Goal: Find contact information: Find contact information

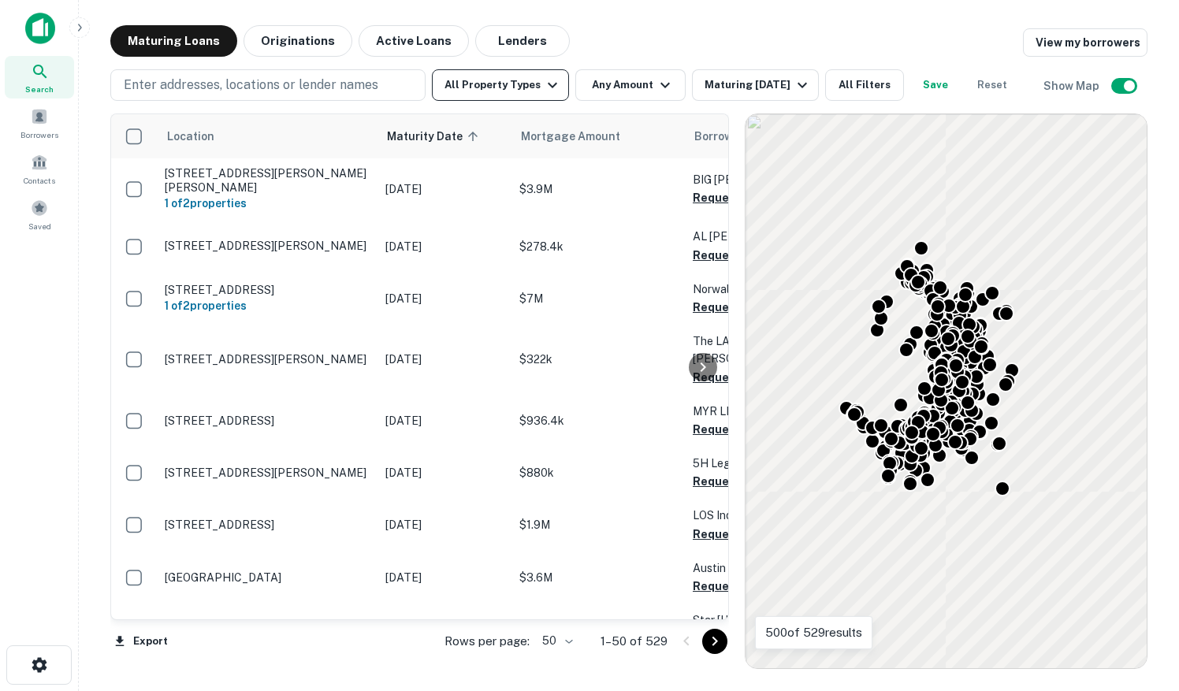
click at [553, 98] on button "All Property Types" at bounding box center [500, 85] width 137 height 32
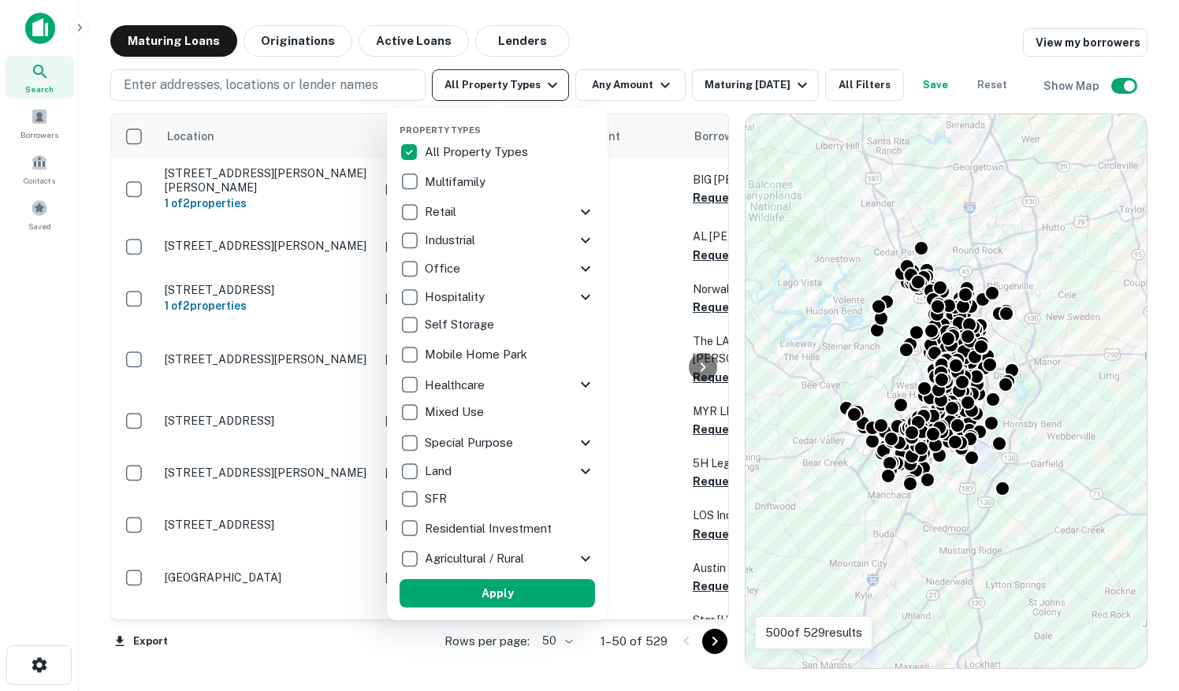
click at [542, 87] on div at bounding box center [589, 345] width 1179 height 691
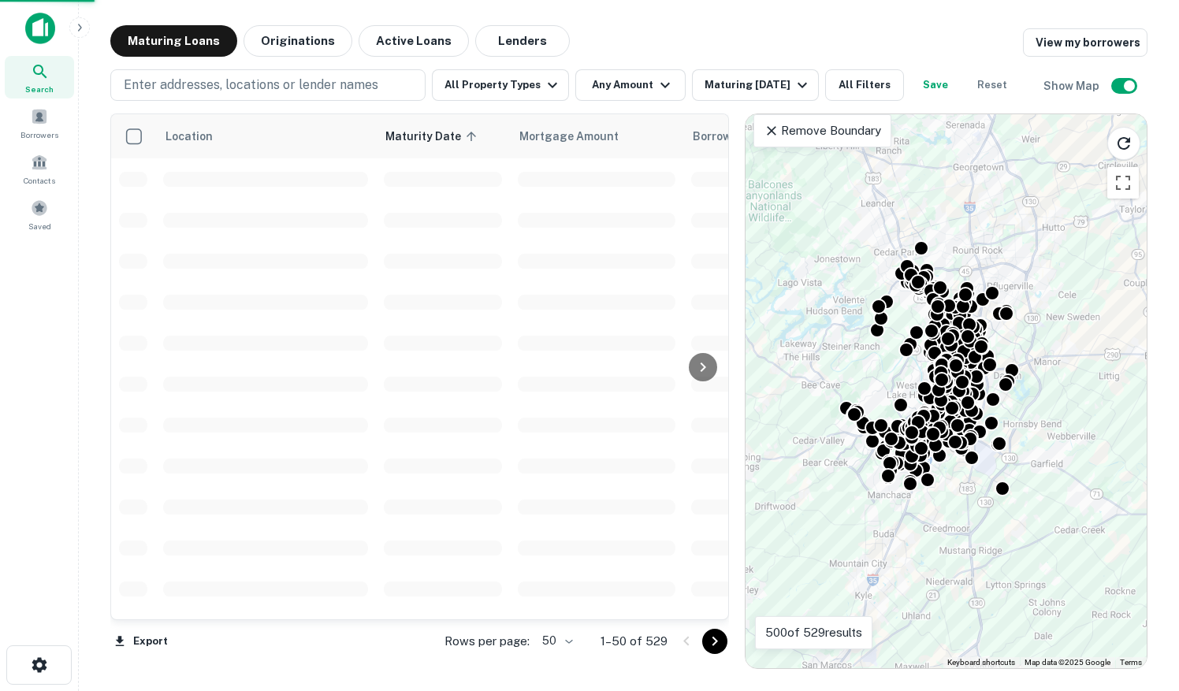
click at [532, 88] on div at bounding box center [589, 345] width 1179 height 691
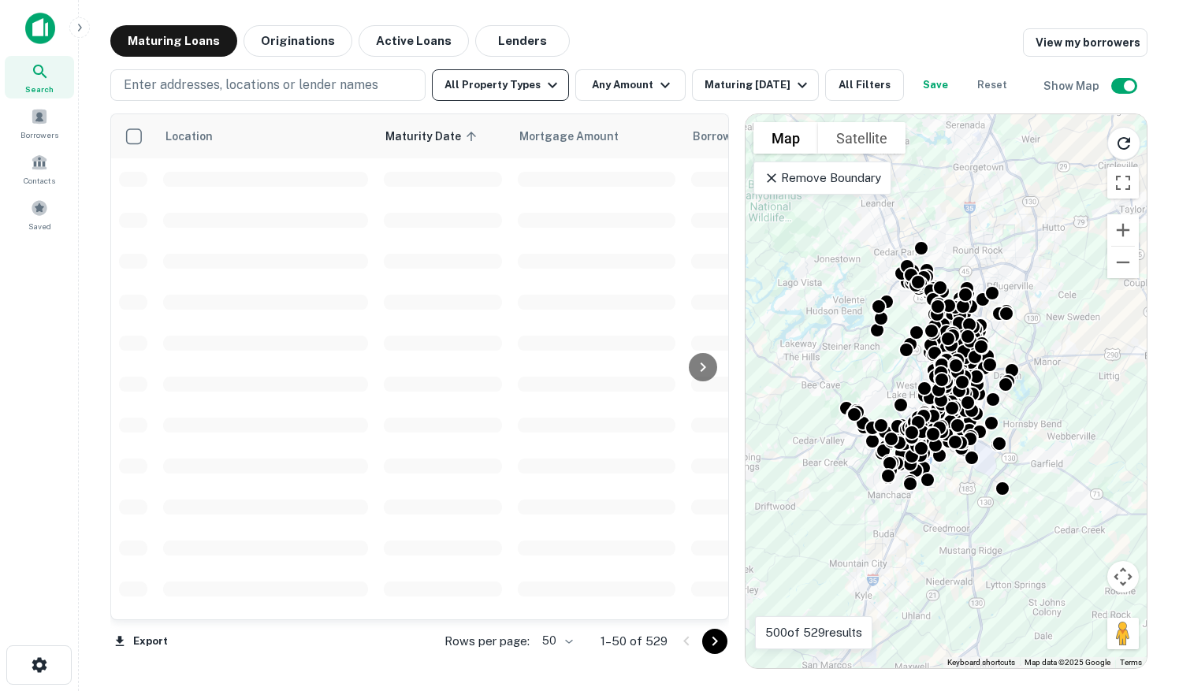
click at [536, 90] on button "All Property Types" at bounding box center [500, 85] width 137 height 32
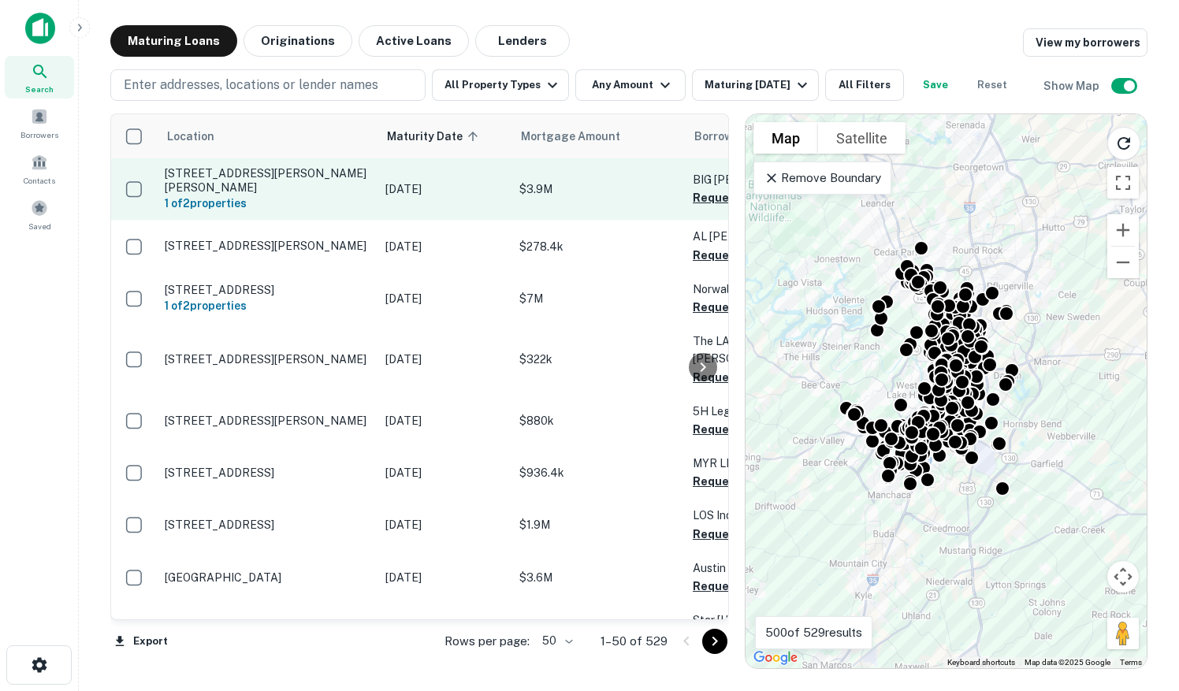
click at [415, 181] on p "Oct 06, 2025" at bounding box center [444, 189] width 118 height 17
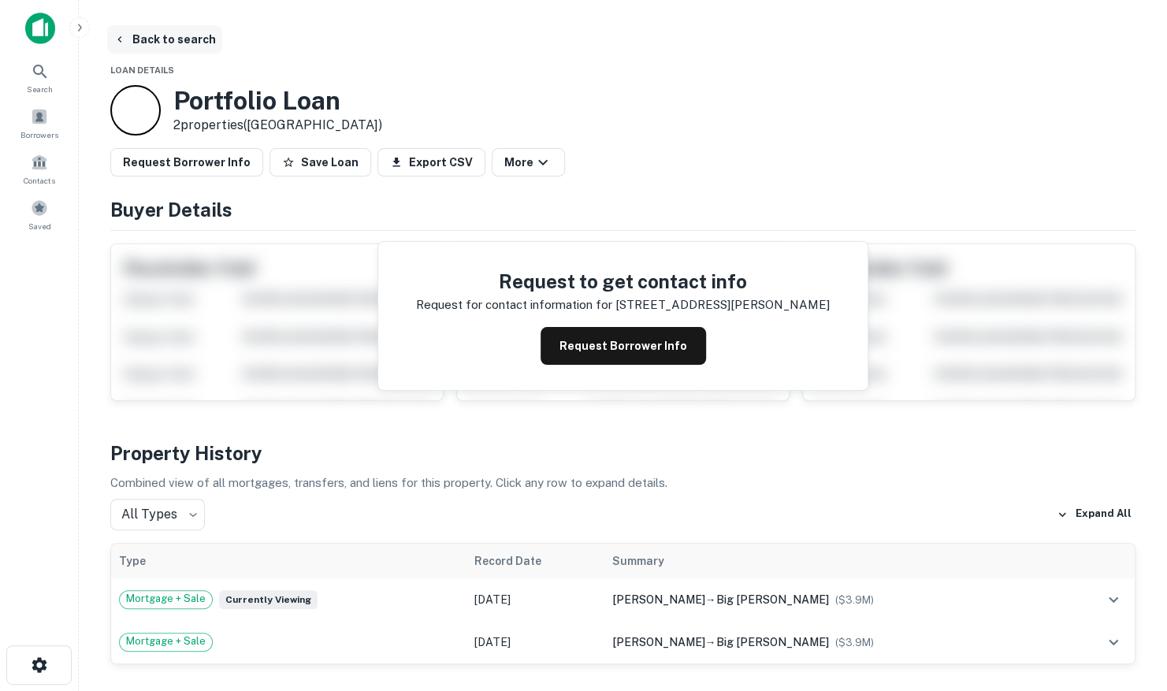
click at [131, 39] on button "Back to search" at bounding box center [164, 39] width 115 height 28
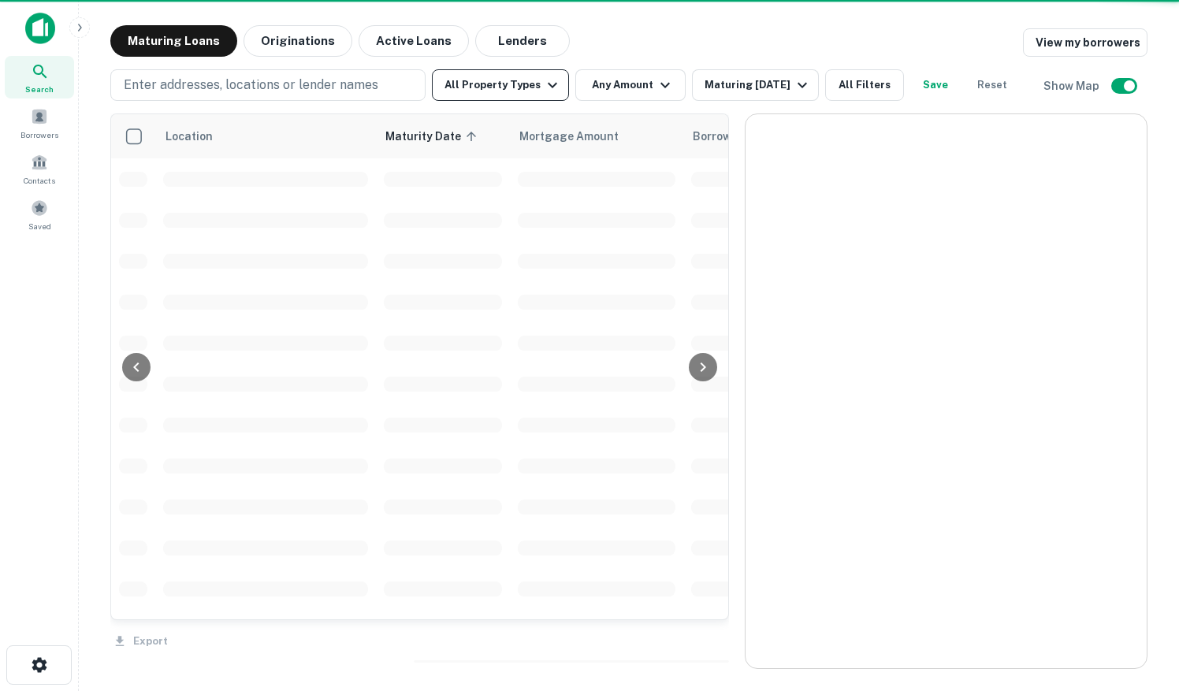
click at [508, 84] on button "All Property Types" at bounding box center [500, 85] width 137 height 32
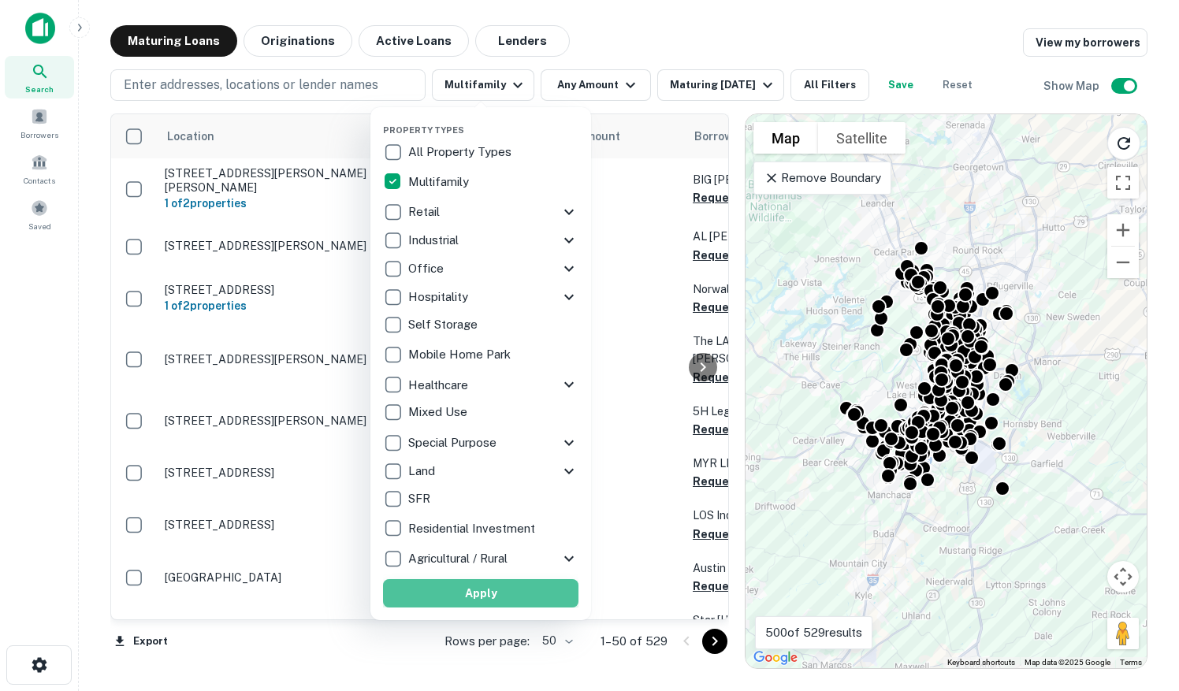
click at [471, 589] on button "Apply" at bounding box center [480, 593] width 195 height 28
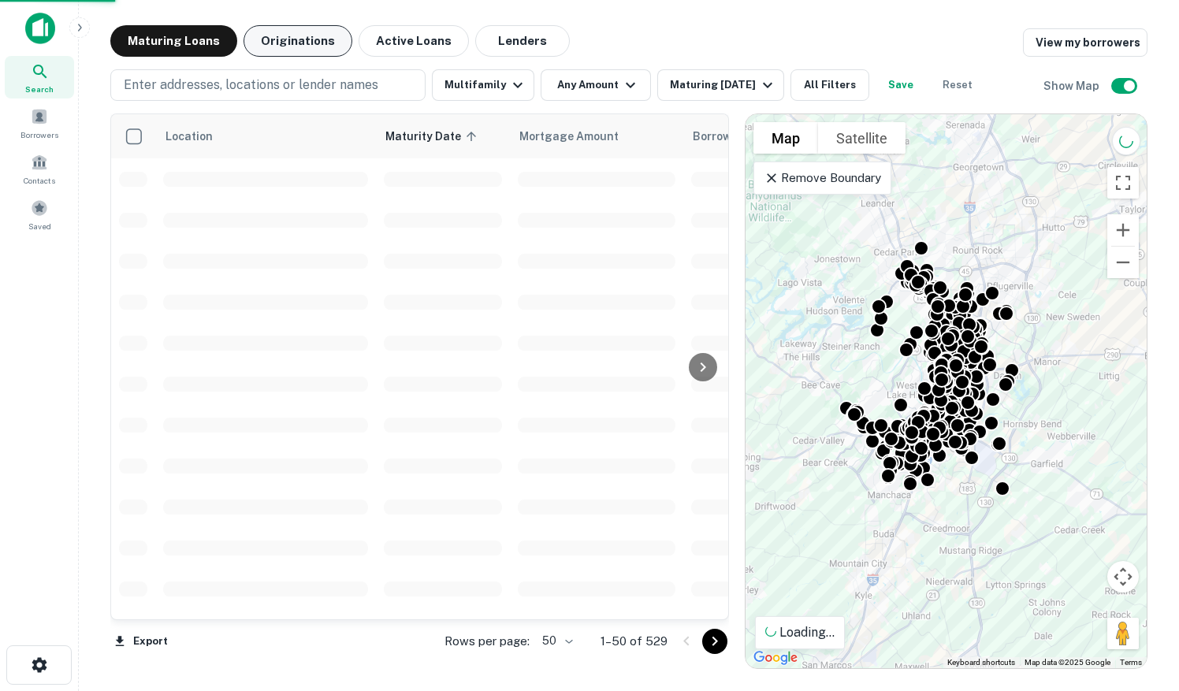
click at [279, 45] on button "Originations" at bounding box center [298, 41] width 109 height 32
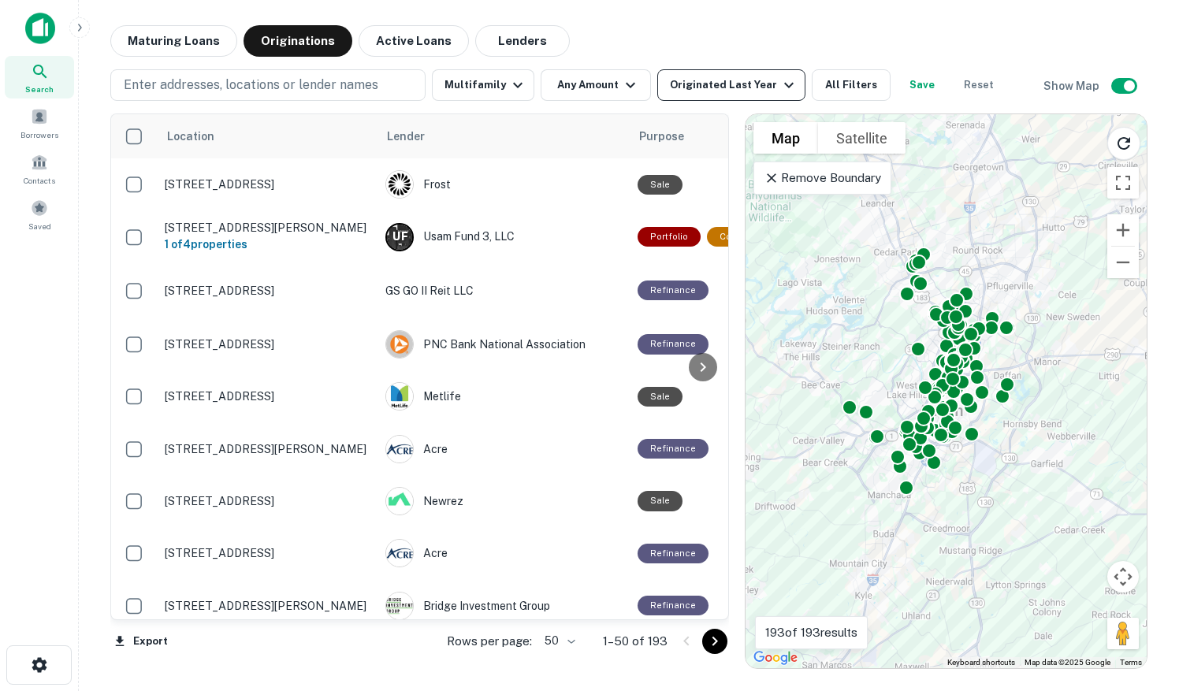
click at [699, 81] on div "Originated Last Year" at bounding box center [734, 85] width 128 height 19
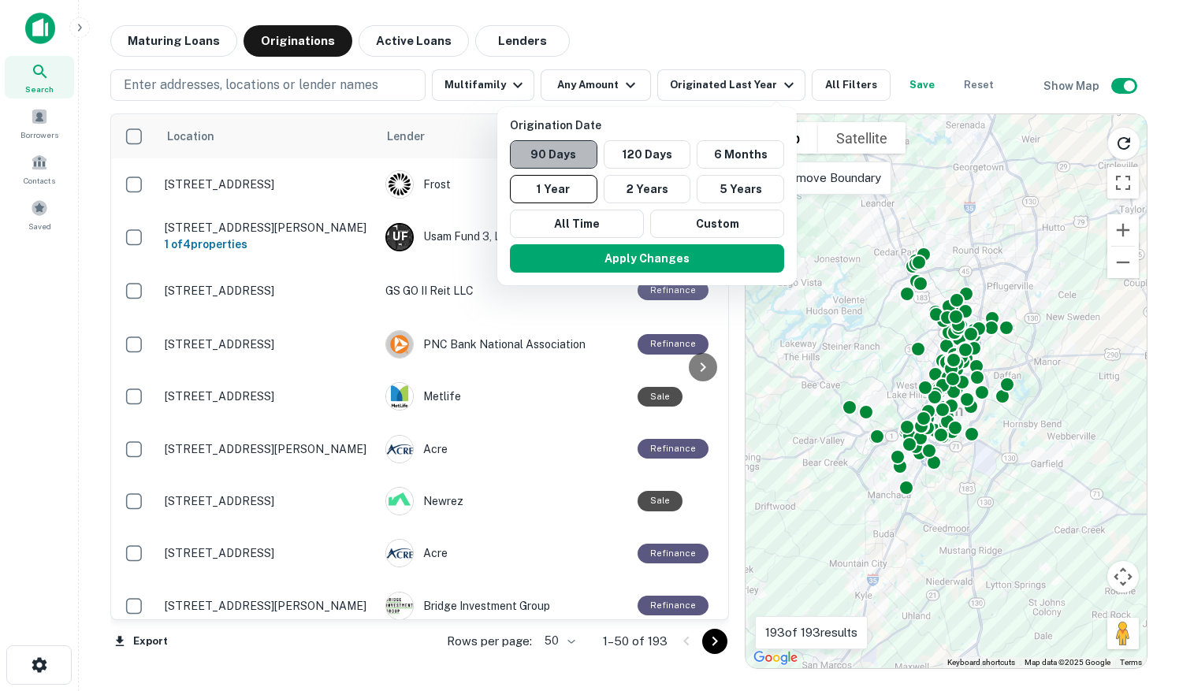
click at [552, 155] on button "90 Days" at bounding box center [553, 154] width 87 height 28
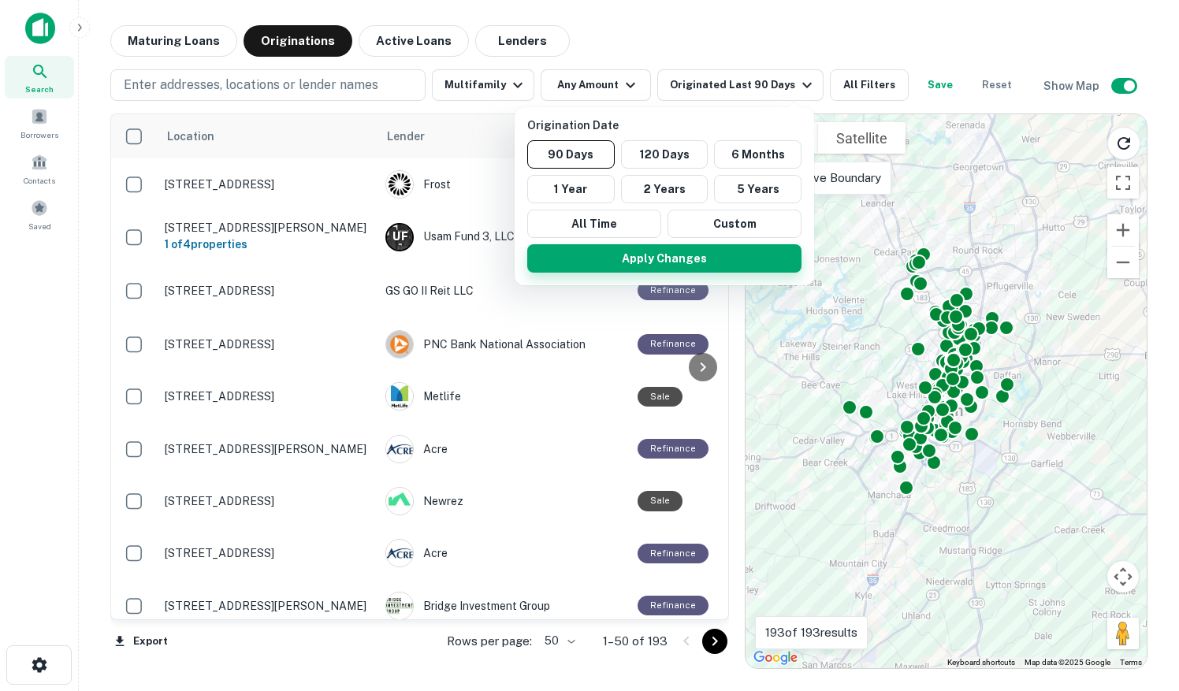
click at [623, 253] on button "Apply Changes" at bounding box center [664, 258] width 274 height 28
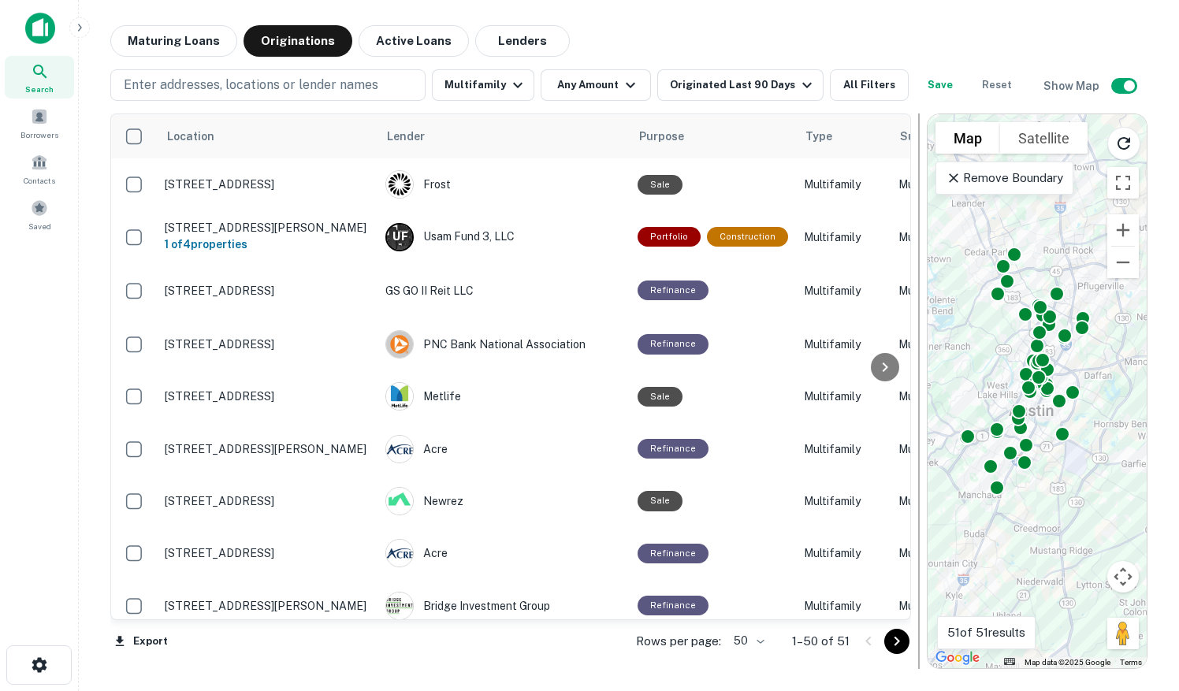
drag, startPoint x: 736, startPoint y: 195, endPoint x: 919, endPoint y: 211, distance: 183.6
click at [919, 211] on div at bounding box center [919, 392] width 2 height 556
click at [848, 91] on button "All Filters" at bounding box center [869, 85] width 79 height 32
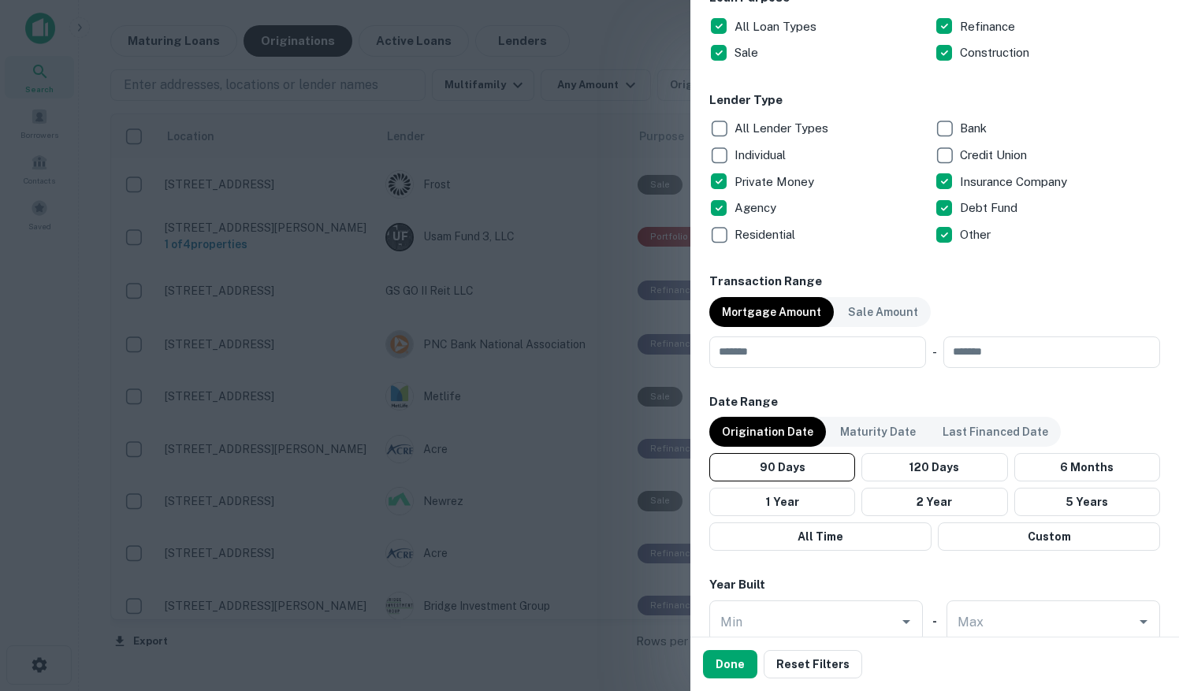
scroll to position [946, 0]
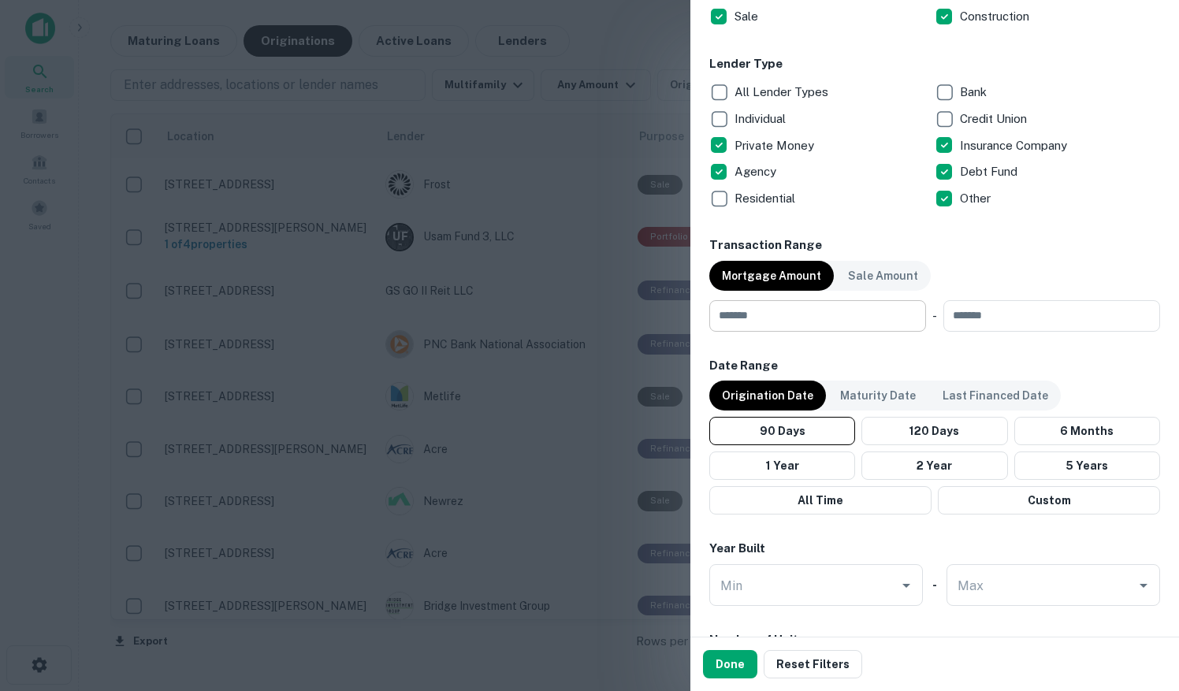
click at [781, 315] on input "number" at bounding box center [812, 316] width 206 height 32
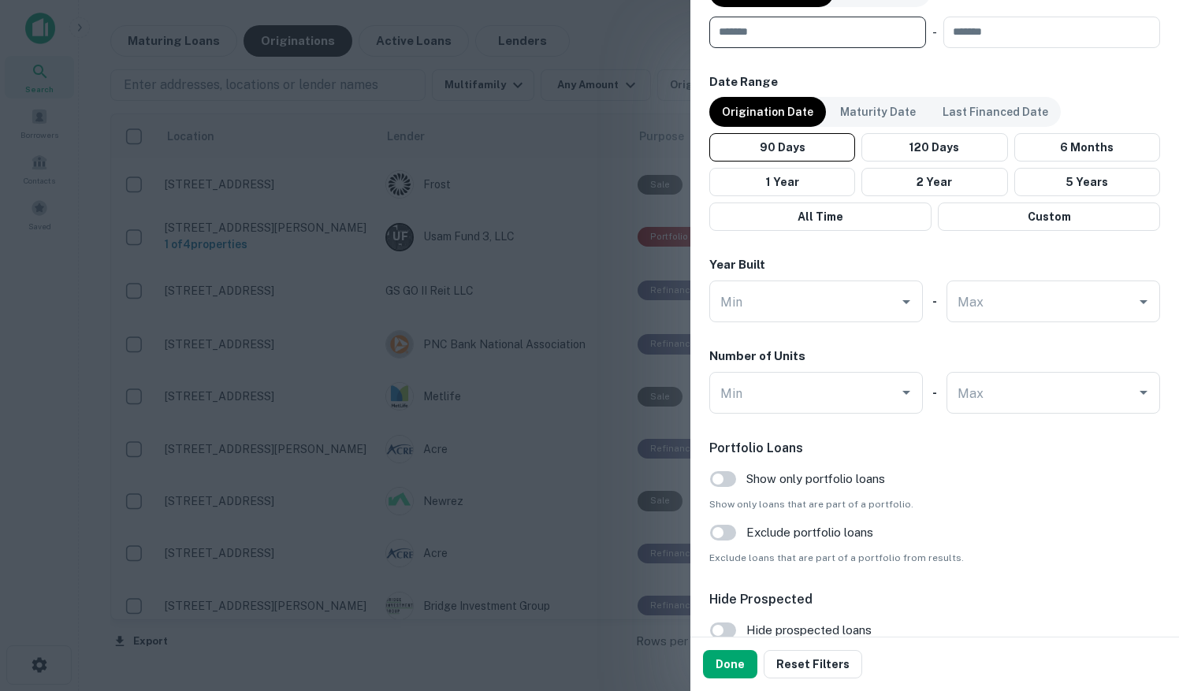
scroll to position [1261, 0]
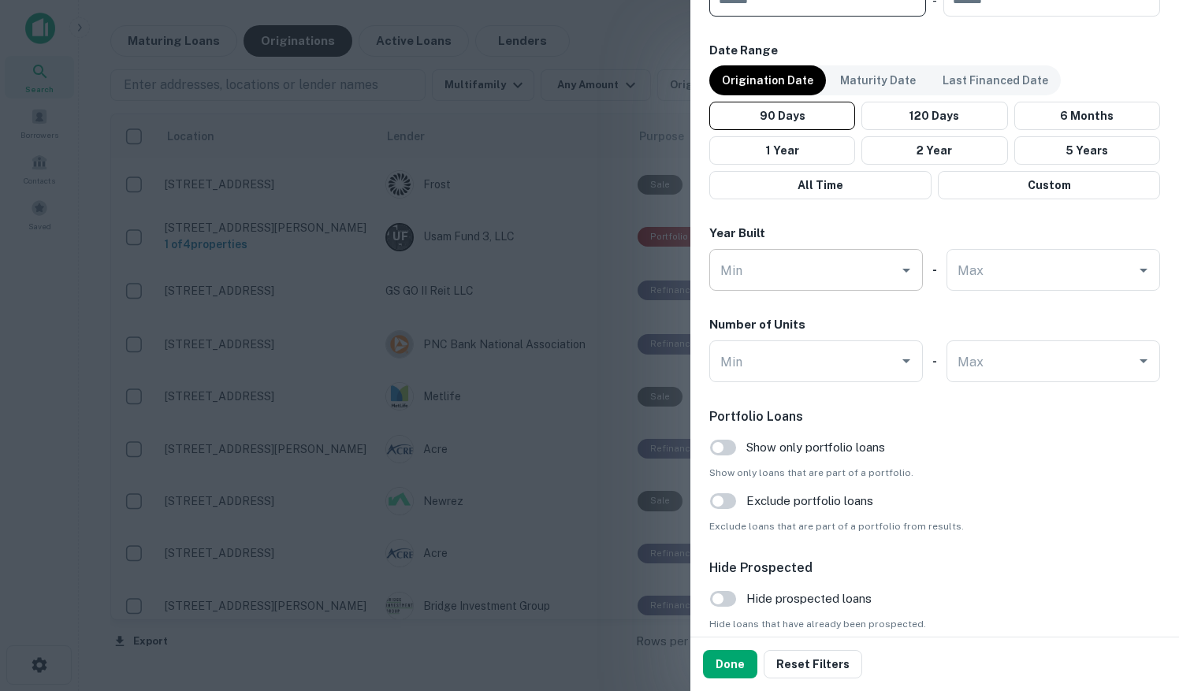
click at [897, 271] on icon "Open" at bounding box center [906, 270] width 19 height 19
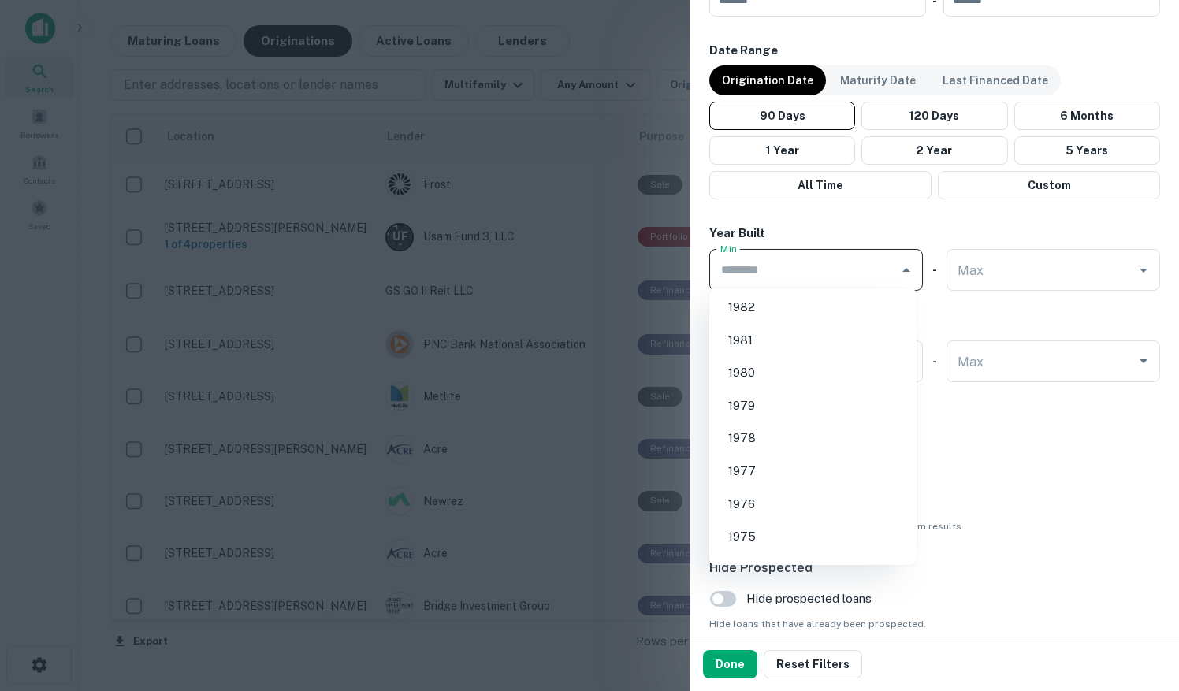
scroll to position [1340, 0]
click at [818, 442] on li "1980" at bounding box center [813, 441] width 195 height 28
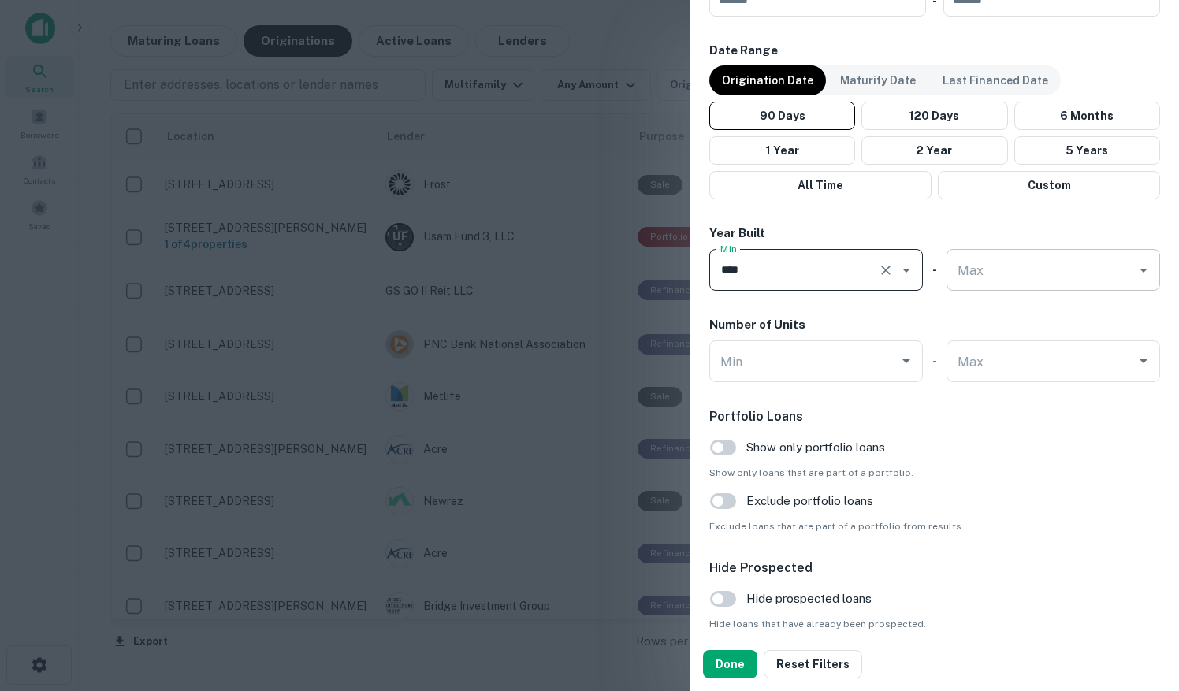
click at [1058, 278] on input "Max" at bounding box center [1042, 270] width 176 height 28
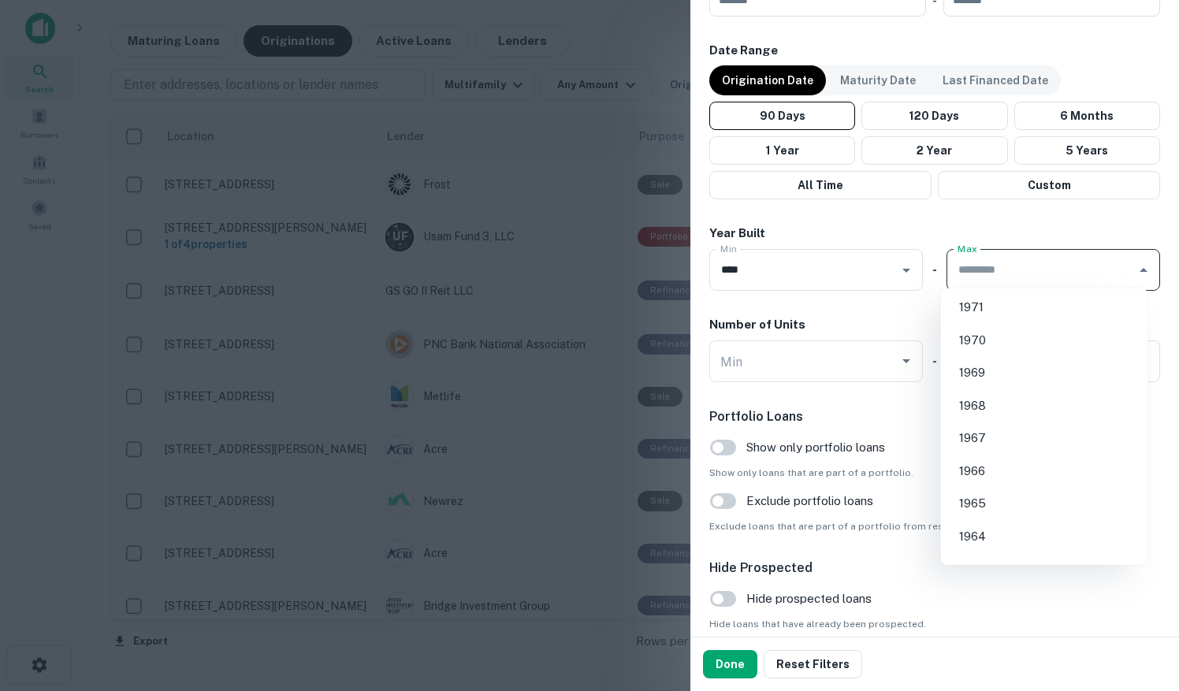
scroll to position [394, 0]
click at [897, 276] on icon "Open" at bounding box center [906, 270] width 19 height 19
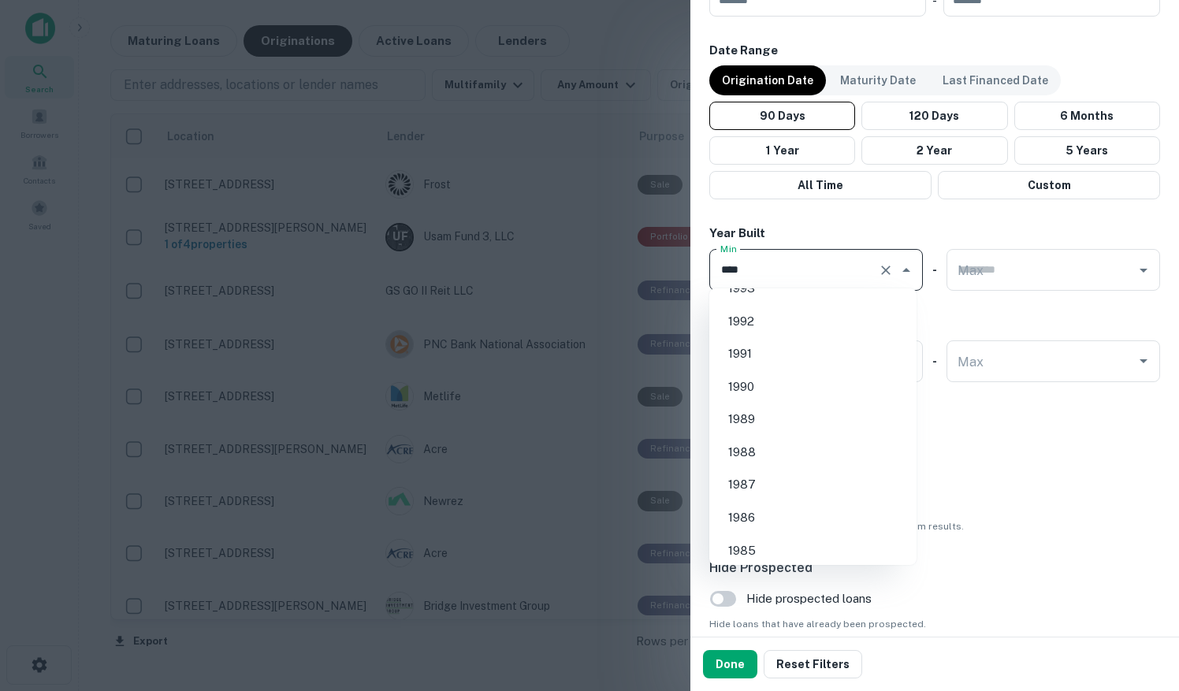
scroll to position [1073, 0]
click at [765, 408] on li "1989" at bounding box center [813, 414] width 195 height 28
type input "****"
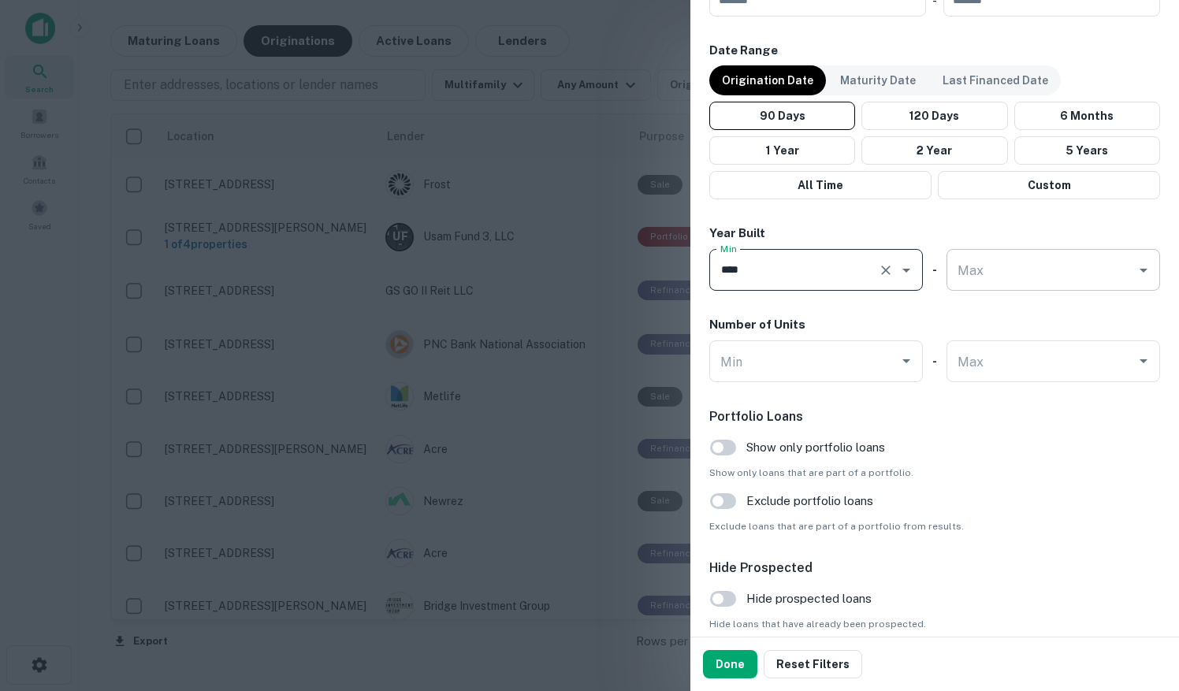
click at [1004, 276] on input "Max" at bounding box center [1042, 270] width 176 height 28
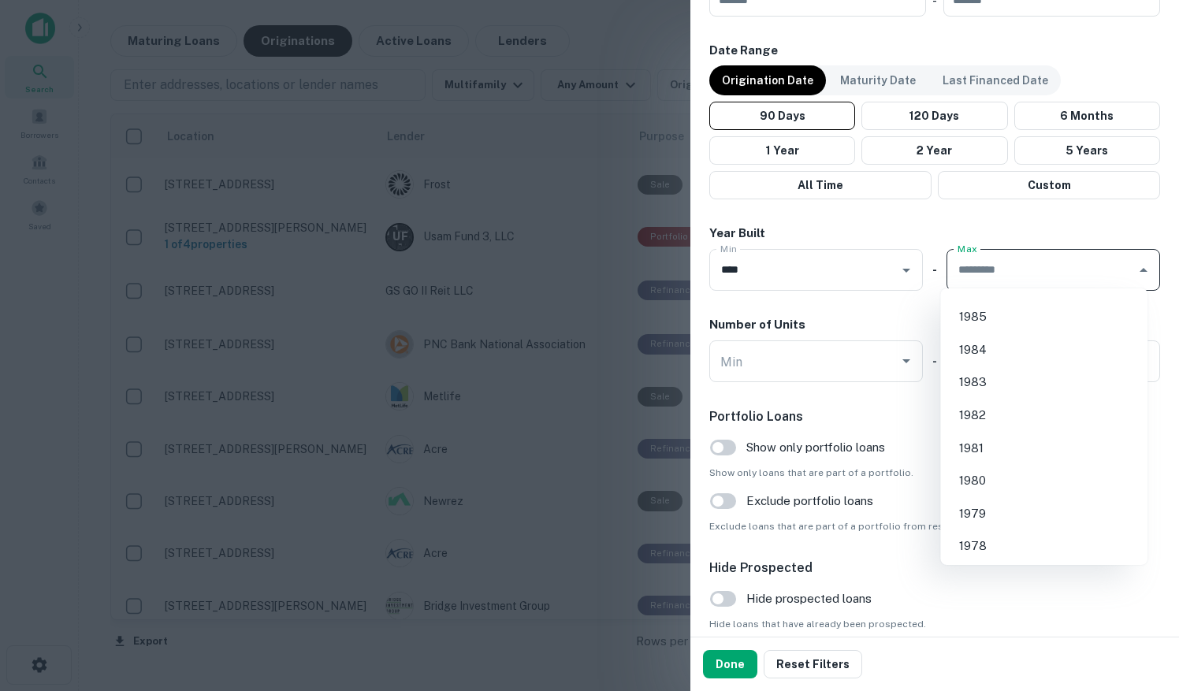
scroll to position [236, 0]
click at [981, 367] on li "1980" at bounding box center [1044, 366] width 195 height 28
type input "****"
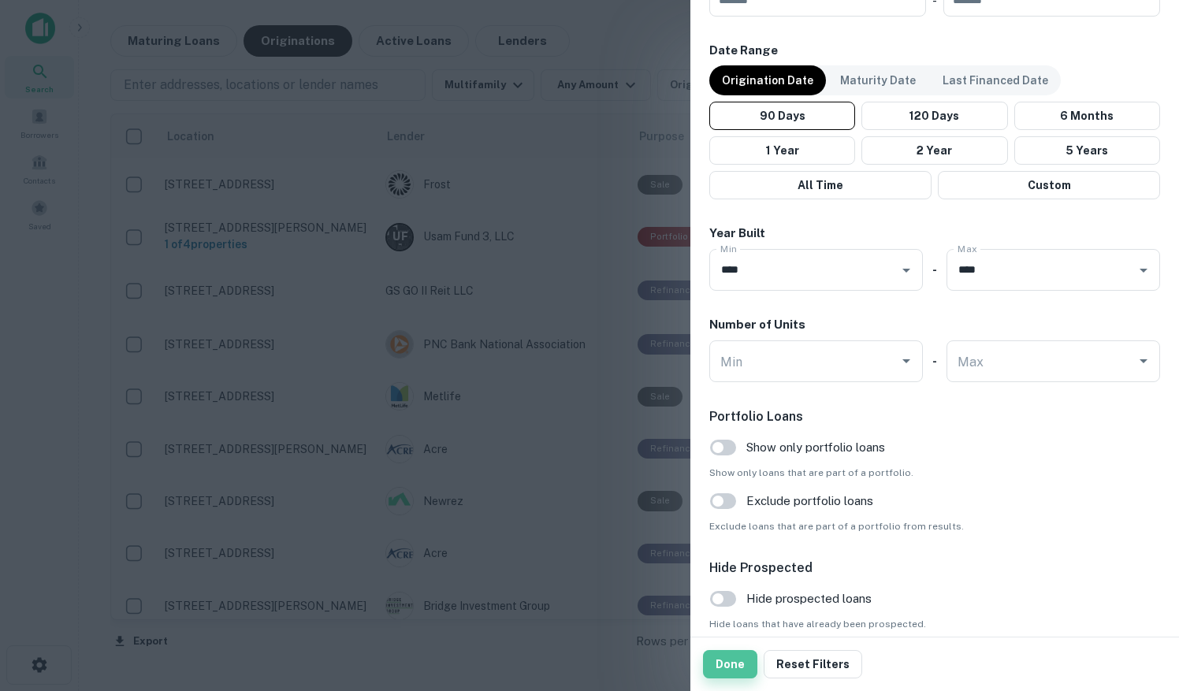
click at [726, 667] on button "Done" at bounding box center [730, 664] width 54 height 28
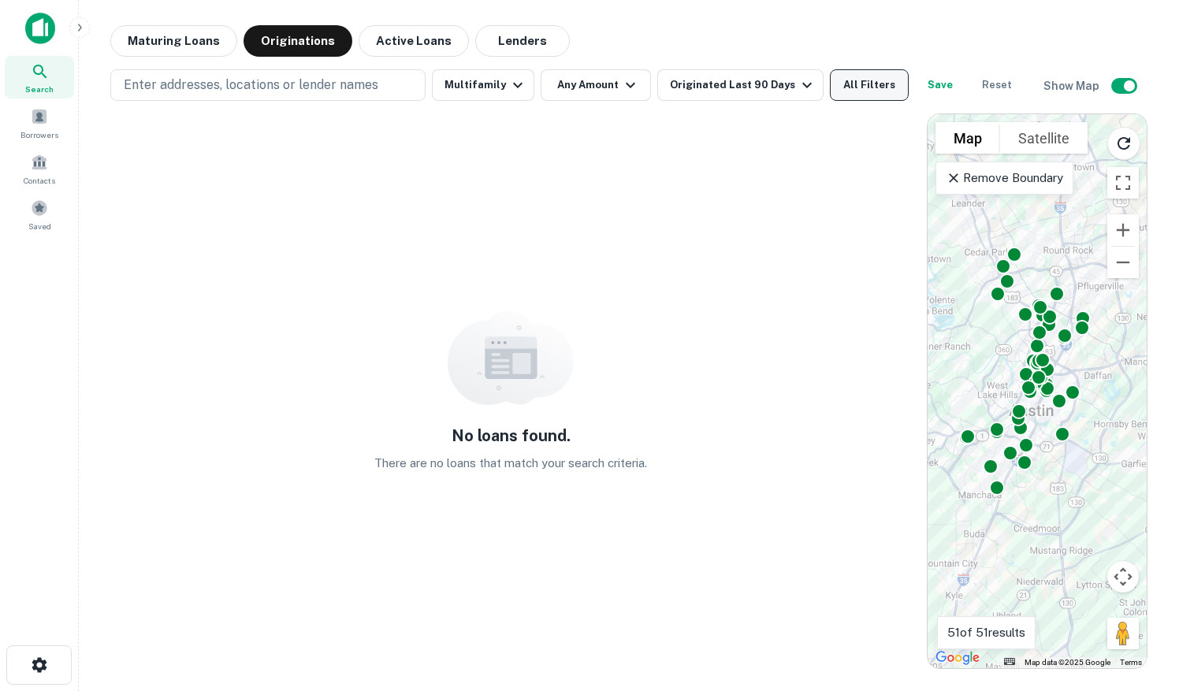
click at [847, 91] on button "All Filters" at bounding box center [869, 85] width 79 height 32
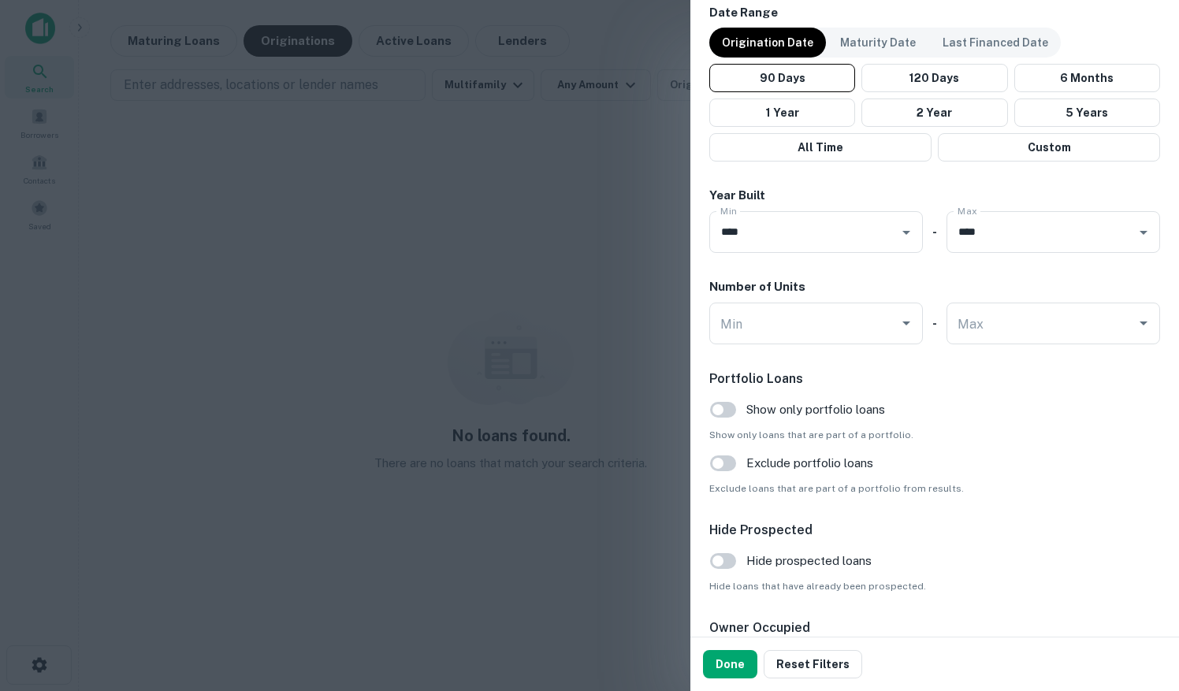
scroll to position [1189, 0]
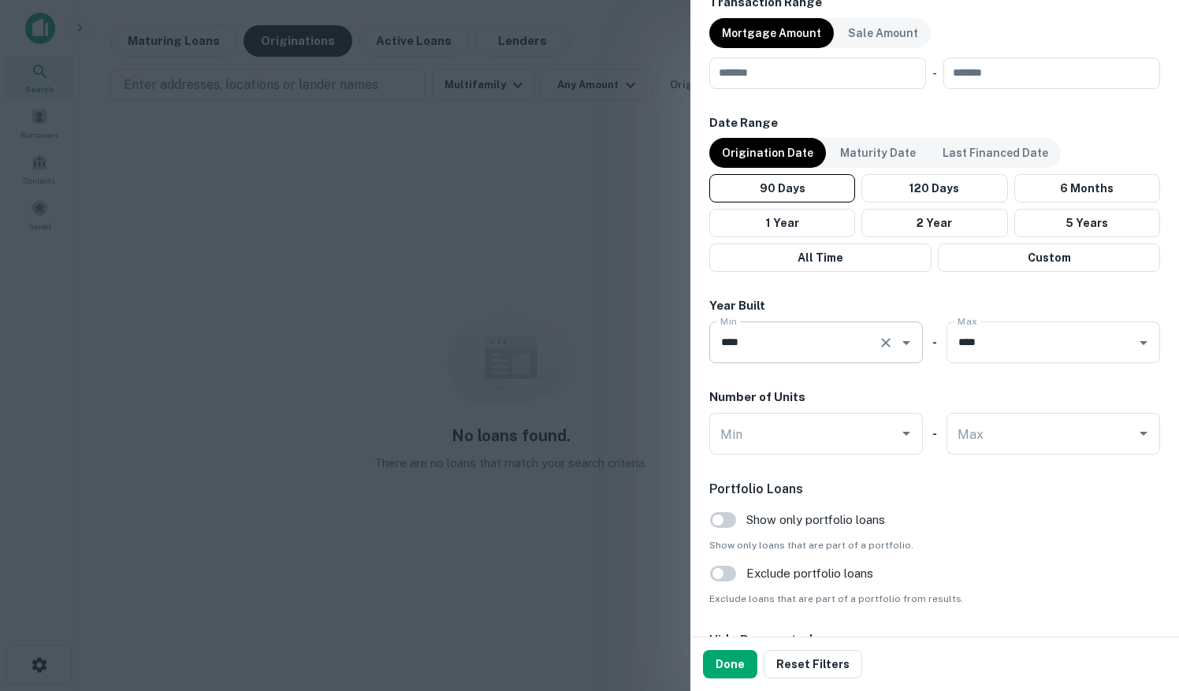
click at [897, 342] on icon "Open" at bounding box center [906, 342] width 19 height 19
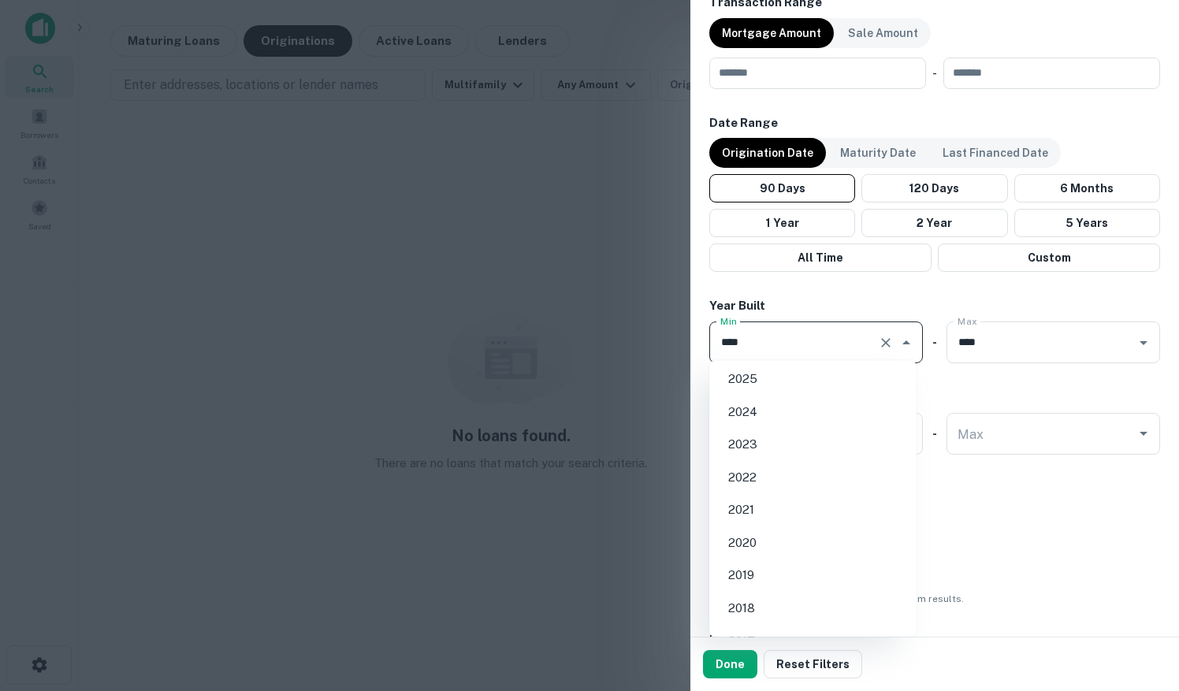
scroll to position [936, 0]
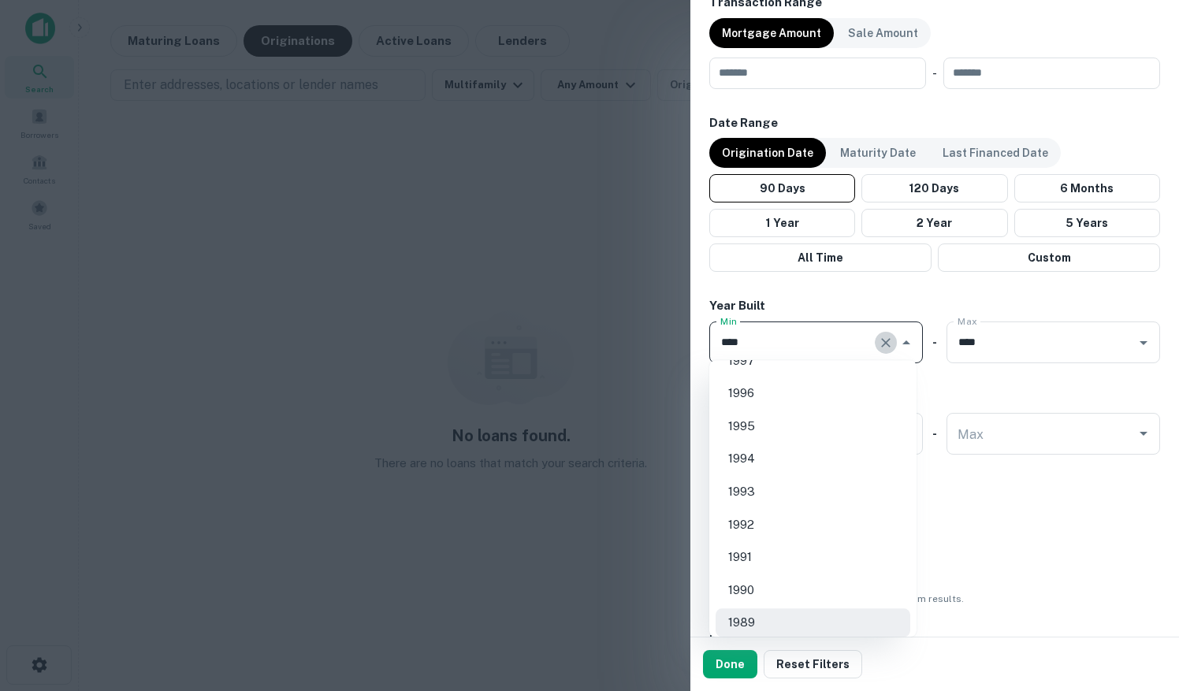
click at [878, 341] on icon "Clear" at bounding box center [886, 343] width 16 height 16
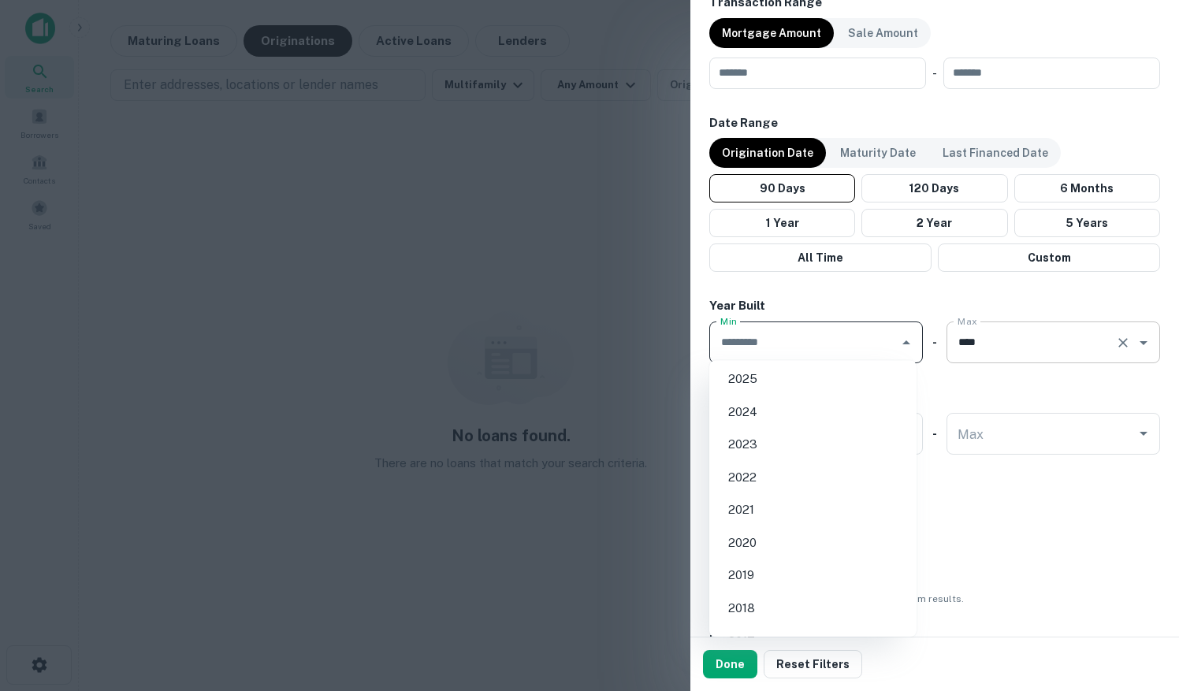
click at [1119, 342] on icon "Clear" at bounding box center [1123, 342] width 9 height 9
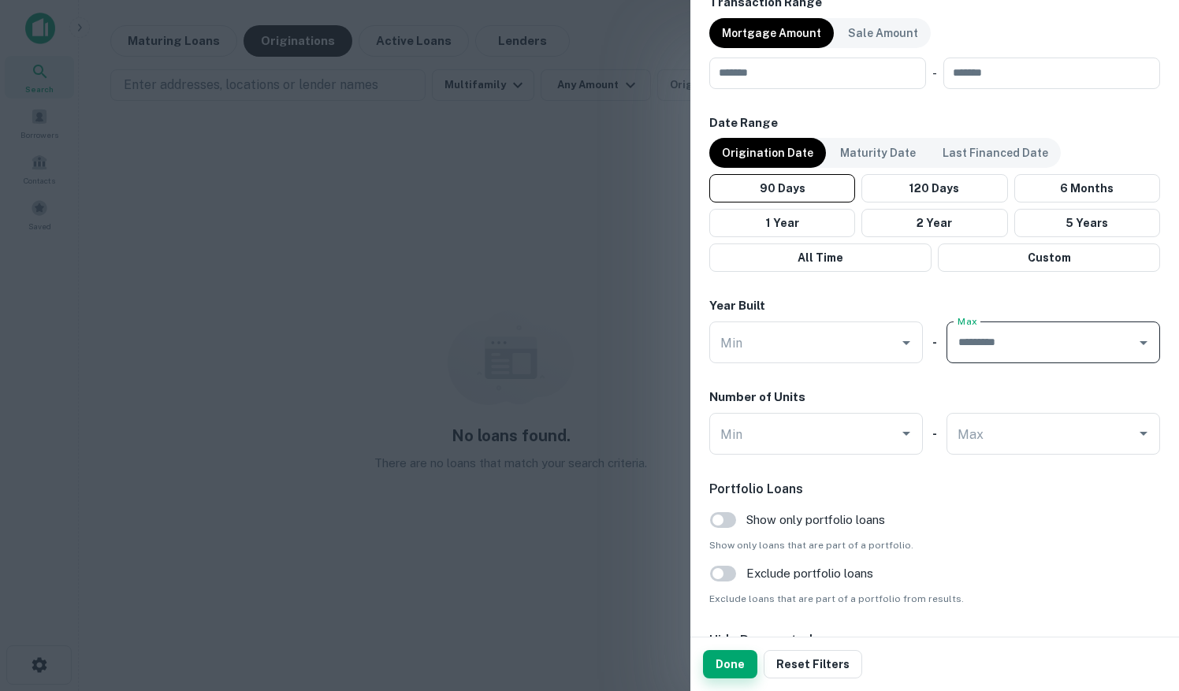
click at [732, 662] on button "Done" at bounding box center [730, 664] width 54 height 28
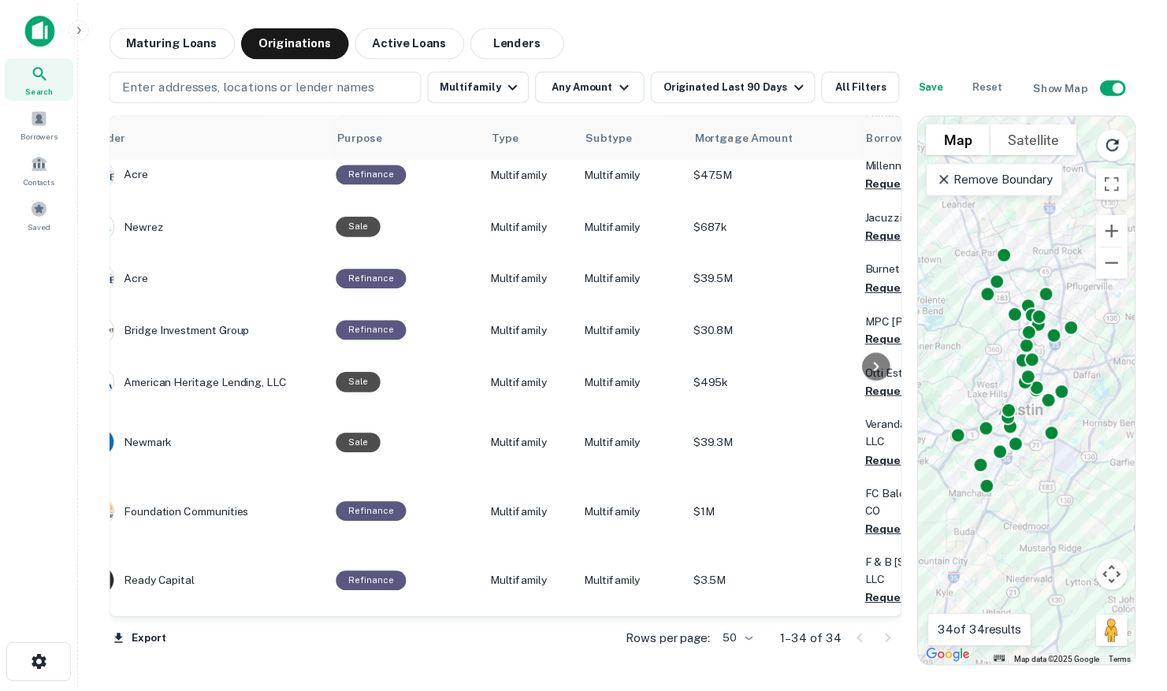
scroll to position [63, 0]
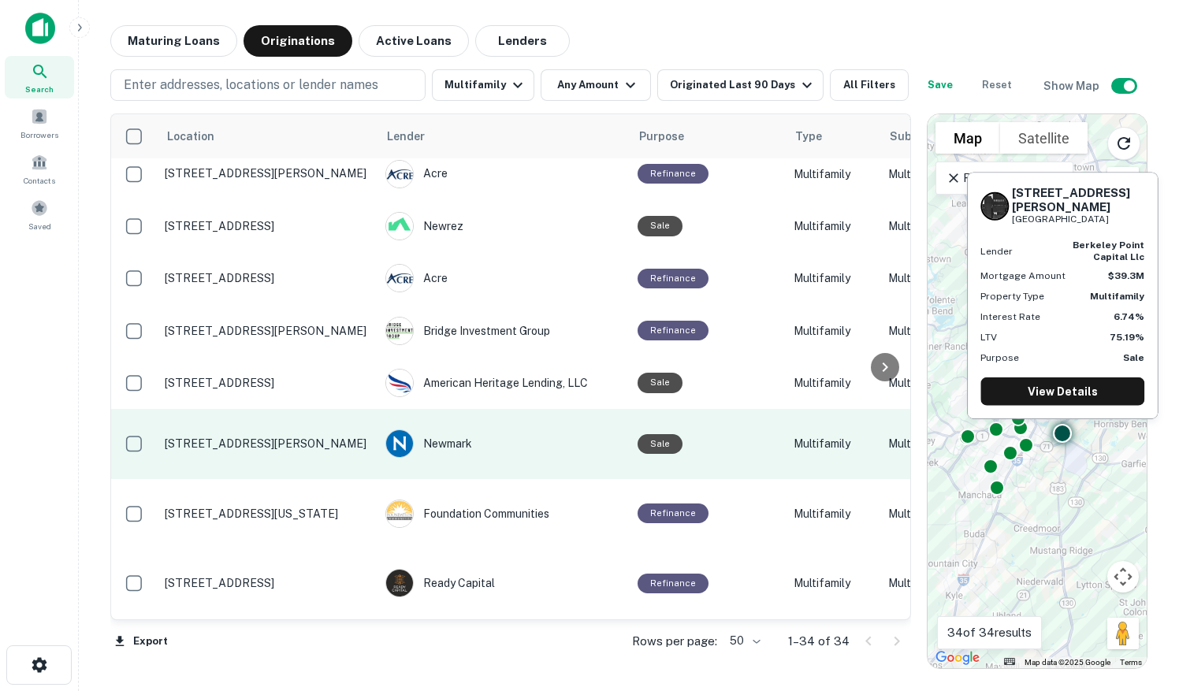
click at [248, 443] on p "7205 E Ben White Blvd Austin, TX 78741" at bounding box center [267, 444] width 205 height 14
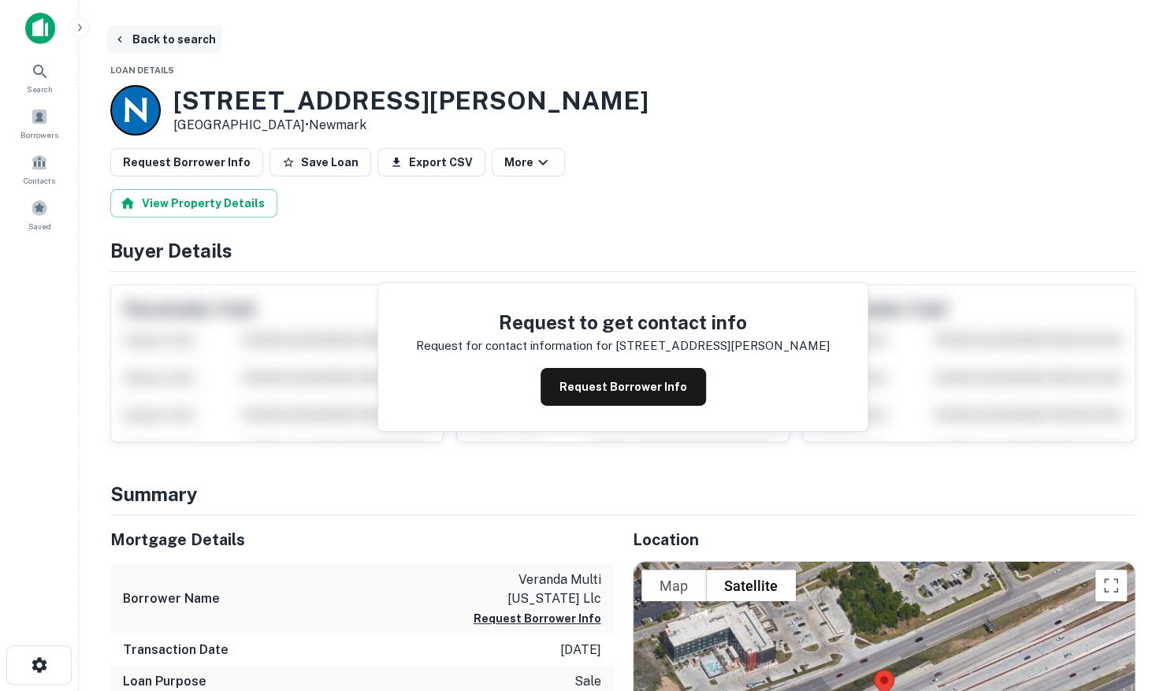
click at [163, 36] on button "Back to search" at bounding box center [164, 39] width 115 height 28
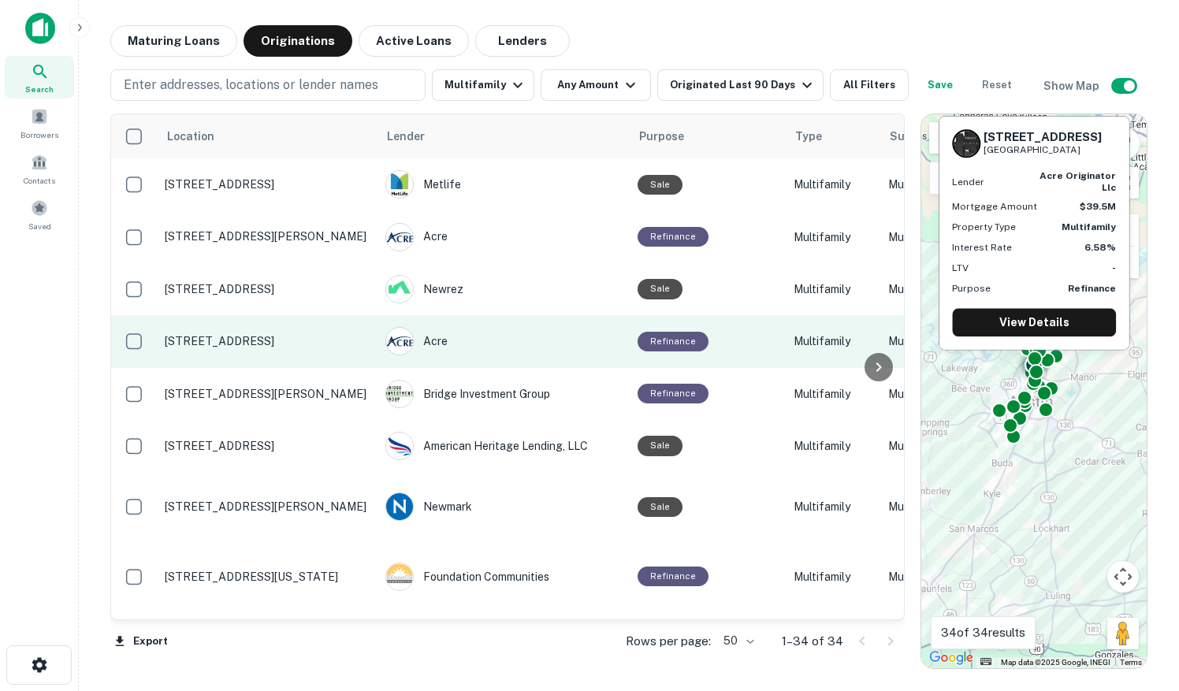
click at [292, 348] on p "8528 Burnet Rd Austin, TX 78757" at bounding box center [267, 341] width 205 height 14
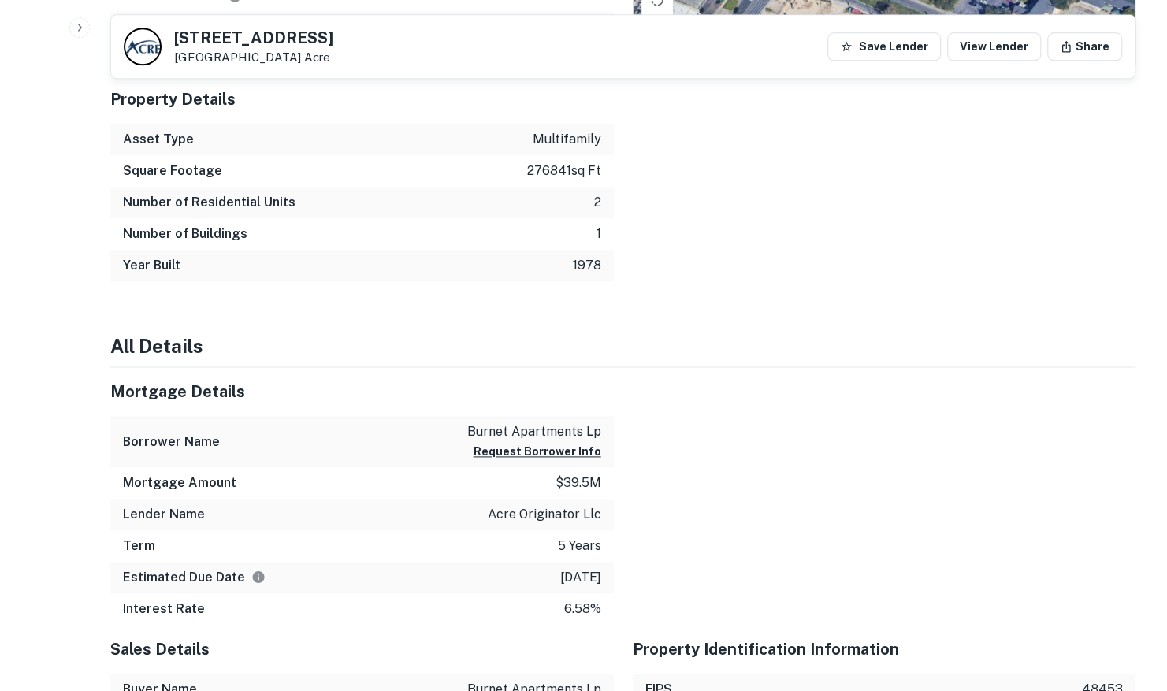
scroll to position [1080, 0]
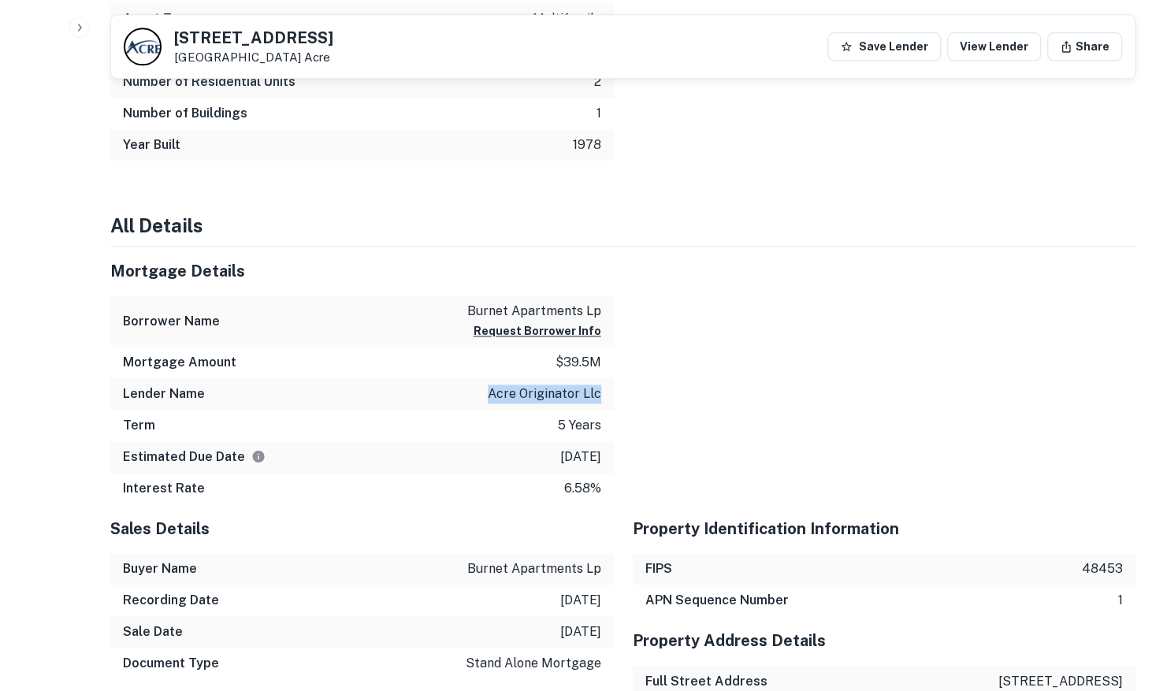
drag, startPoint x: 488, startPoint y: 393, endPoint x: 599, endPoint y: 393, distance: 111.1
click at [599, 393] on div "Lender Name acre originator llc" at bounding box center [362, 394] width 504 height 32
copy p "acre originator llc"
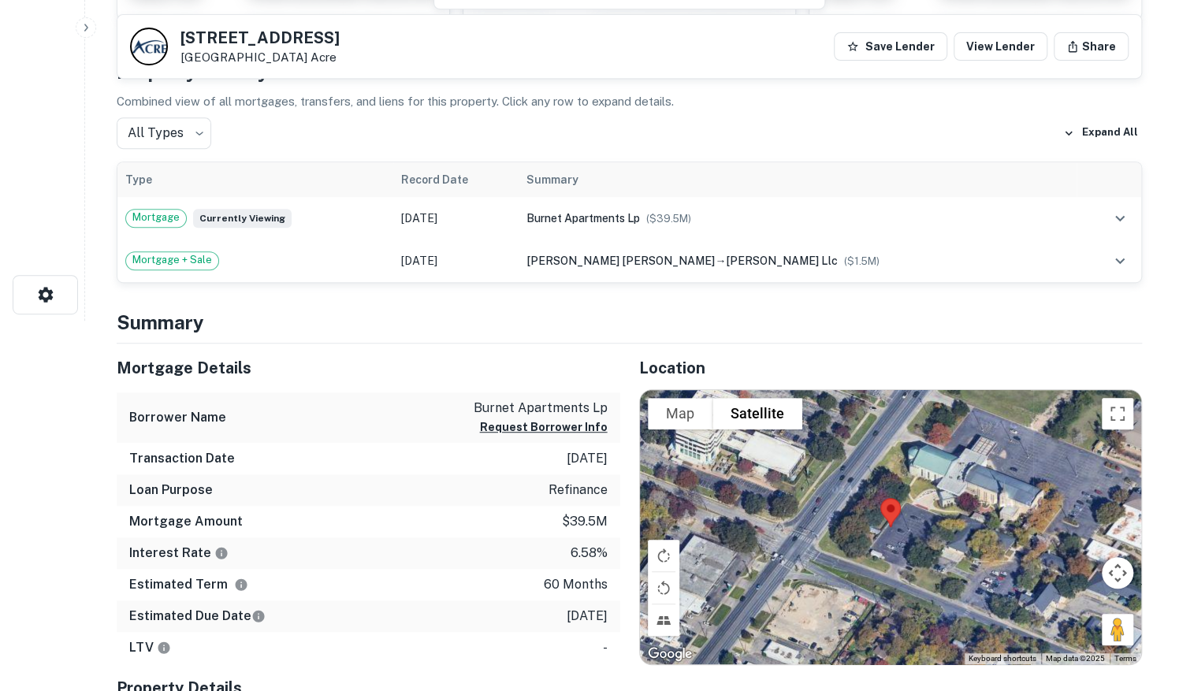
scroll to position [0, 0]
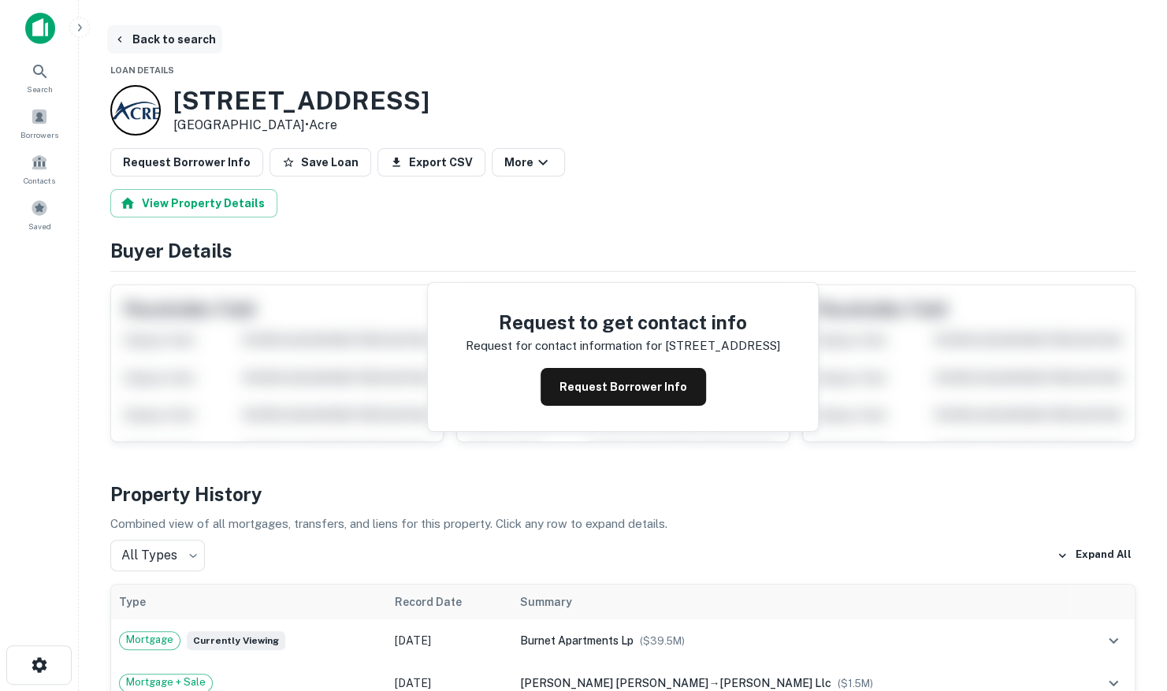
click at [161, 35] on button "Back to search" at bounding box center [164, 39] width 115 height 28
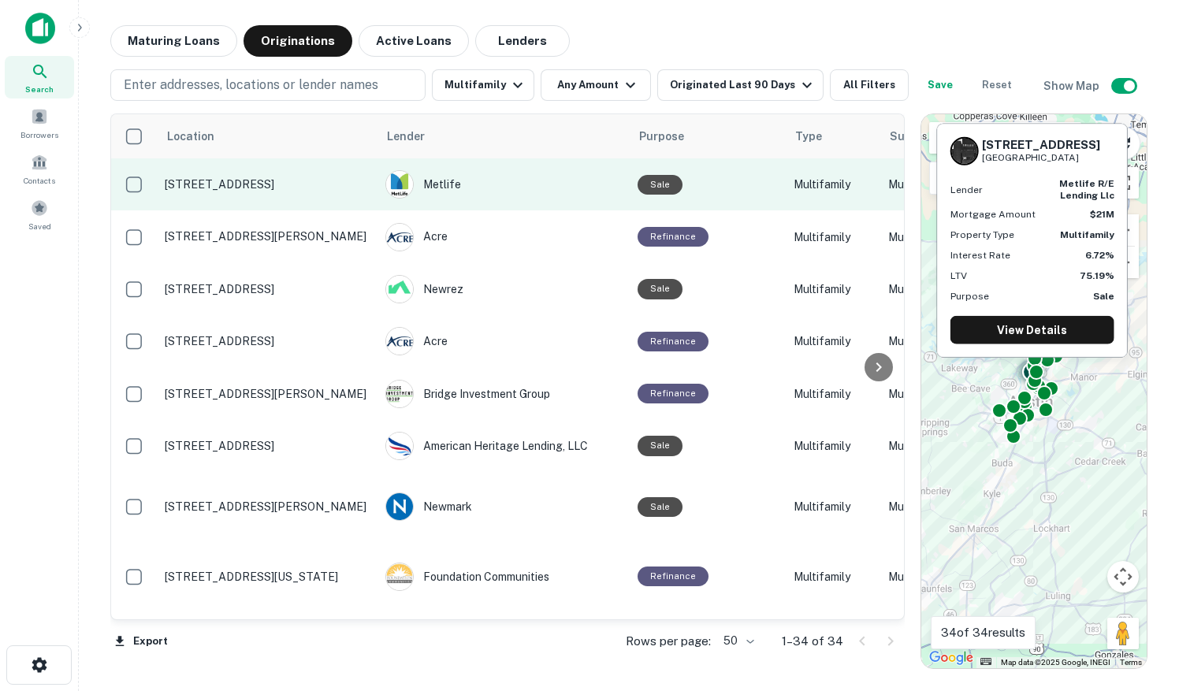
click at [266, 187] on p "5453 Burnet Rd Austin, TX 78756" at bounding box center [267, 184] width 205 height 14
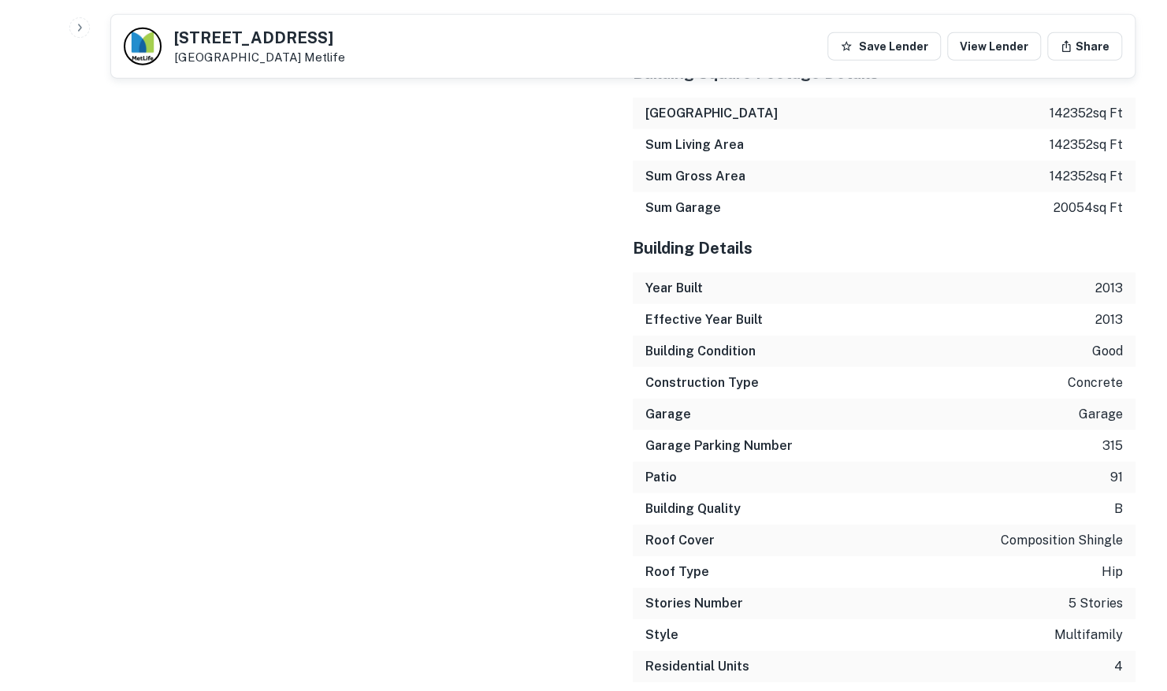
scroll to position [2286, 0]
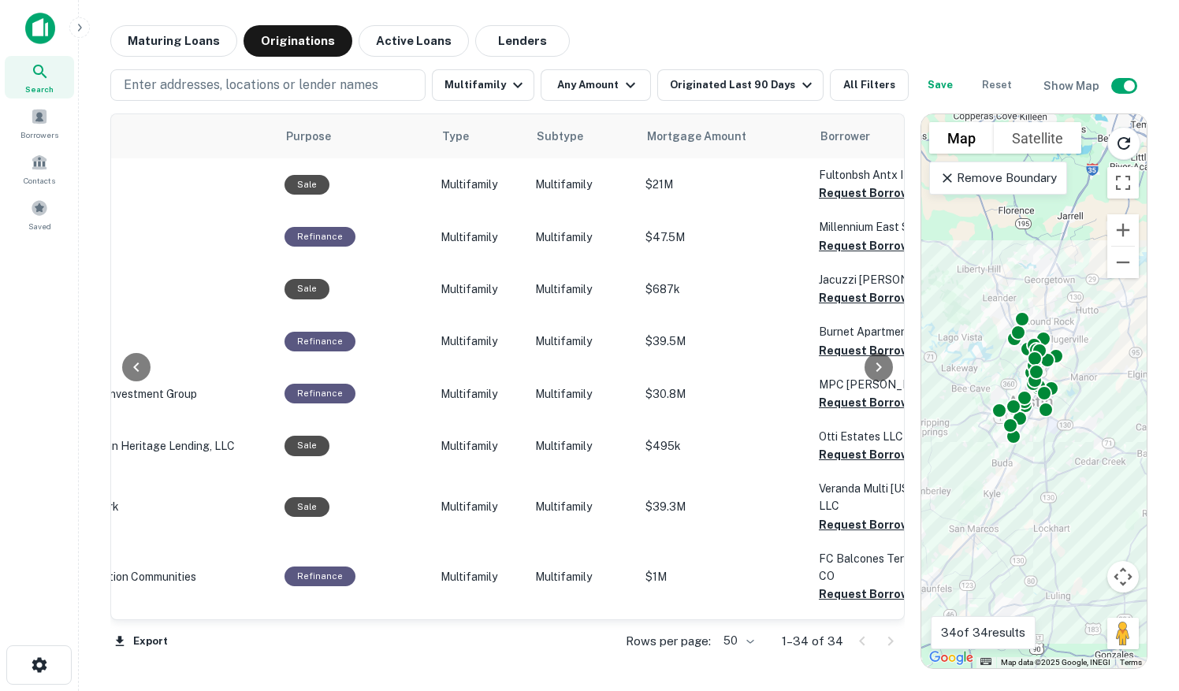
scroll to position [0, 344]
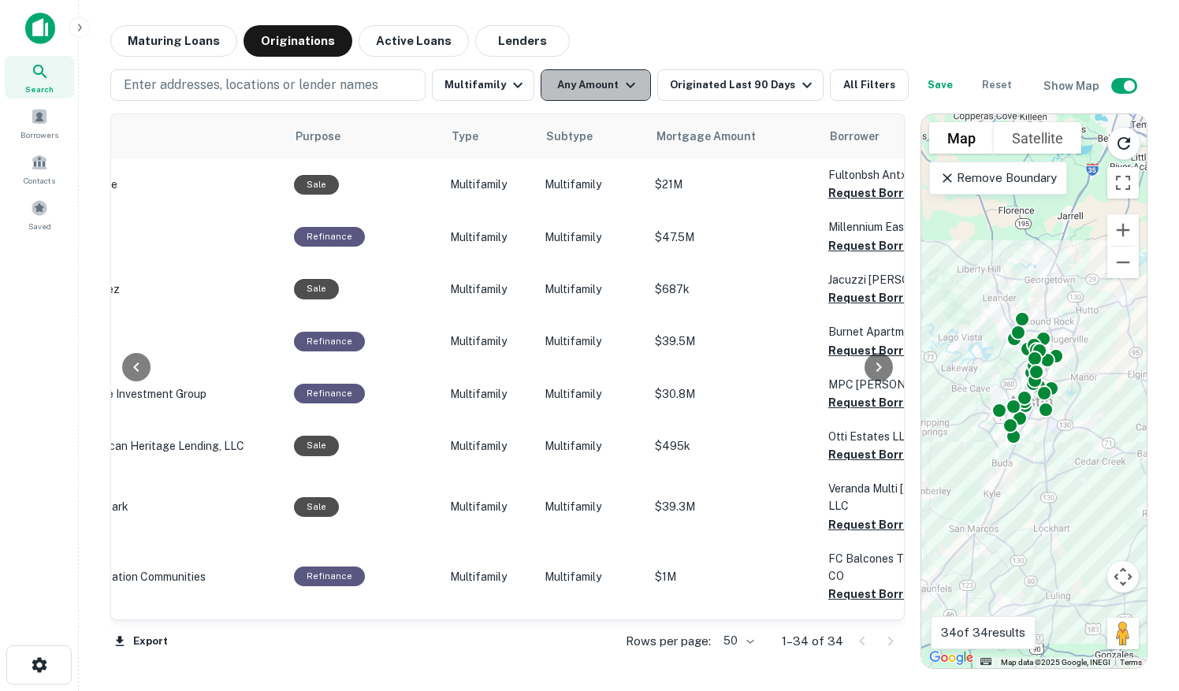
click at [594, 80] on button "Any Amount" at bounding box center [596, 85] width 110 height 32
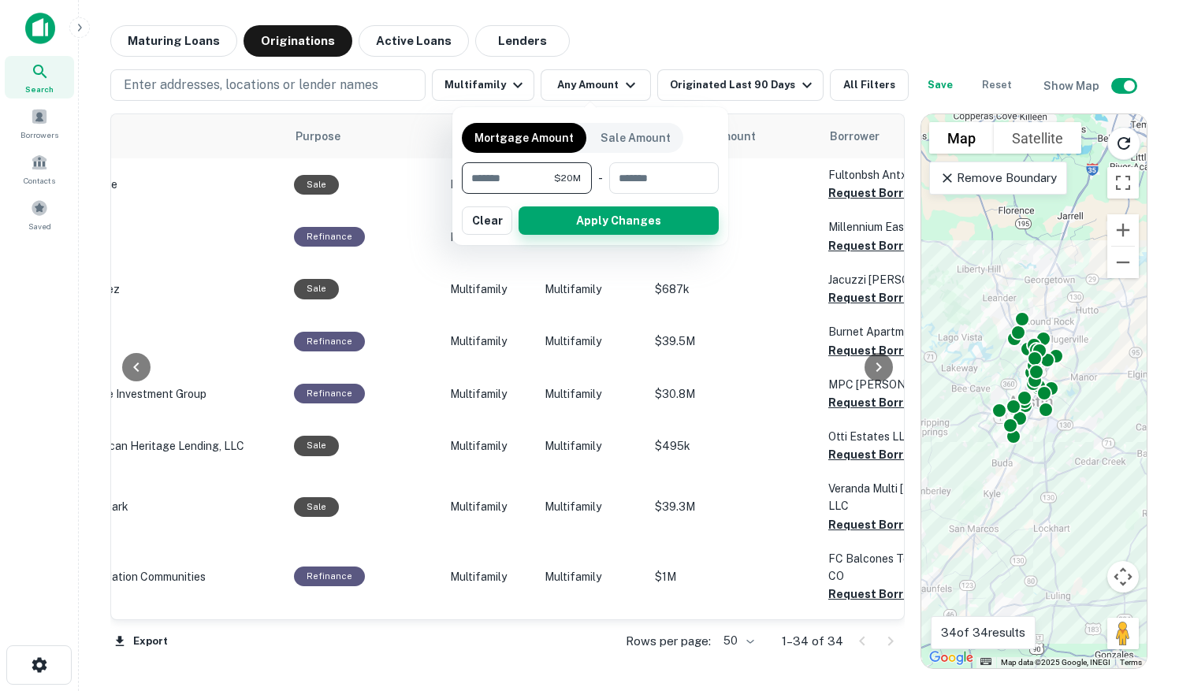
type input "********"
click at [590, 216] on button "Apply Changes" at bounding box center [619, 221] width 200 height 28
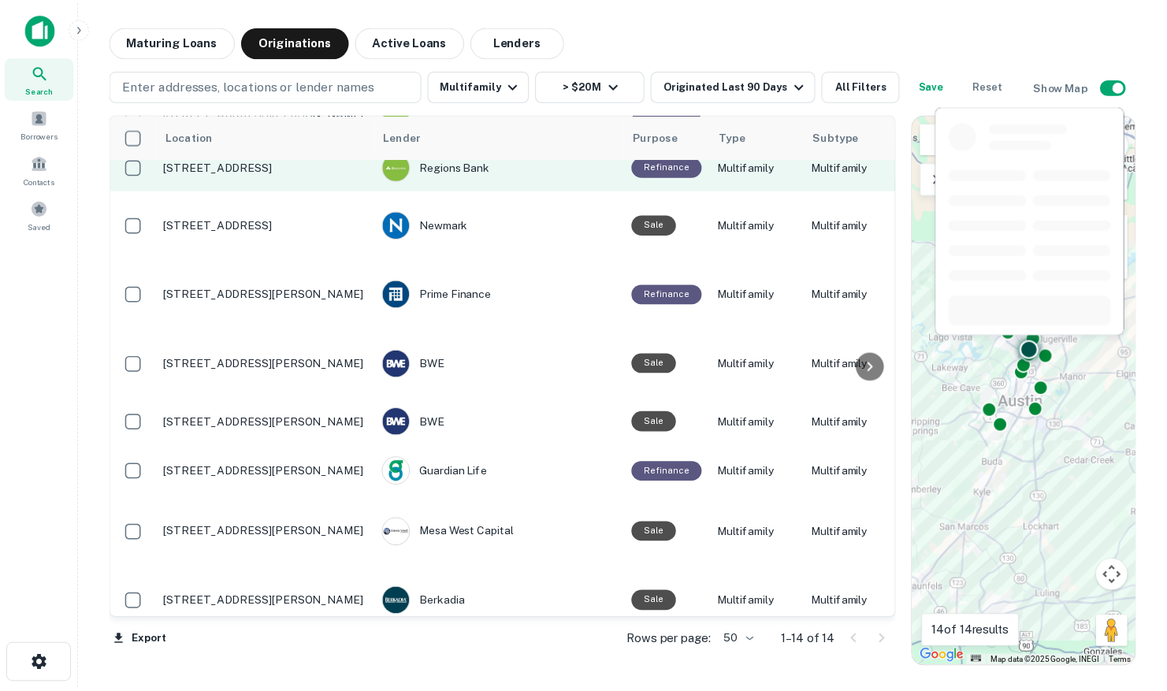
scroll to position [354, 0]
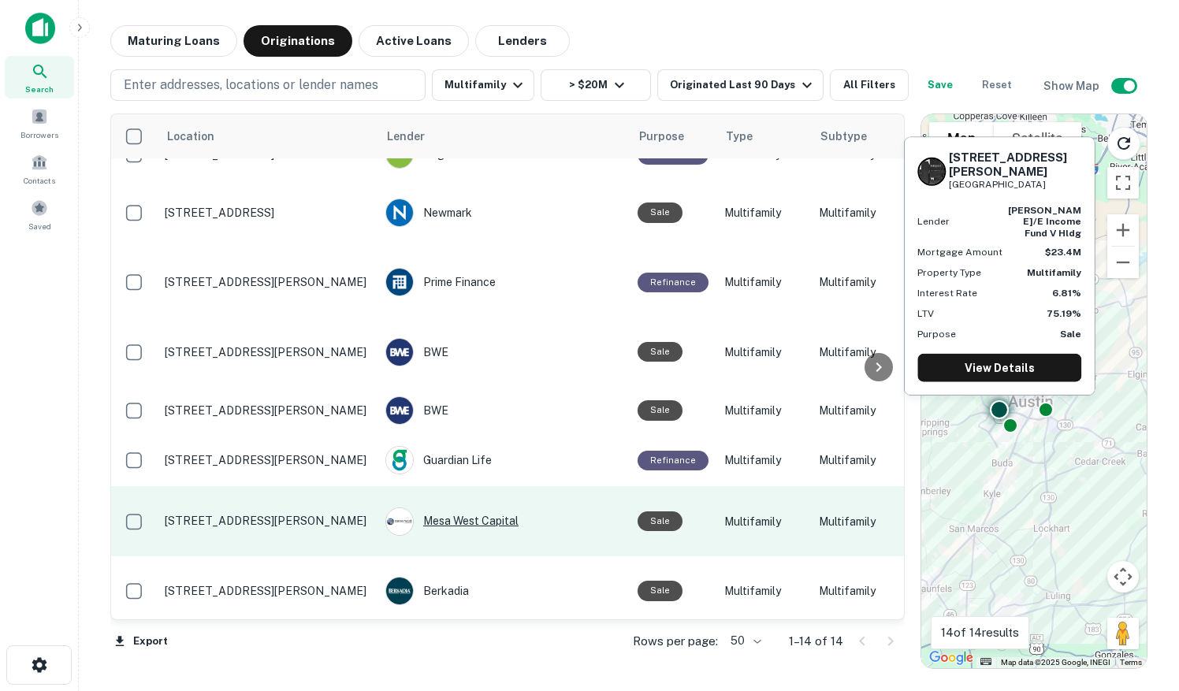
click at [460, 512] on div "Mesa West Capital" at bounding box center [503, 522] width 236 height 28
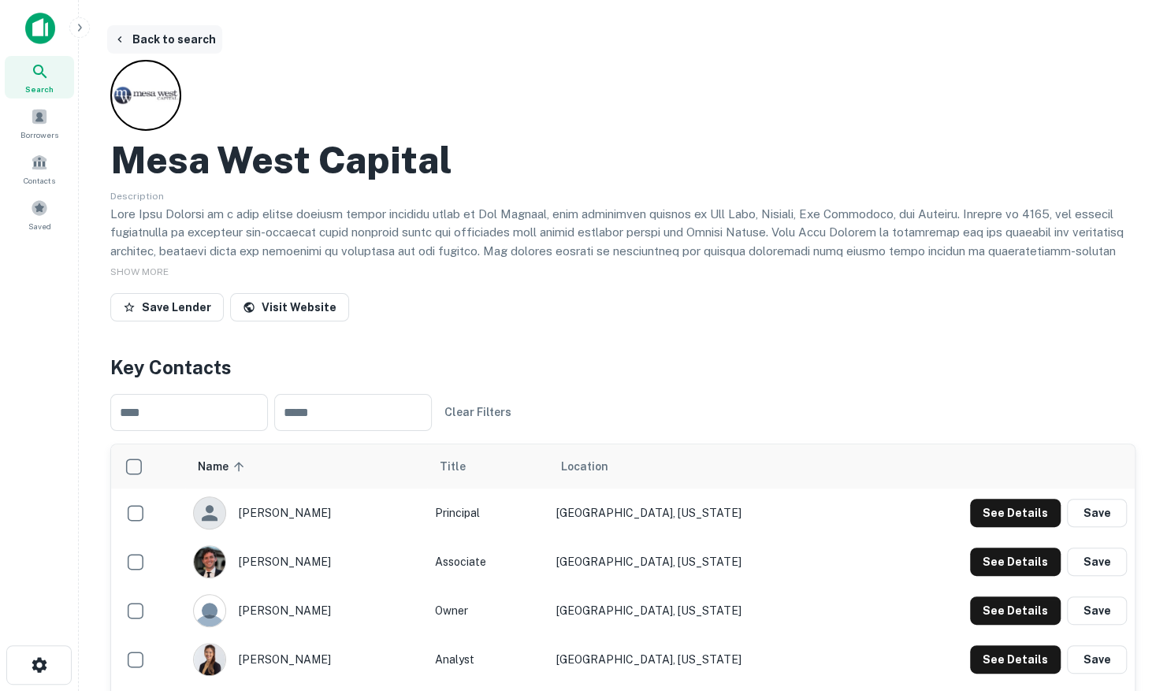
click at [159, 39] on button "Back to search" at bounding box center [164, 39] width 115 height 28
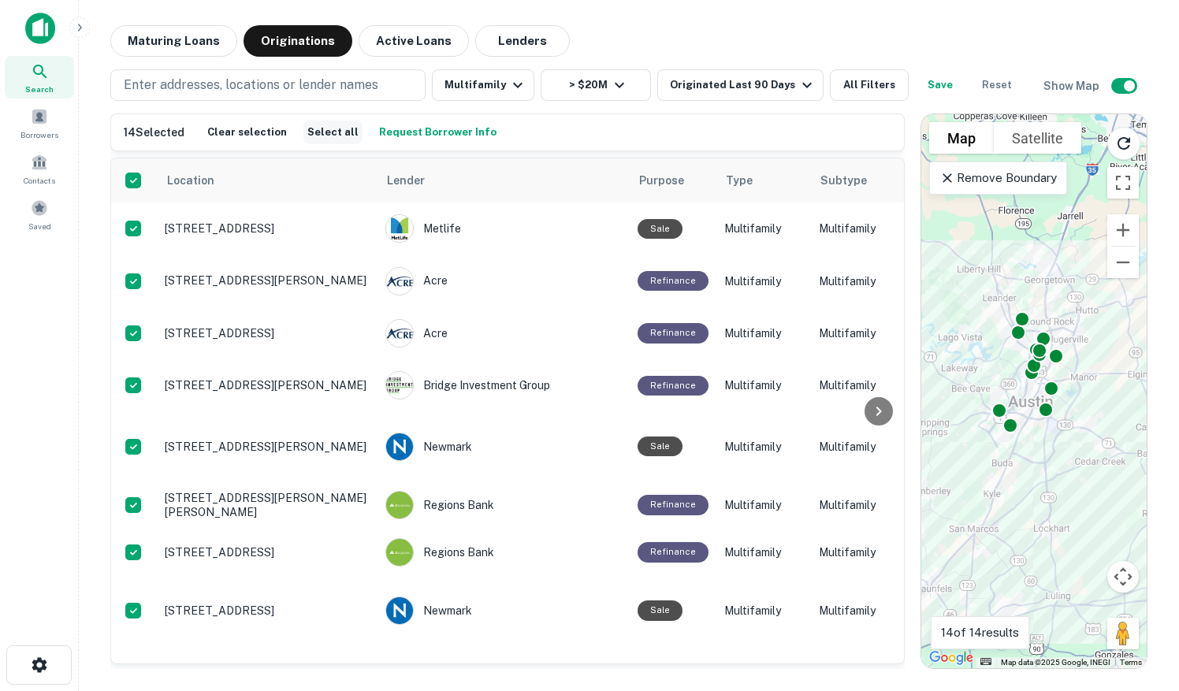
click at [326, 134] on button "Select all" at bounding box center [332, 133] width 59 height 24
click at [339, 130] on button "Select all" at bounding box center [332, 133] width 59 height 24
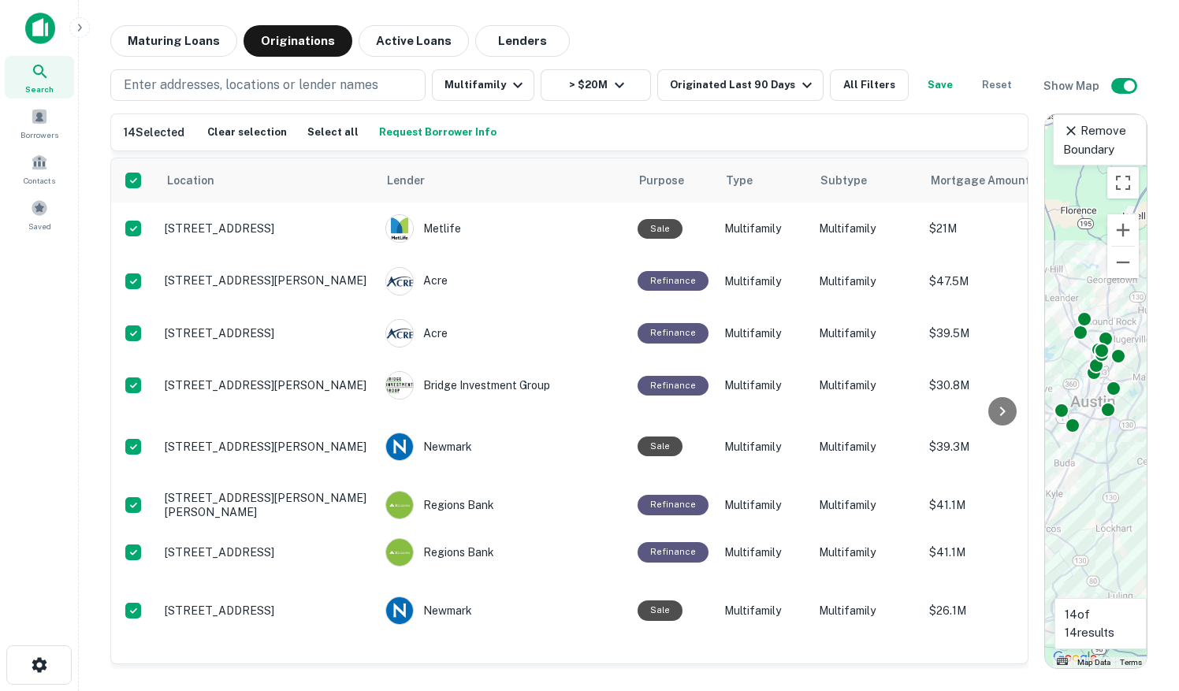
drag, startPoint x: 915, startPoint y: 341, endPoint x: 1182, endPoint y: 328, distance: 266.7
click at [1178, 328] on html "Search Borrowers Contacts Saved Maturing Loans Originations Active Loans Lender…" at bounding box center [589, 345] width 1179 height 691
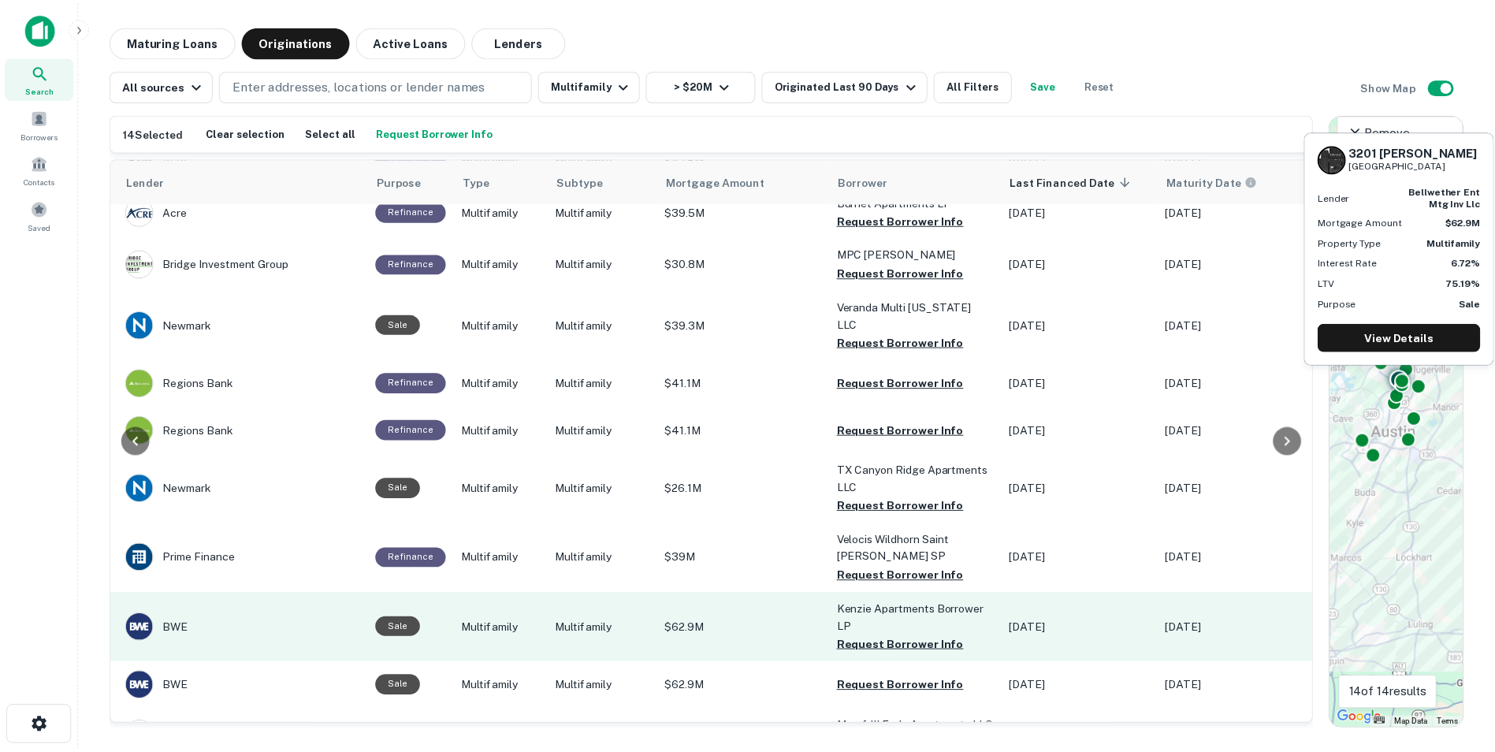
scroll to position [0, 259]
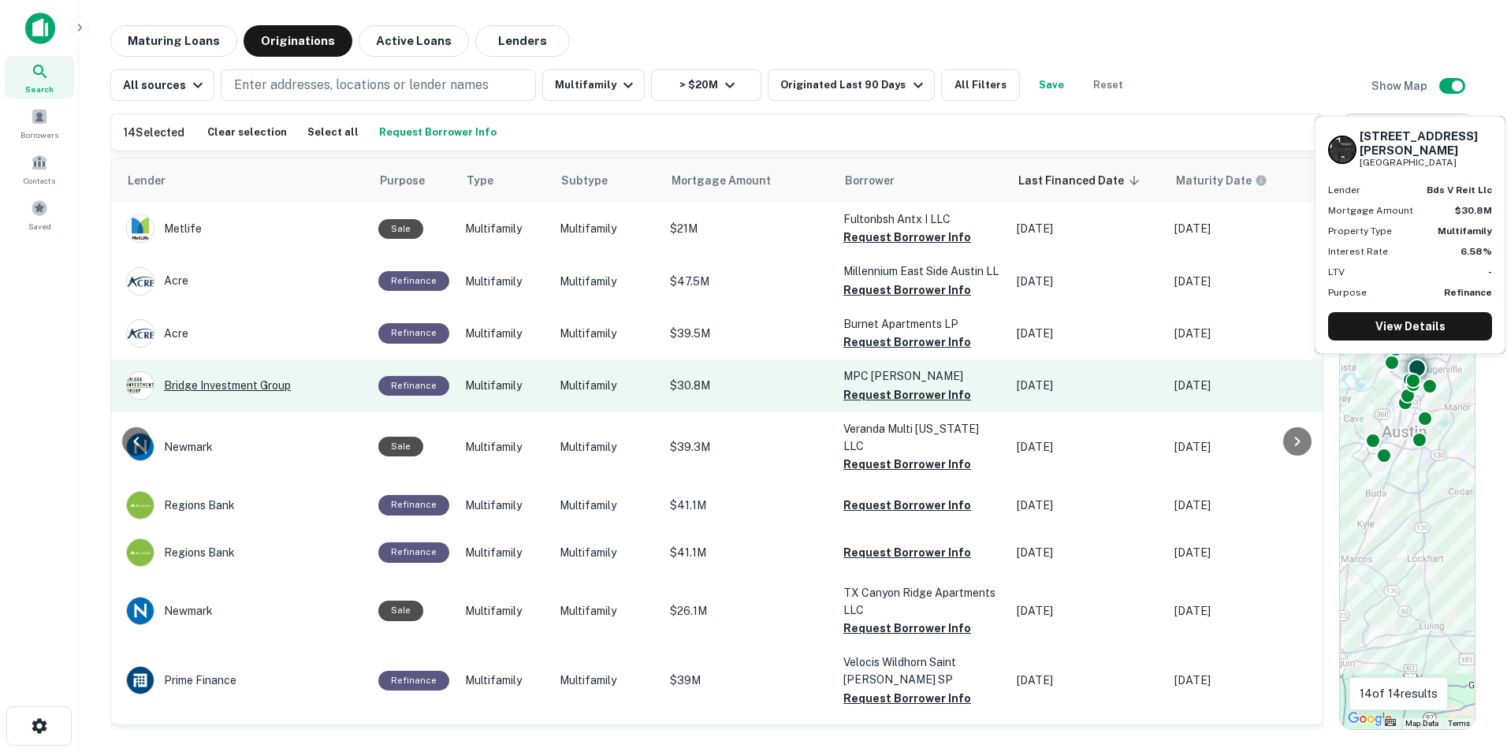
click at [251, 400] on div "Bridge Investment Group" at bounding box center [244, 385] width 236 height 28
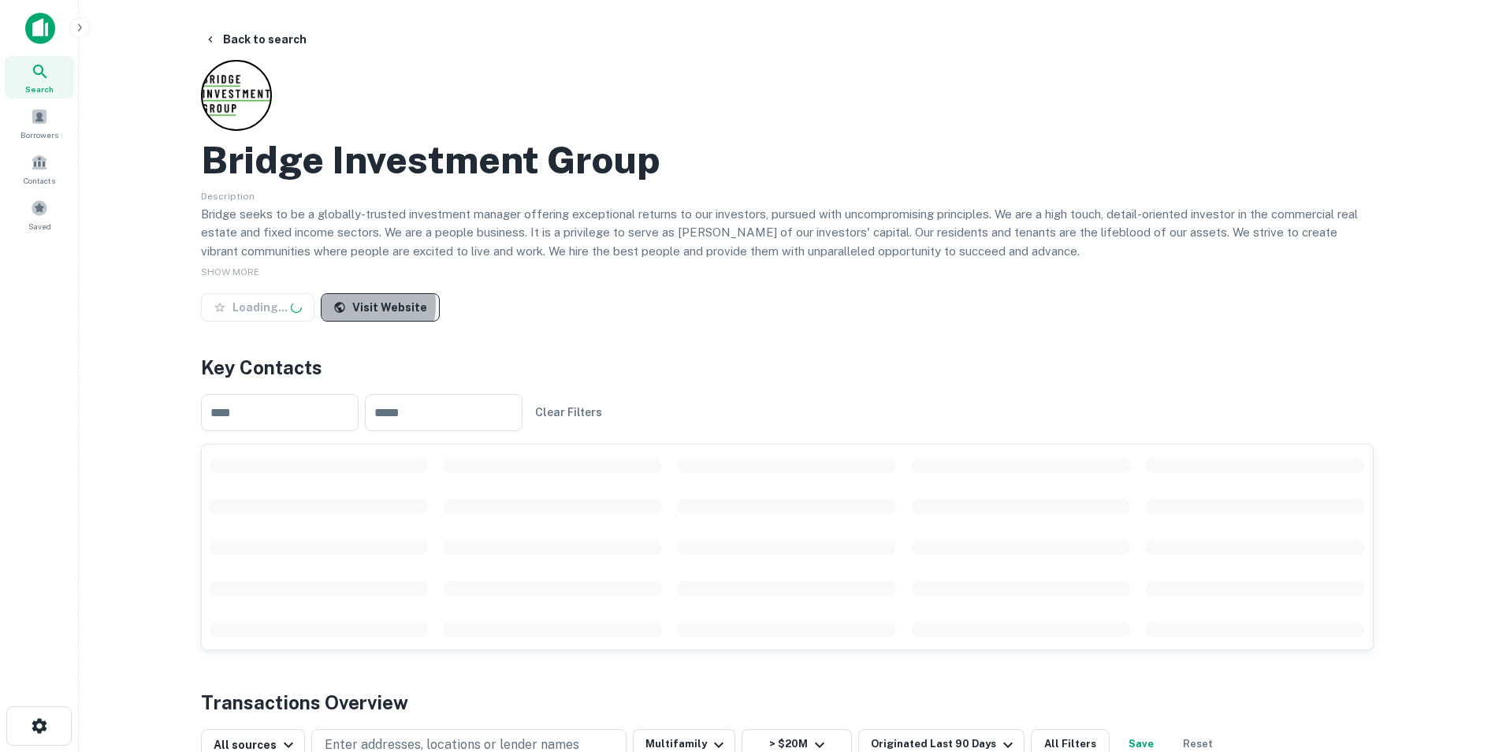
click at [352, 305] on link "Visit Website" at bounding box center [380, 307] width 119 height 28
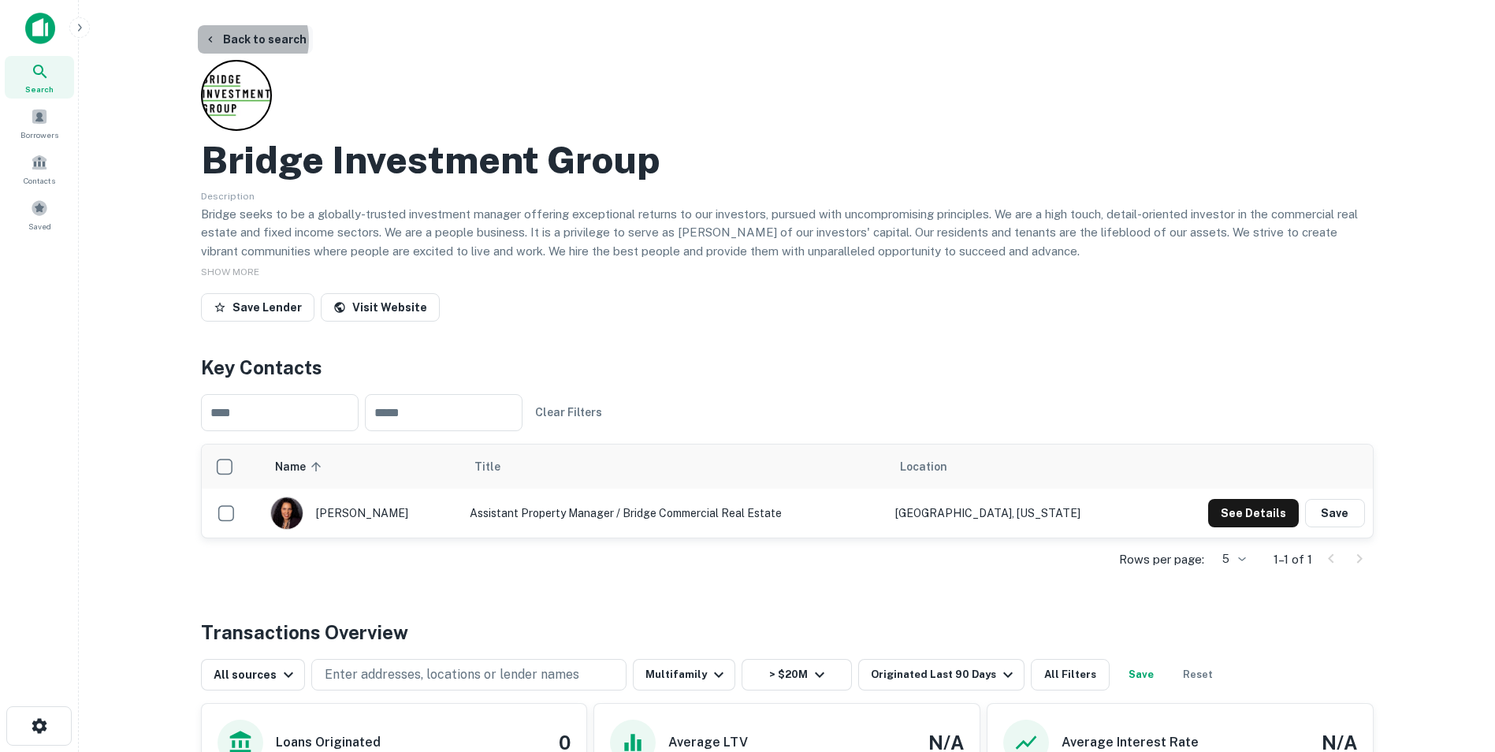
click at [239, 40] on button "Back to search" at bounding box center [255, 39] width 115 height 28
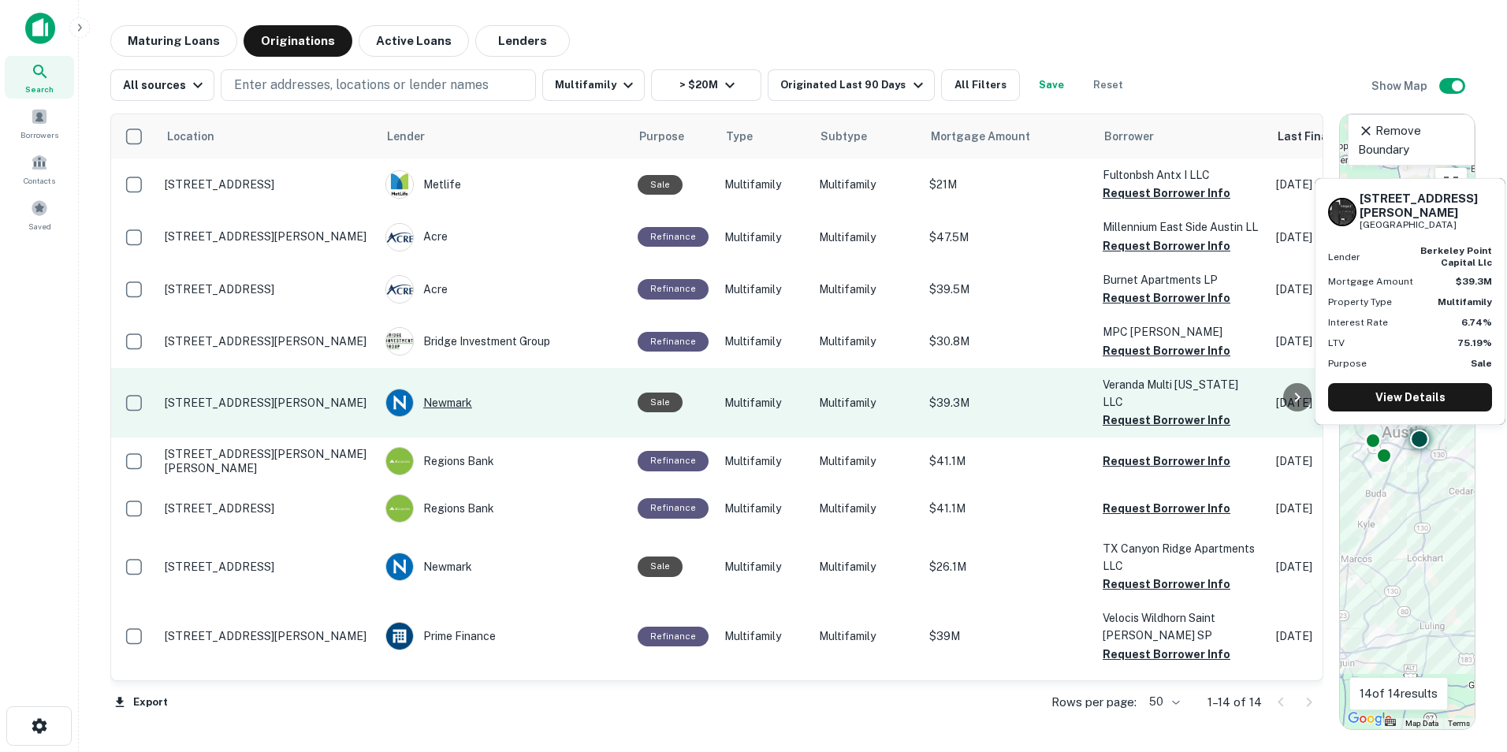
click at [460, 413] on div "Newmark" at bounding box center [503, 403] width 236 height 28
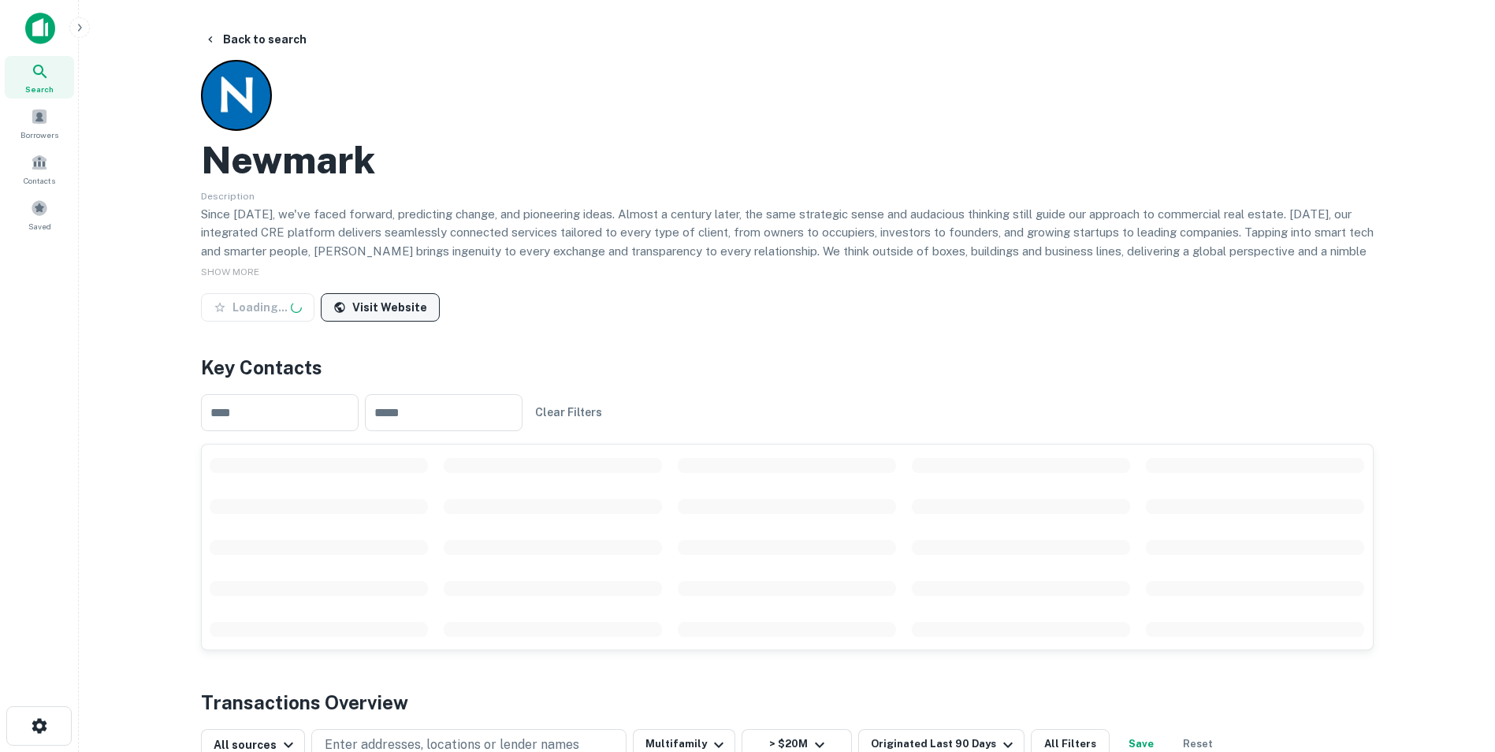
click at [368, 300] on link "Visit Website" at bounding box center [380, 307] width 119 height 28
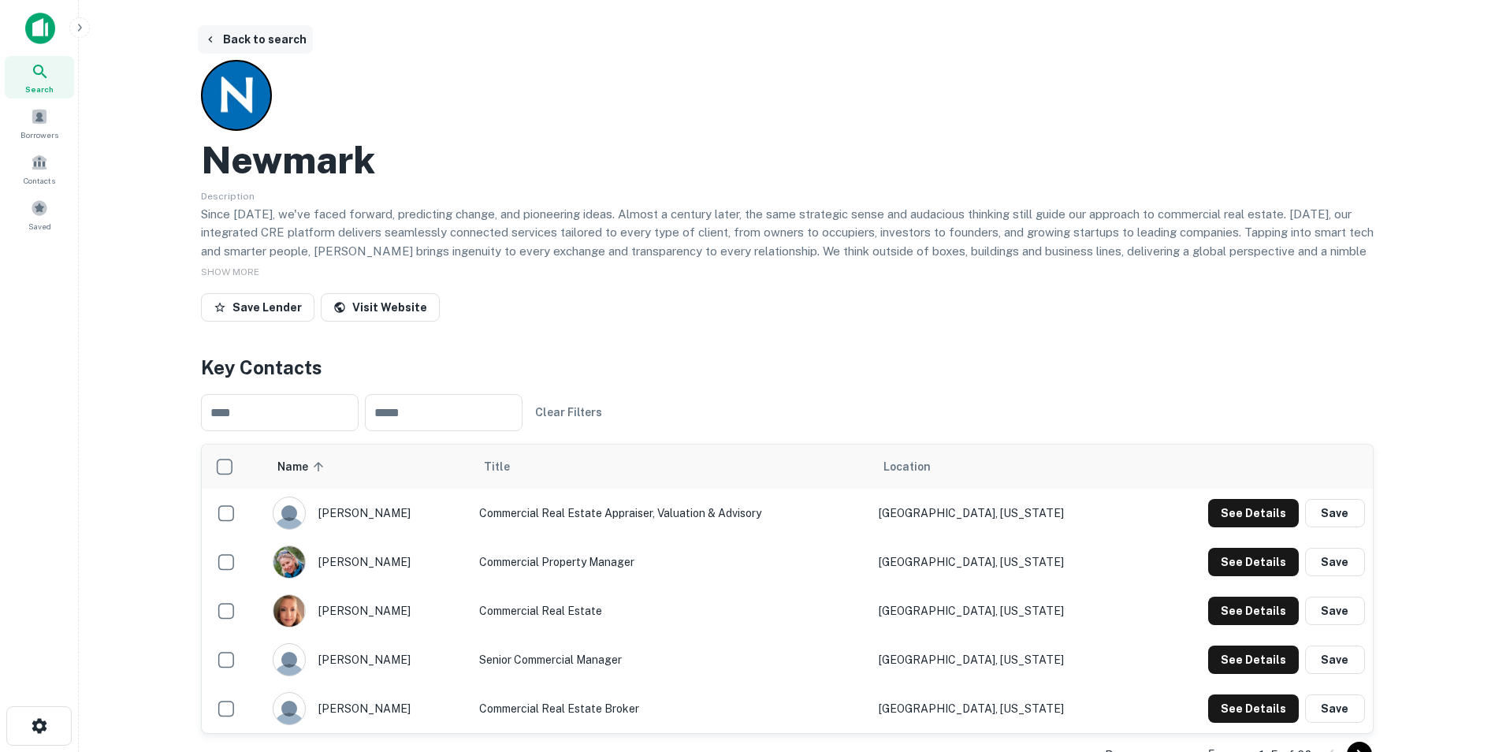
click at [225, 43] on button "Back to search" at bounding box center [255, 39] width 115 height 28
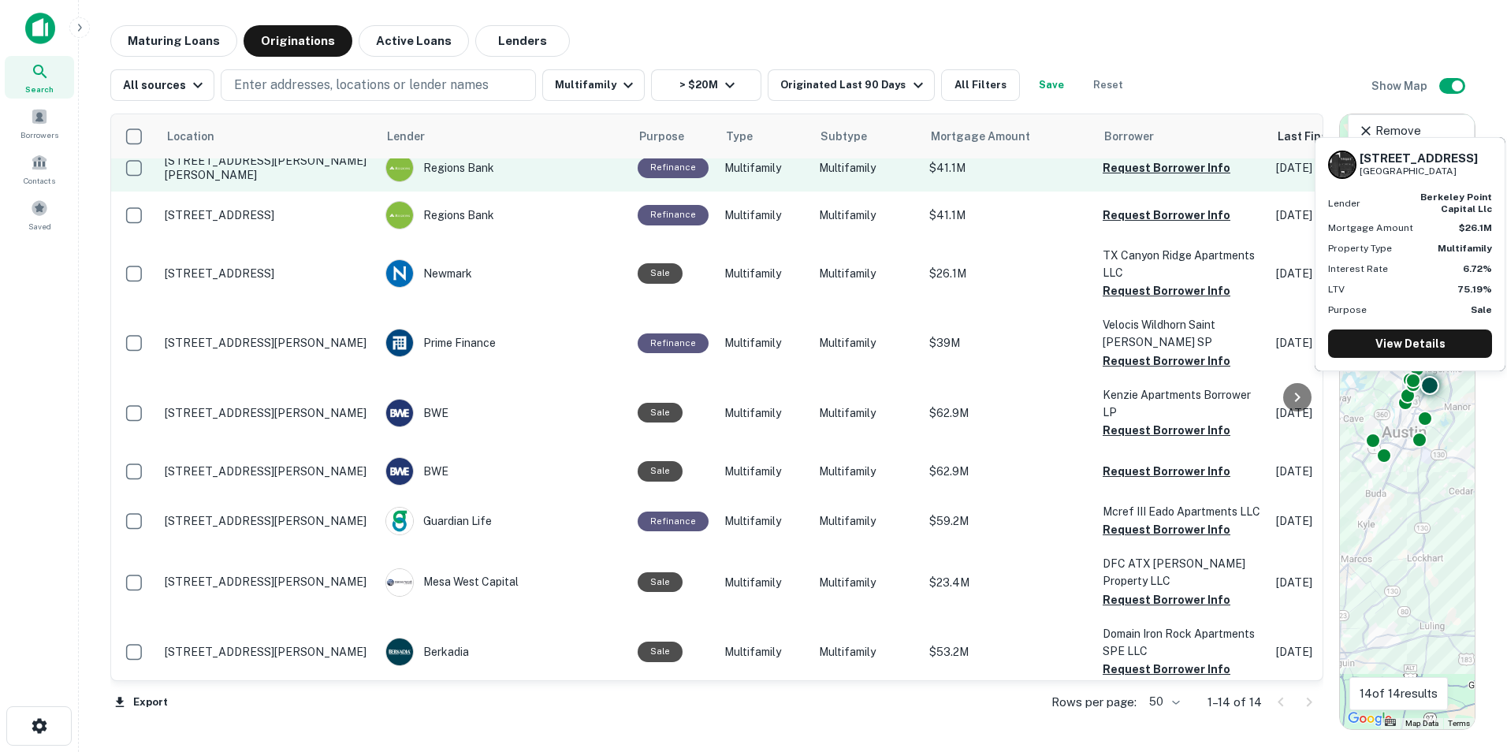
scroll to position [294, 0]
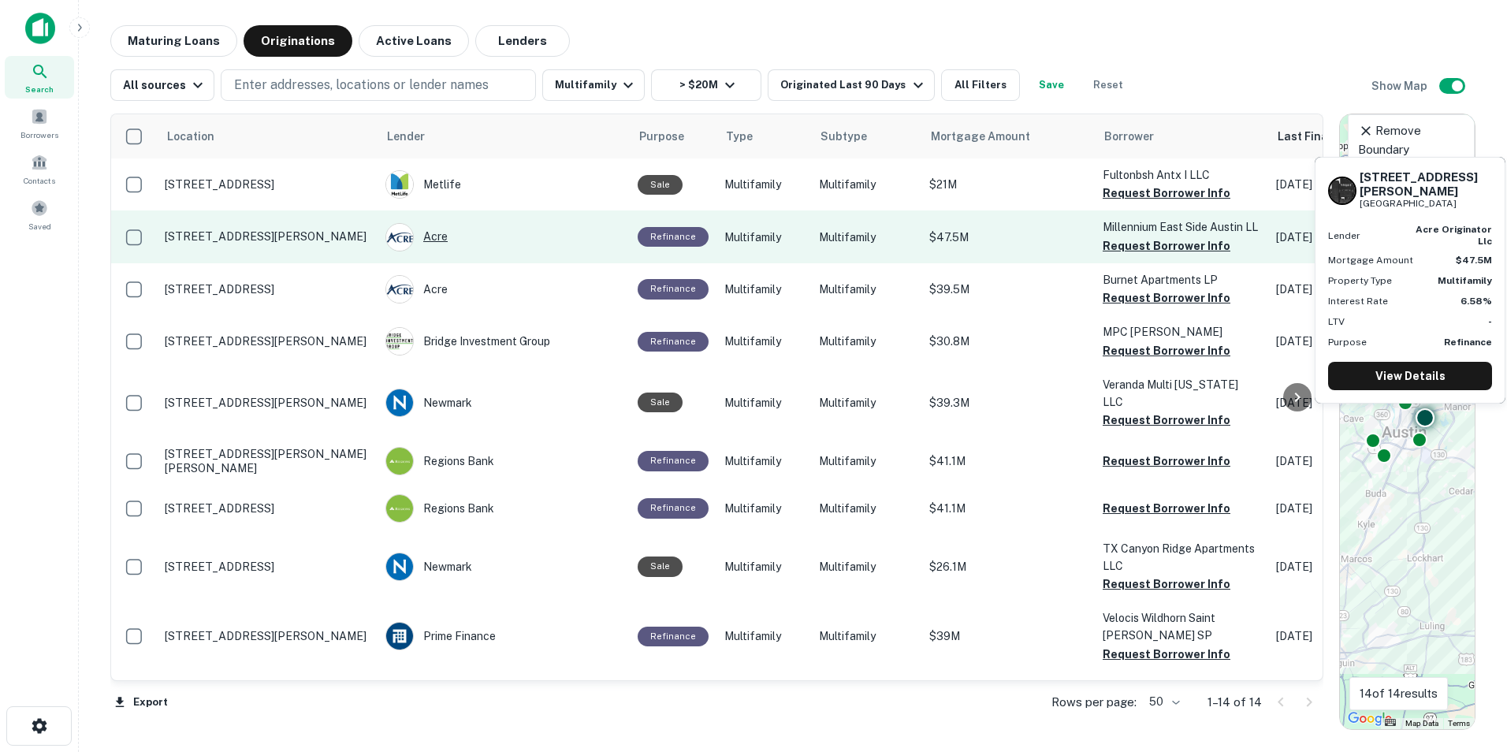
click at [434, 248] on div "Acre" at bounding box center [503, 237] width 236 height 28
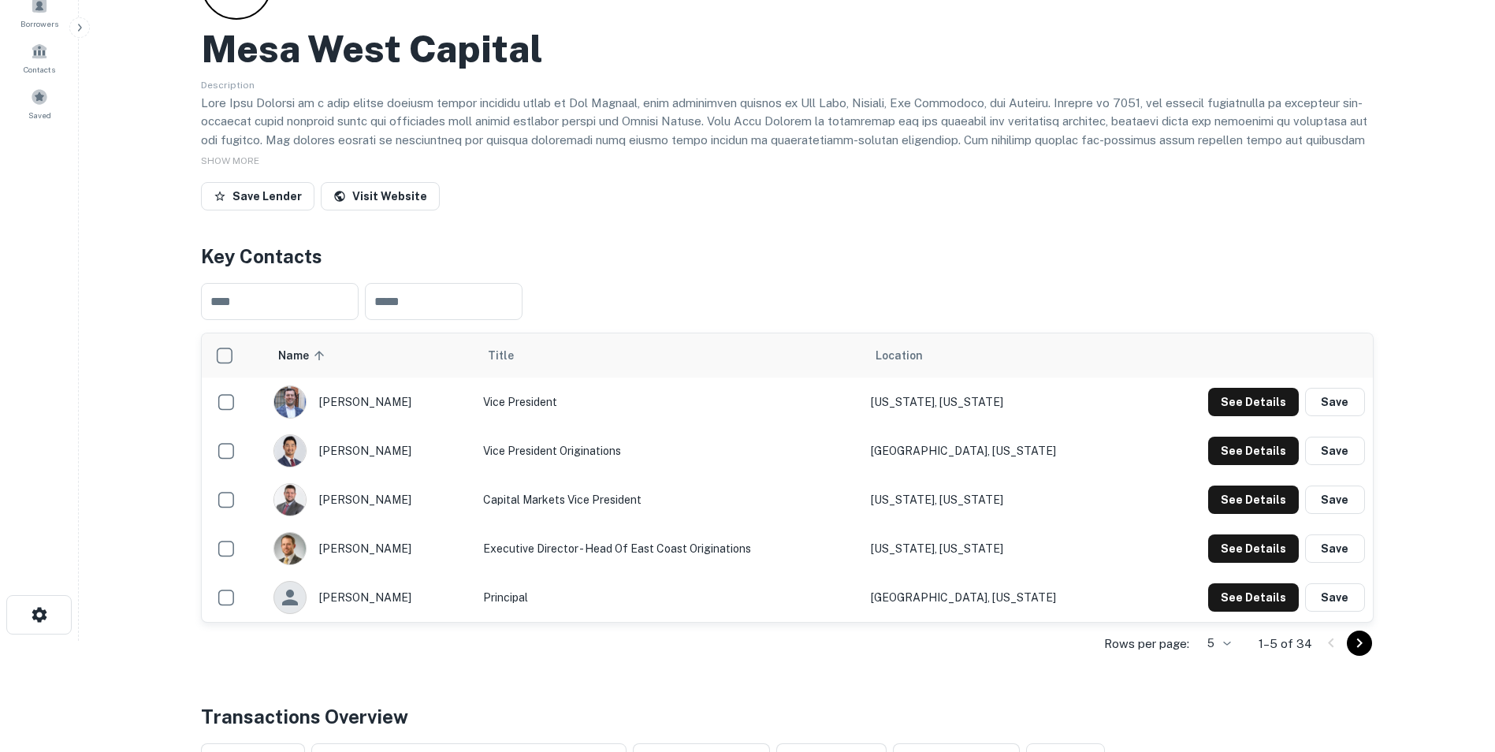
scroll to position [158, 0]
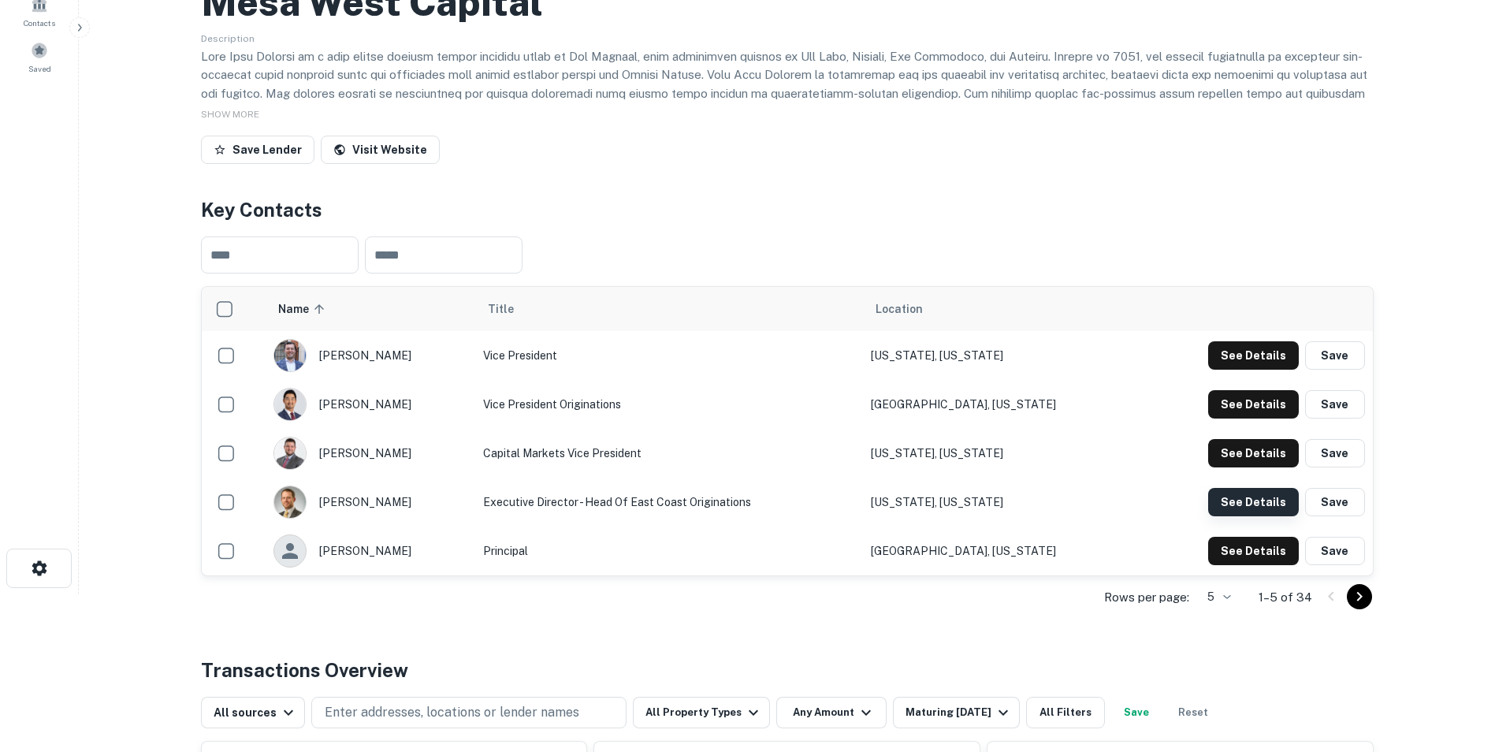
click at [1247, 507] on button "See Details" at bounding box center [1253, 502] width 91 height 28
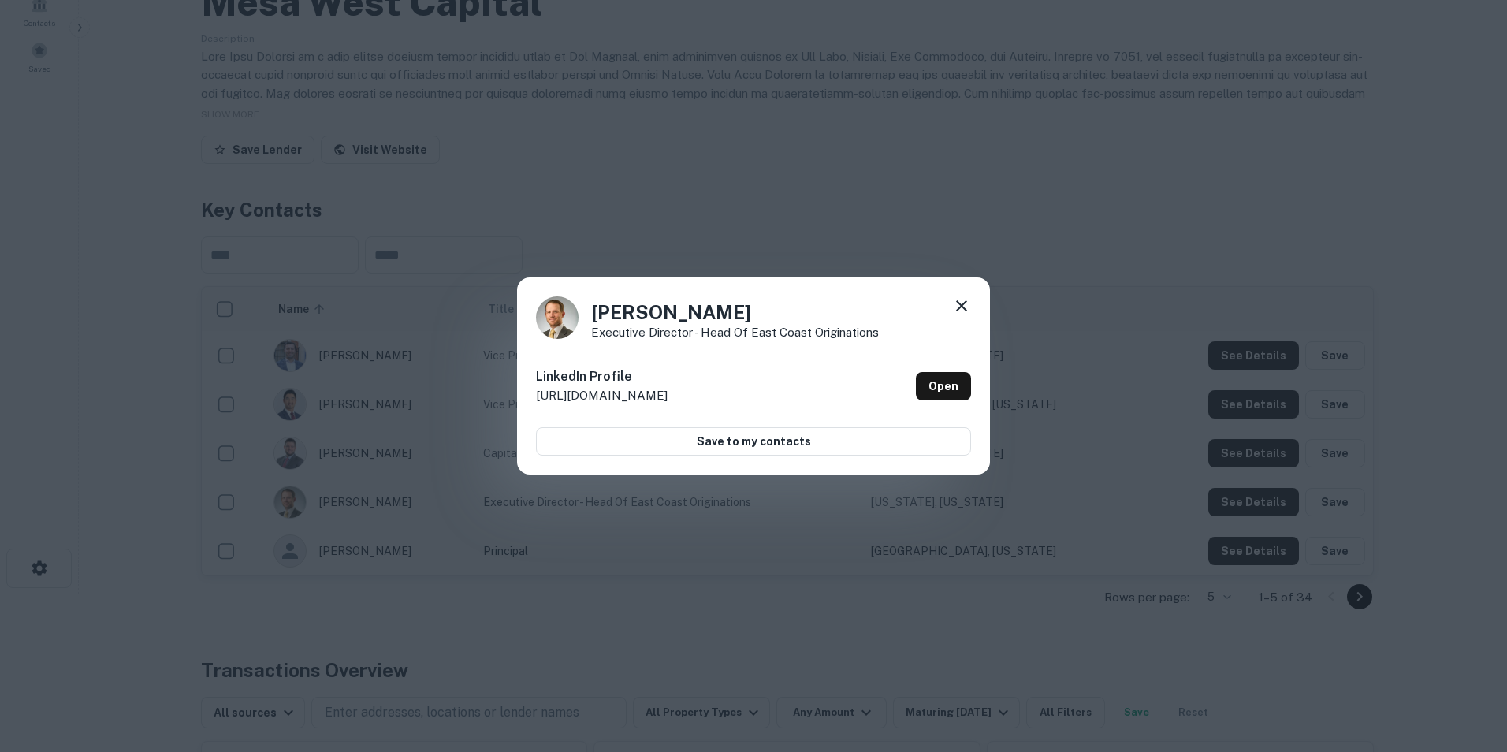
click at [962, 307] on icon at bounding box center [961, 305] width 11 height 11
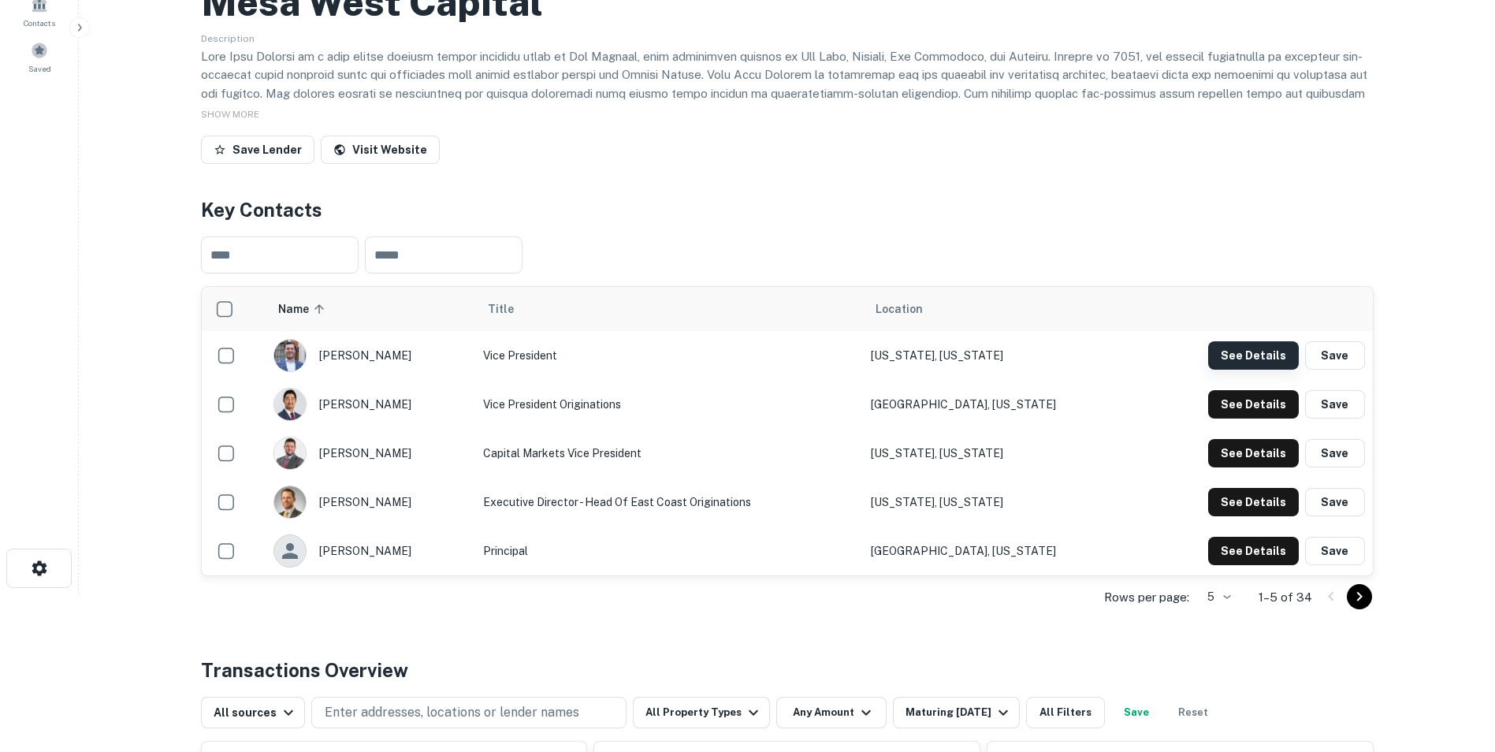
click at [1276, 350] on button "See Details" at bounding box center [1253, 355] width 91 height 28
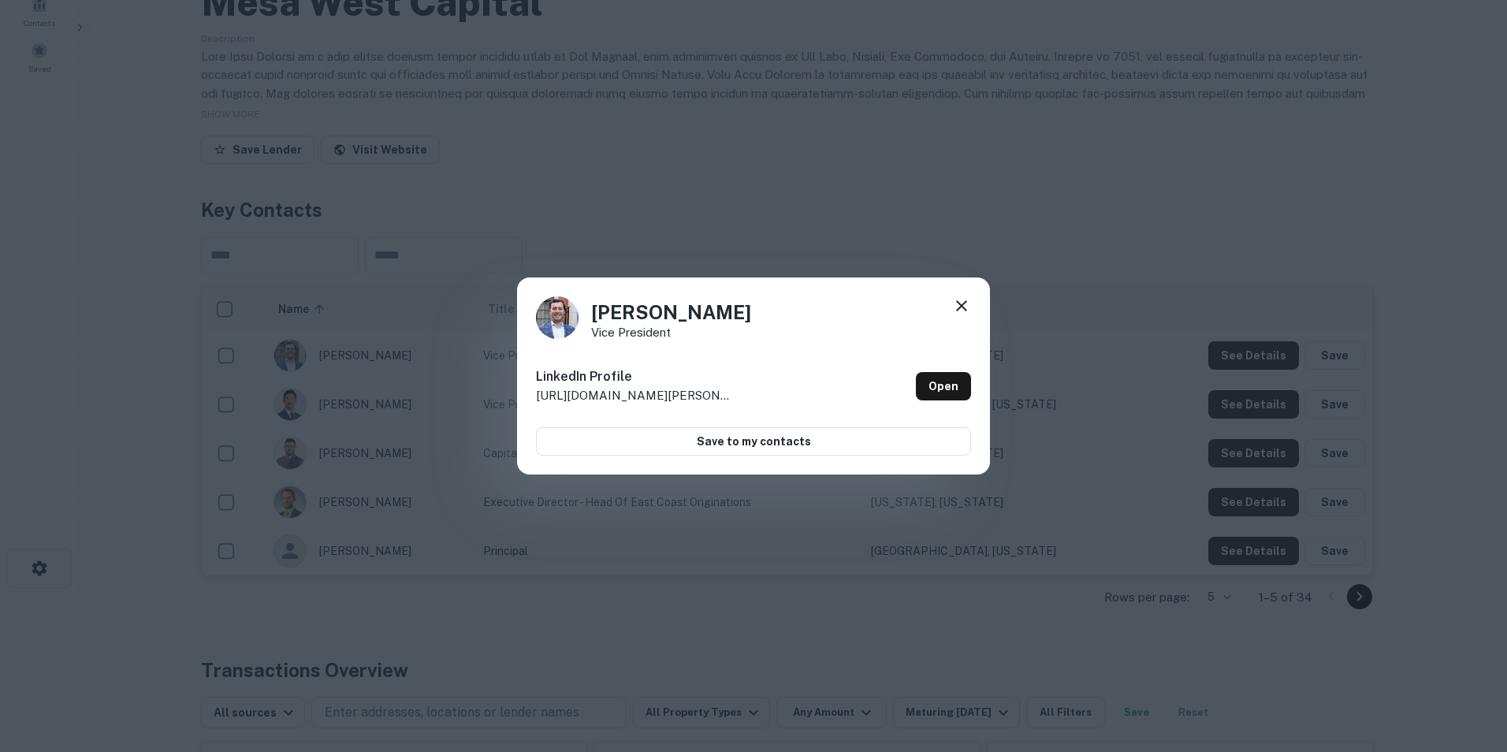
click at [967, 301] on icon at bounding box center [961, 305] width 19 height 19
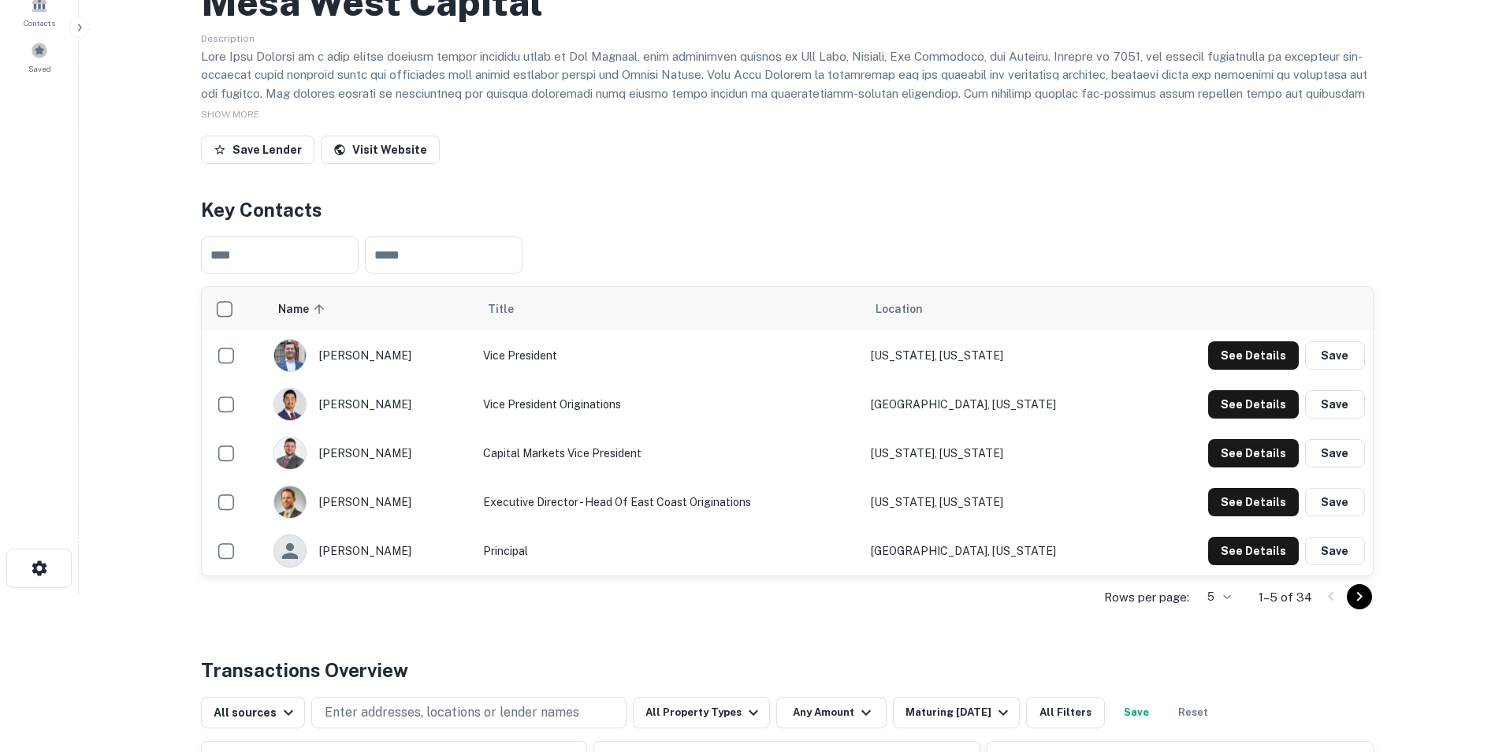
click at [1221, 388] on td "See Details Save" at bounding box center [1255, 404] width 236 height 49
click at [1235, 411] on button "See Details" at bounding box center [1253, 404] width 91 height 28
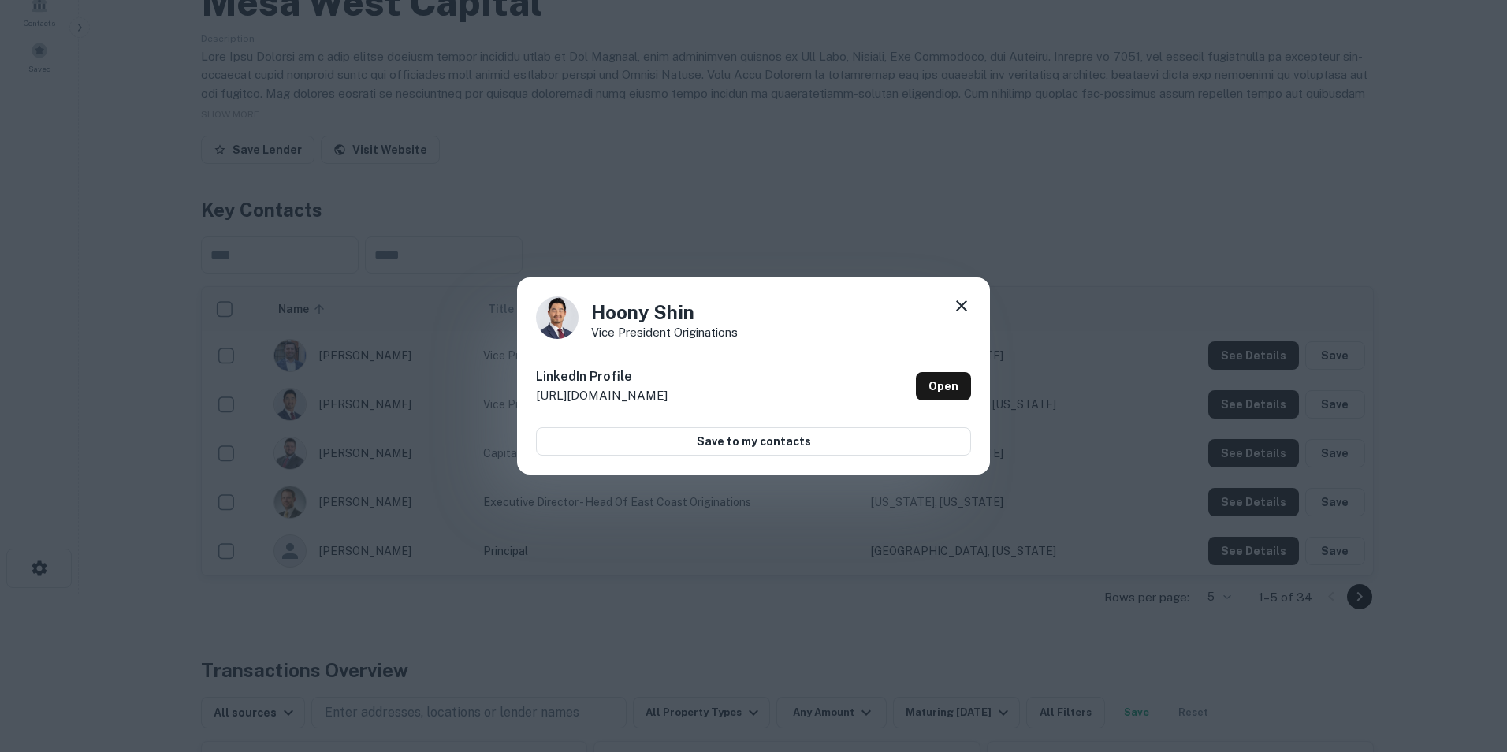
click at [968, 302] on icon at bounding box center [961, 305] width 19 height 19
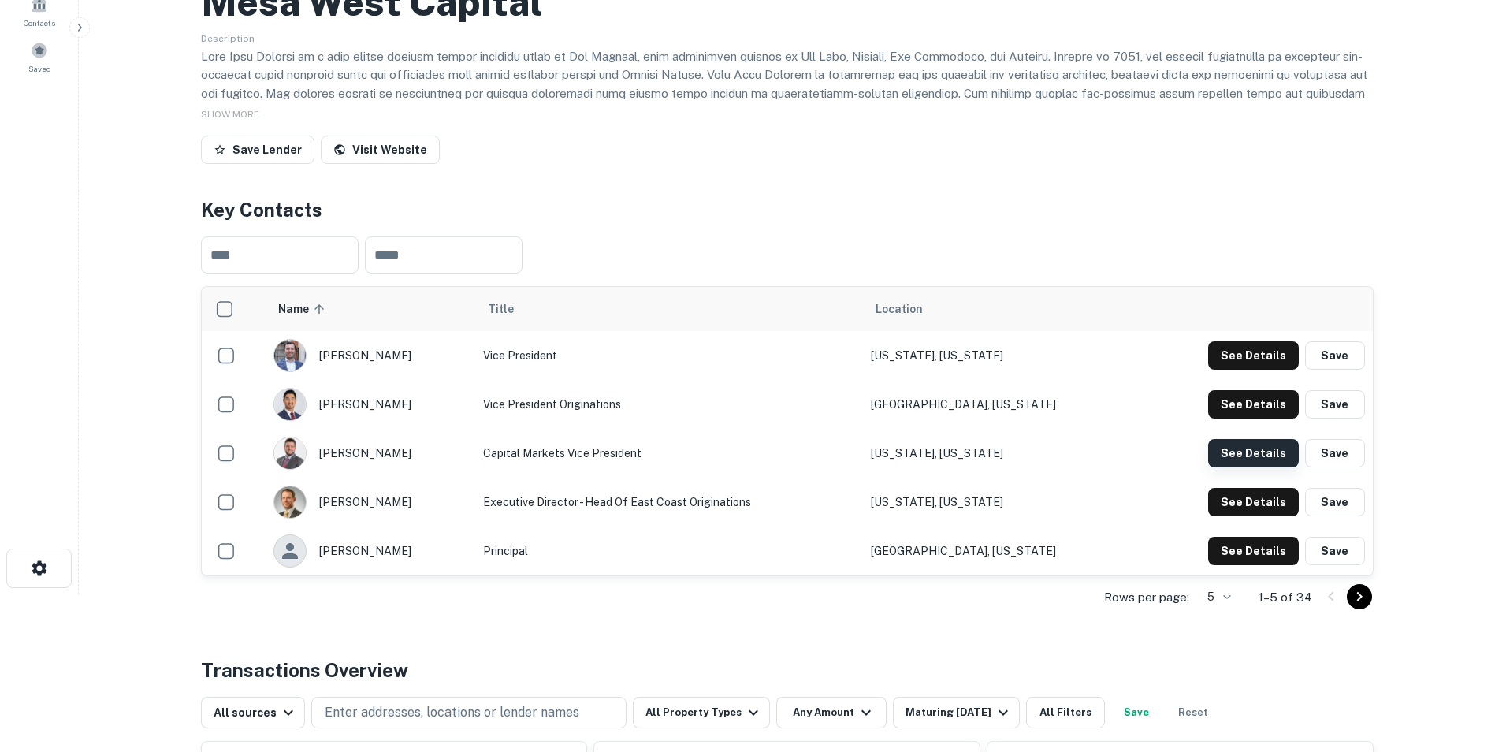
click at [1248, 451] on button "See Details" at bounding box center [1253, 453] width 91 height 28
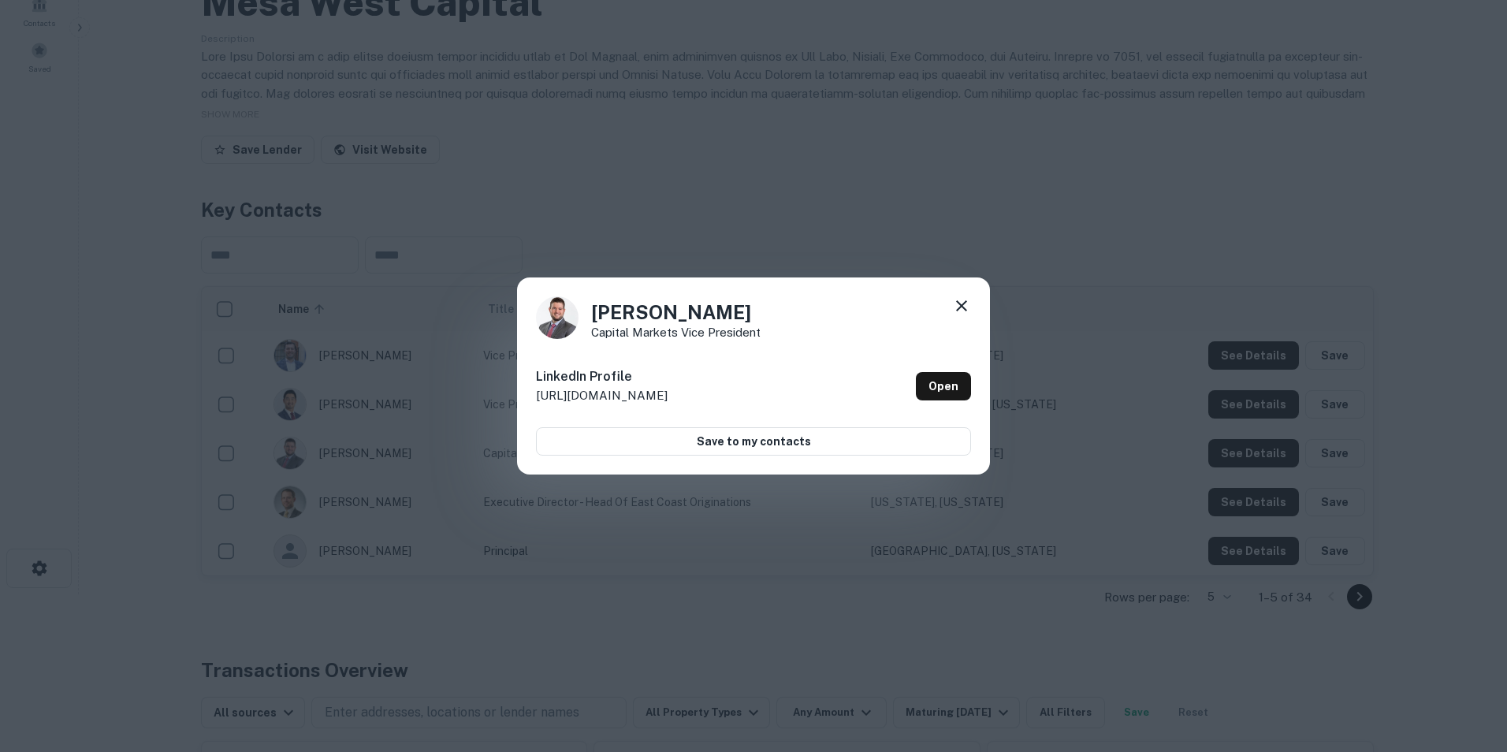
click at [965, 302] on icon at bounding box center [961, 305] width 19 height 19
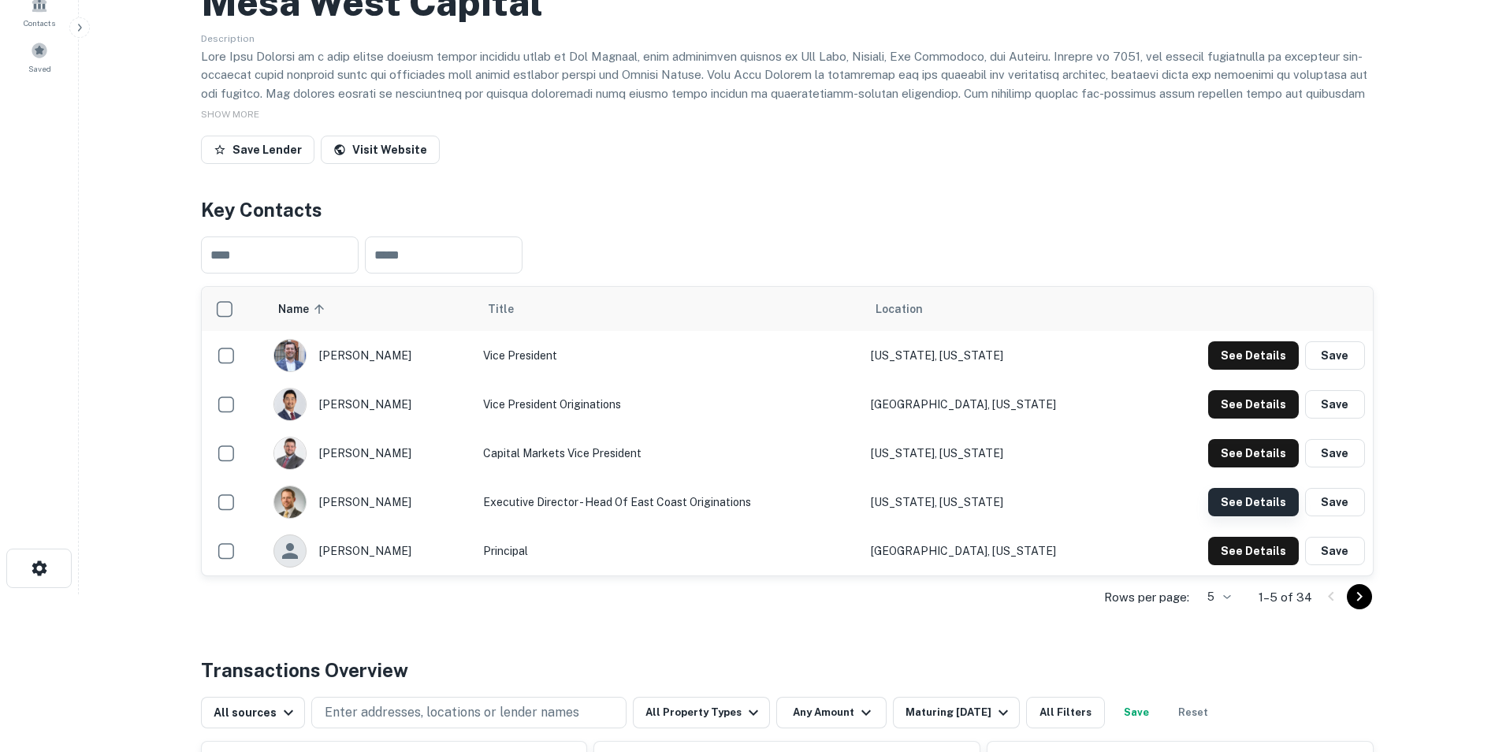
click at [1277, 511] on button "See Details" at bounding box center [1253, 502] width 91 height 28
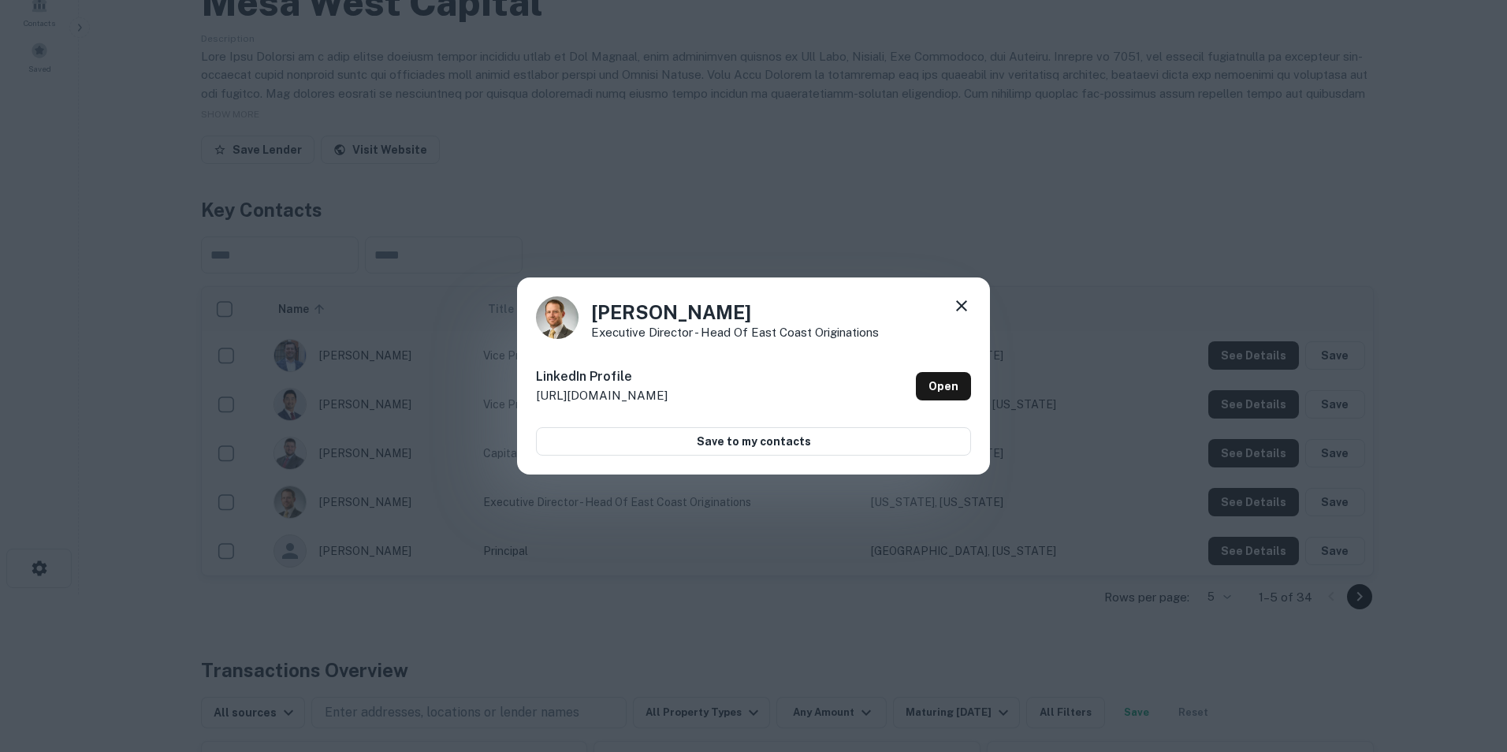
click at [961, 303] on icon at bounding box center [961, 305] width 19 height 19
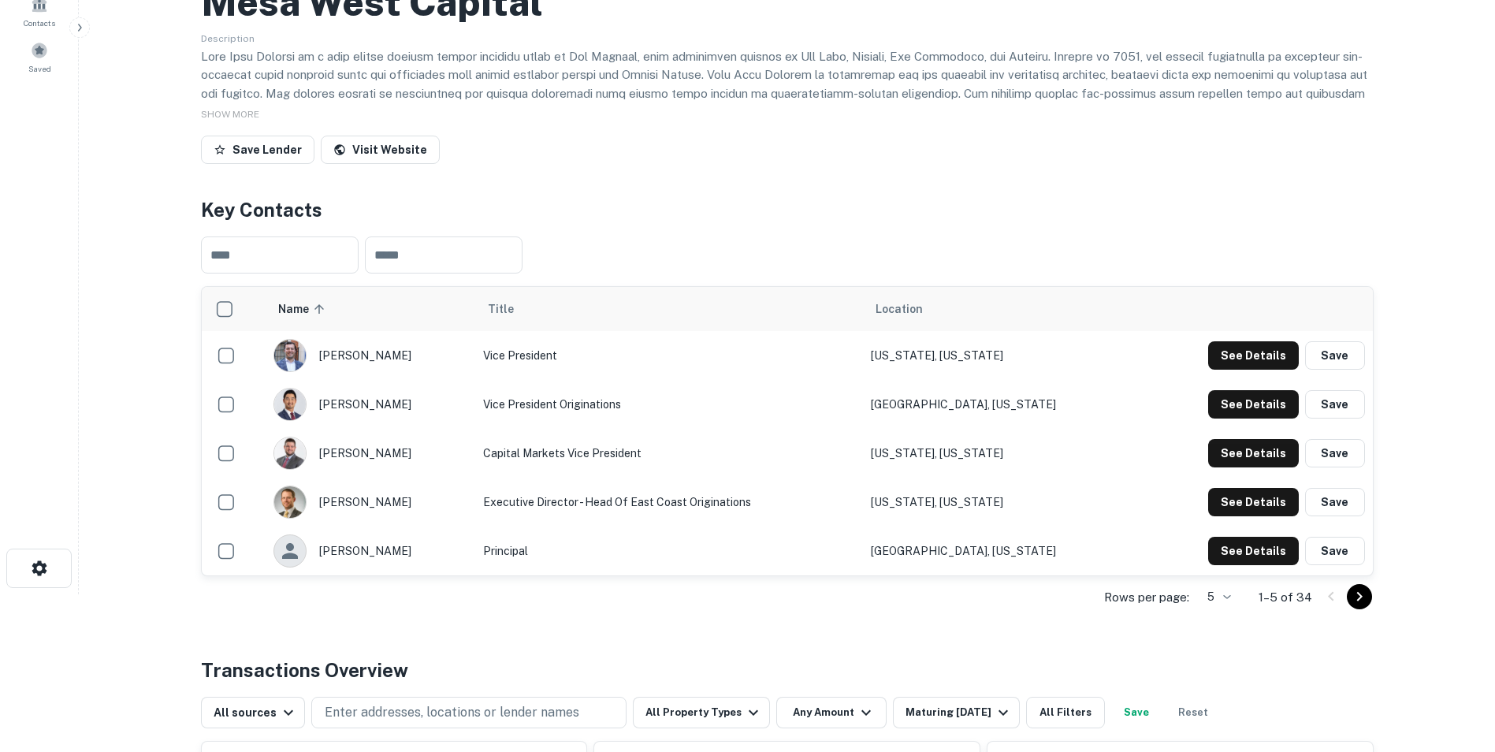
click at [1220, 594] on body "Search Borrowers Contacts Saved Back to search Mesa West Capital Description SH…" at bounding box center [747, 218] width 1495 height 752
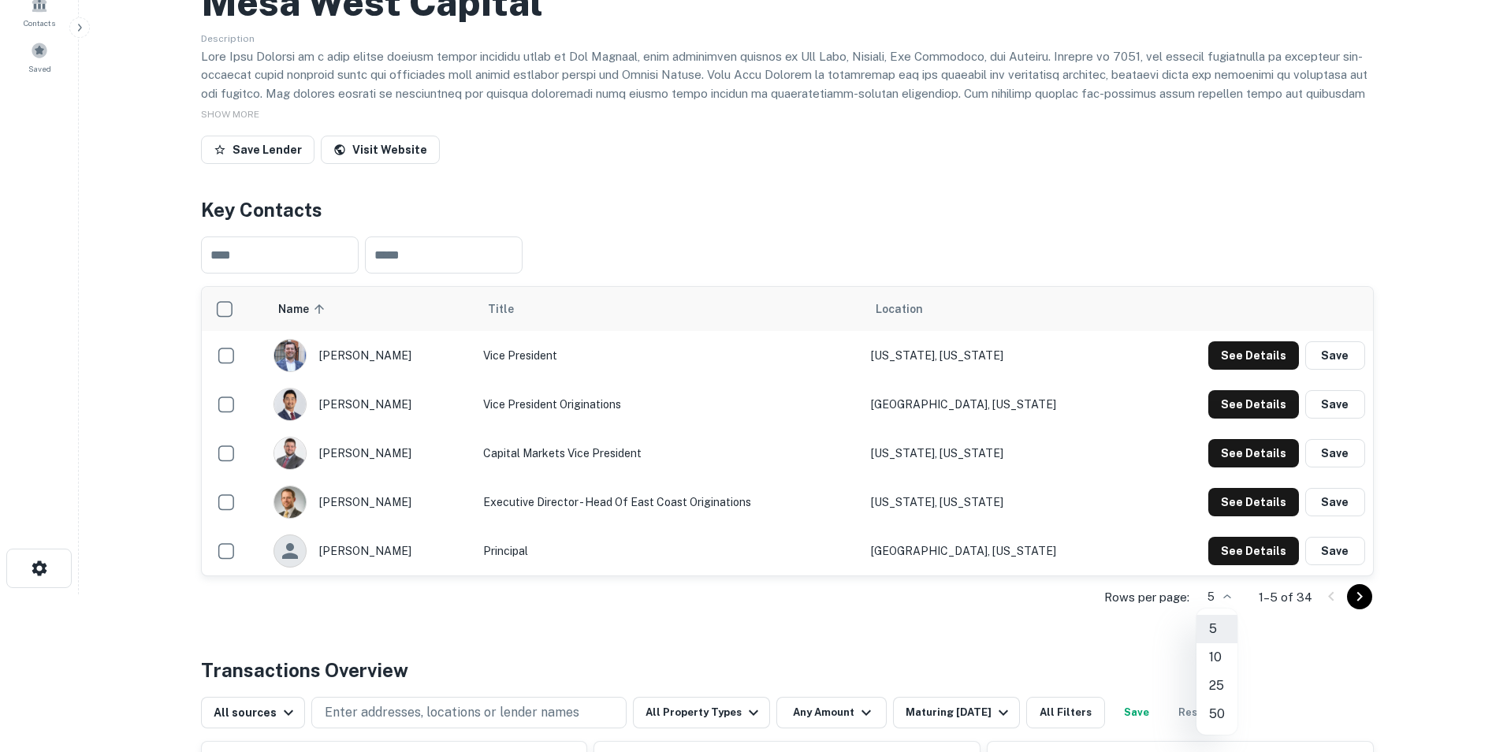
click at [1227, 713] on li "50" at bounding box center [1217, 714] width 41 height 28
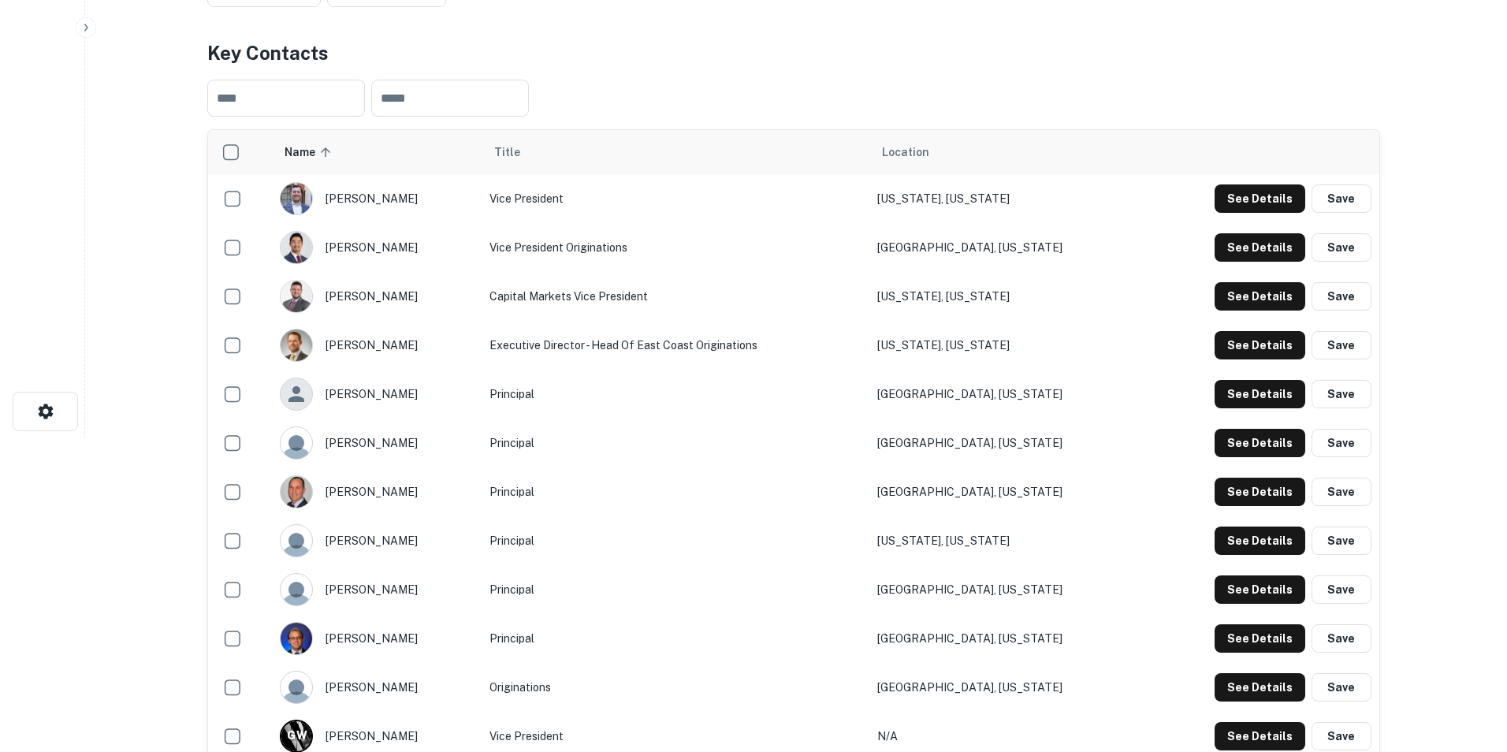
scroll to position [315, 0]
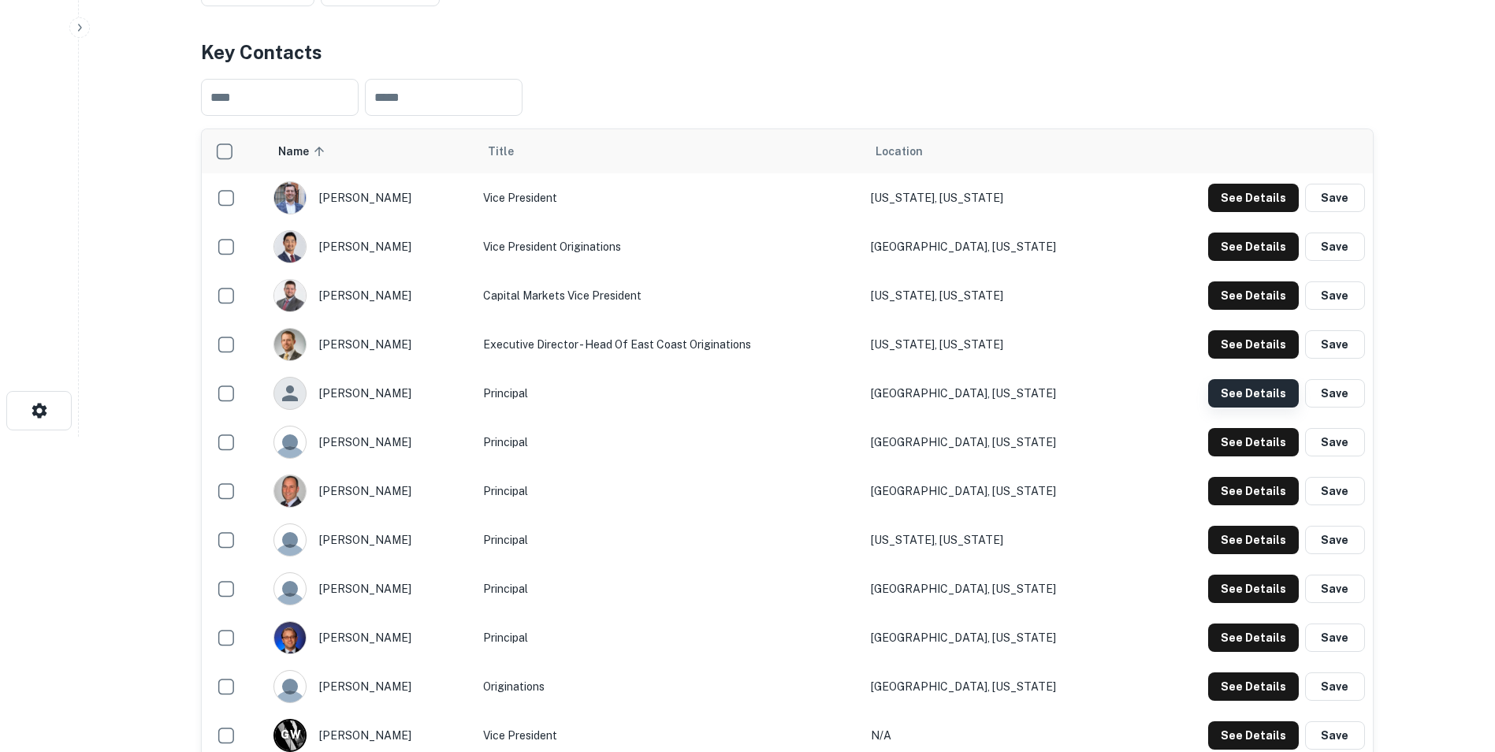
click at [1247, 392] on button "See Details" at bounding box center [1253, 393] width 91 height 28
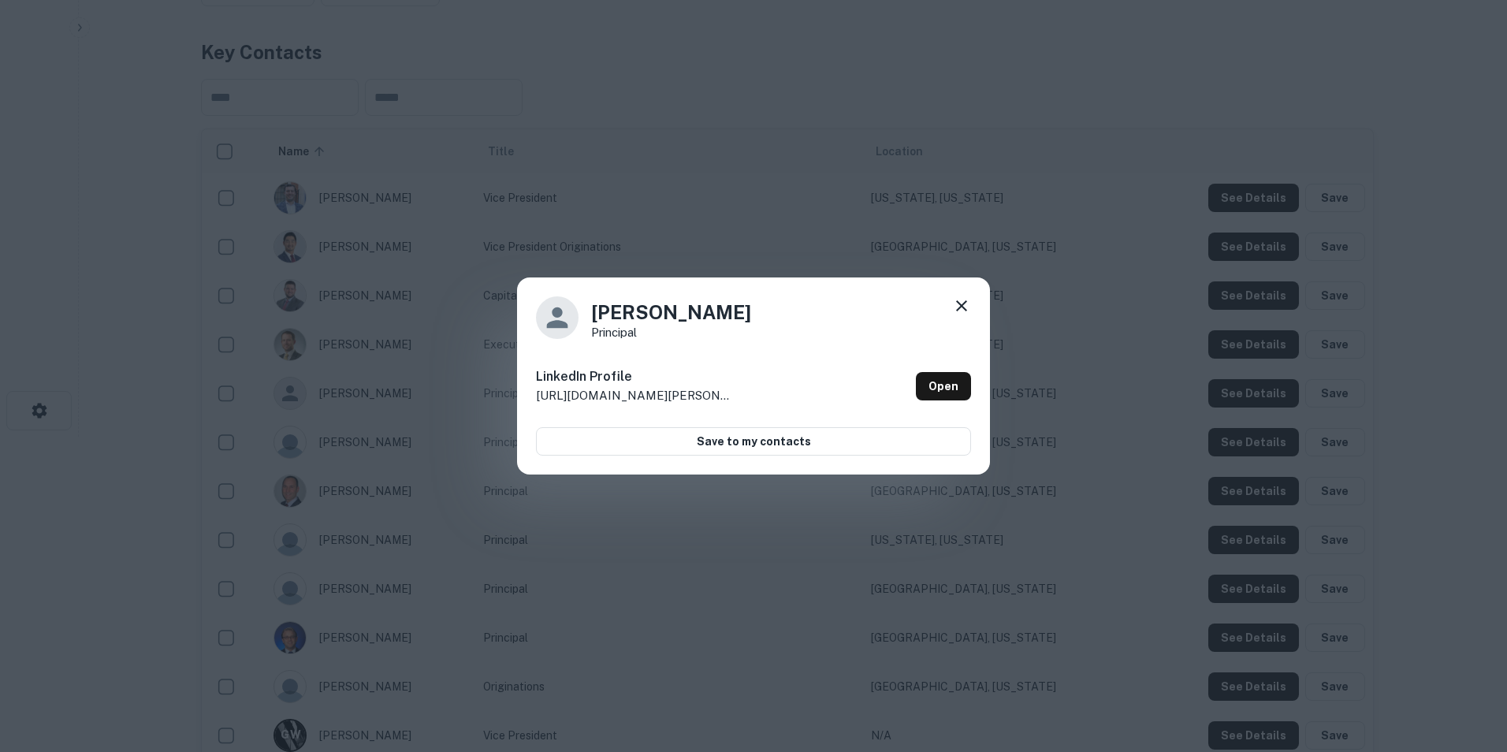
click at [964, 303] on icon at bounding box center [961, 305] width 11 height 11
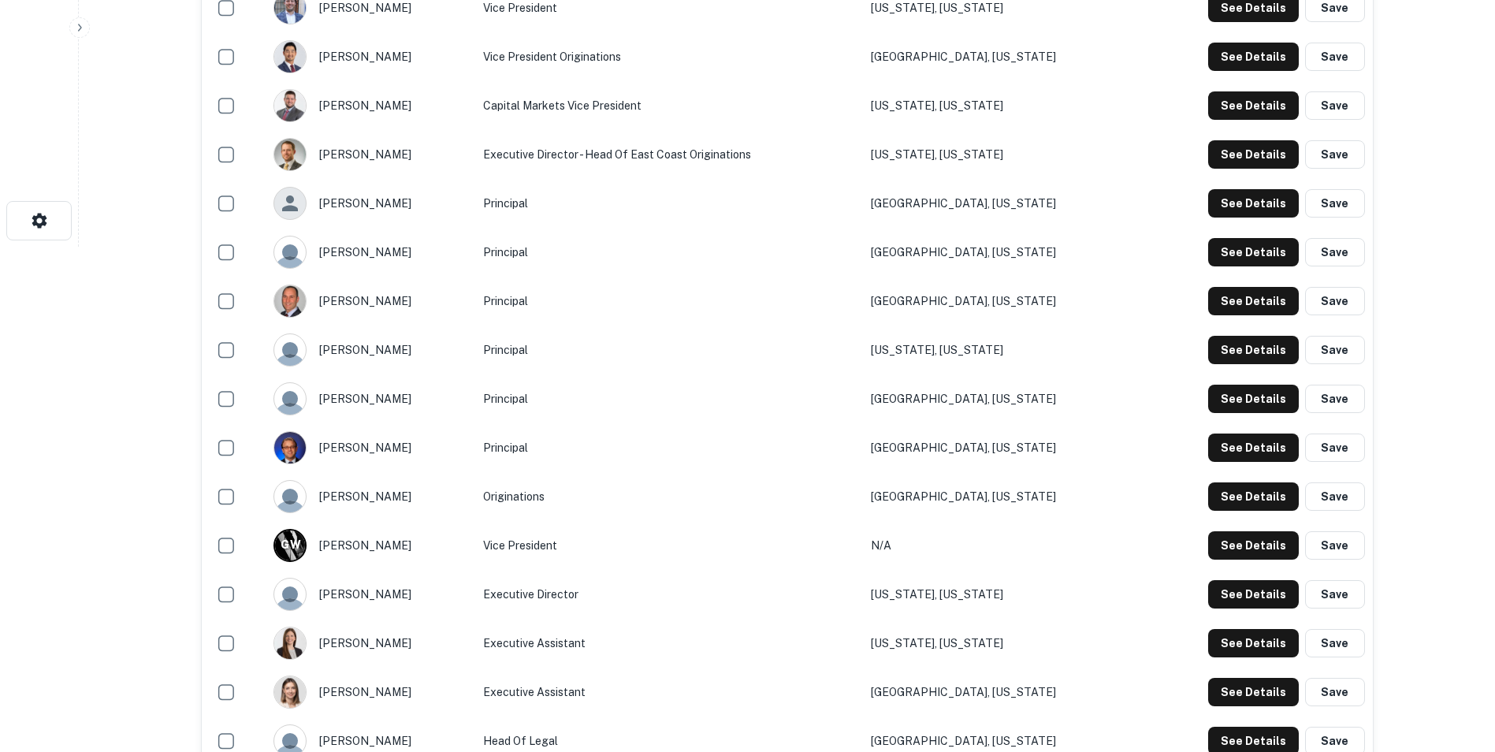
scroll to position [788, 0]
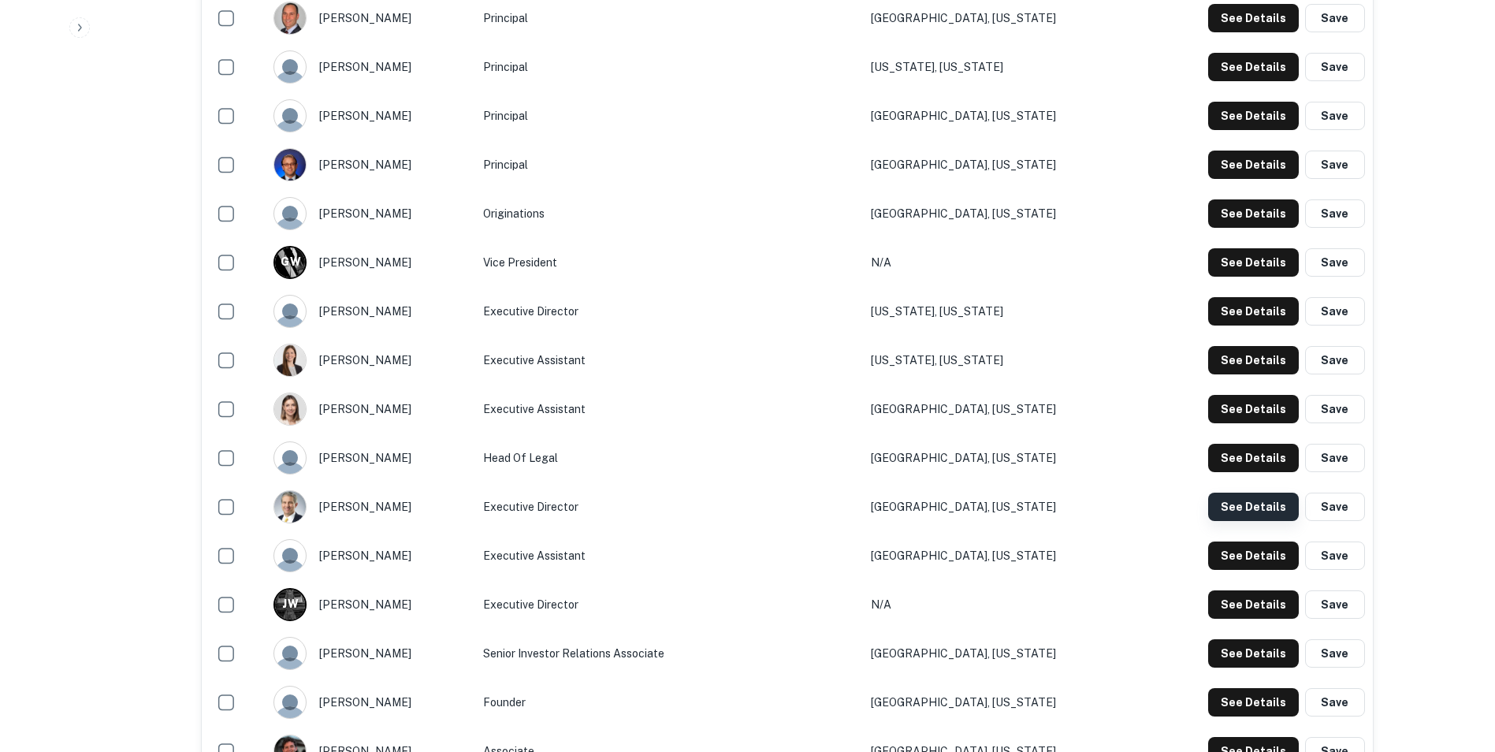
click at [1262, 512] on button "See Details" at bounding box center [1253, 507] width 91 height 28
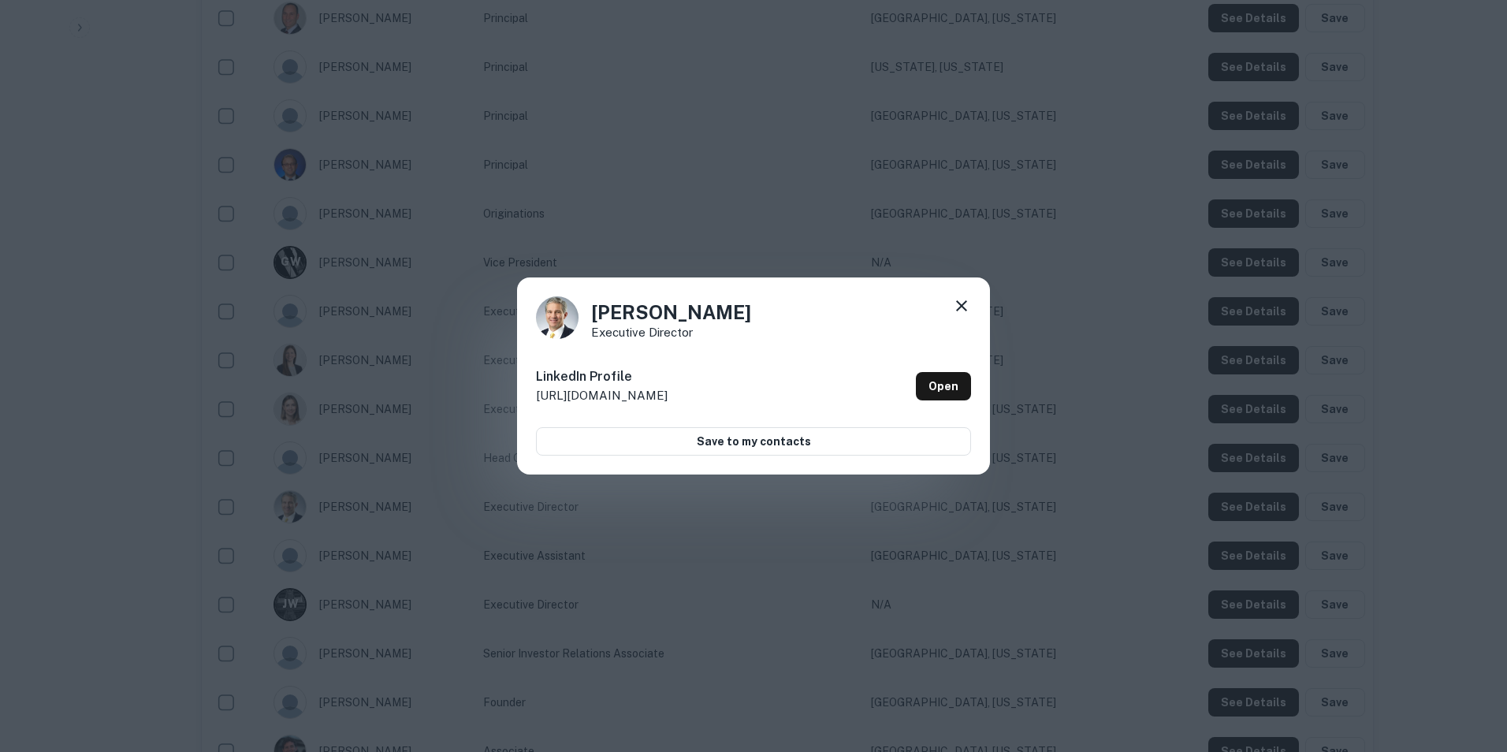
click at [965, 301] on icon at bounding box center [961, 305] width 19 height 19
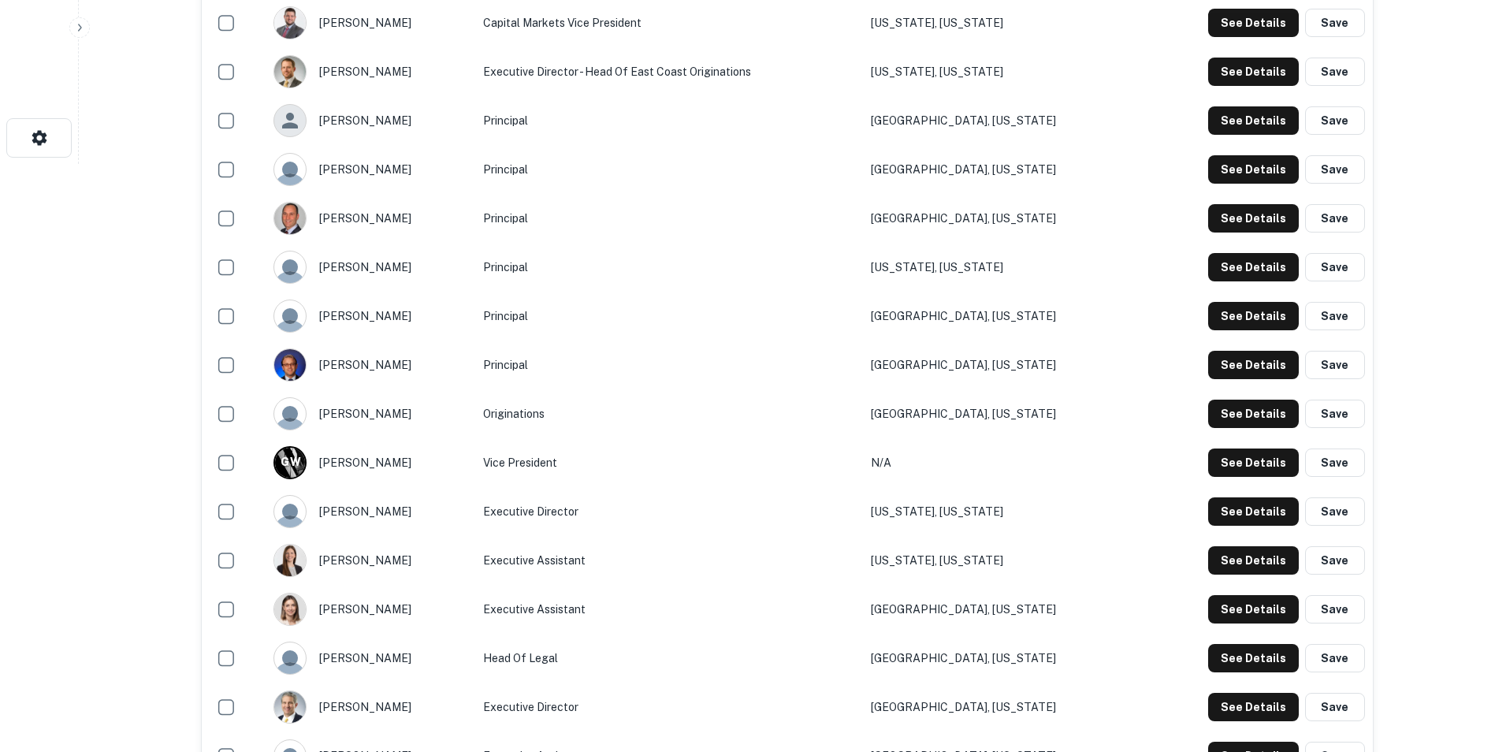
scroll to position [236, 0]
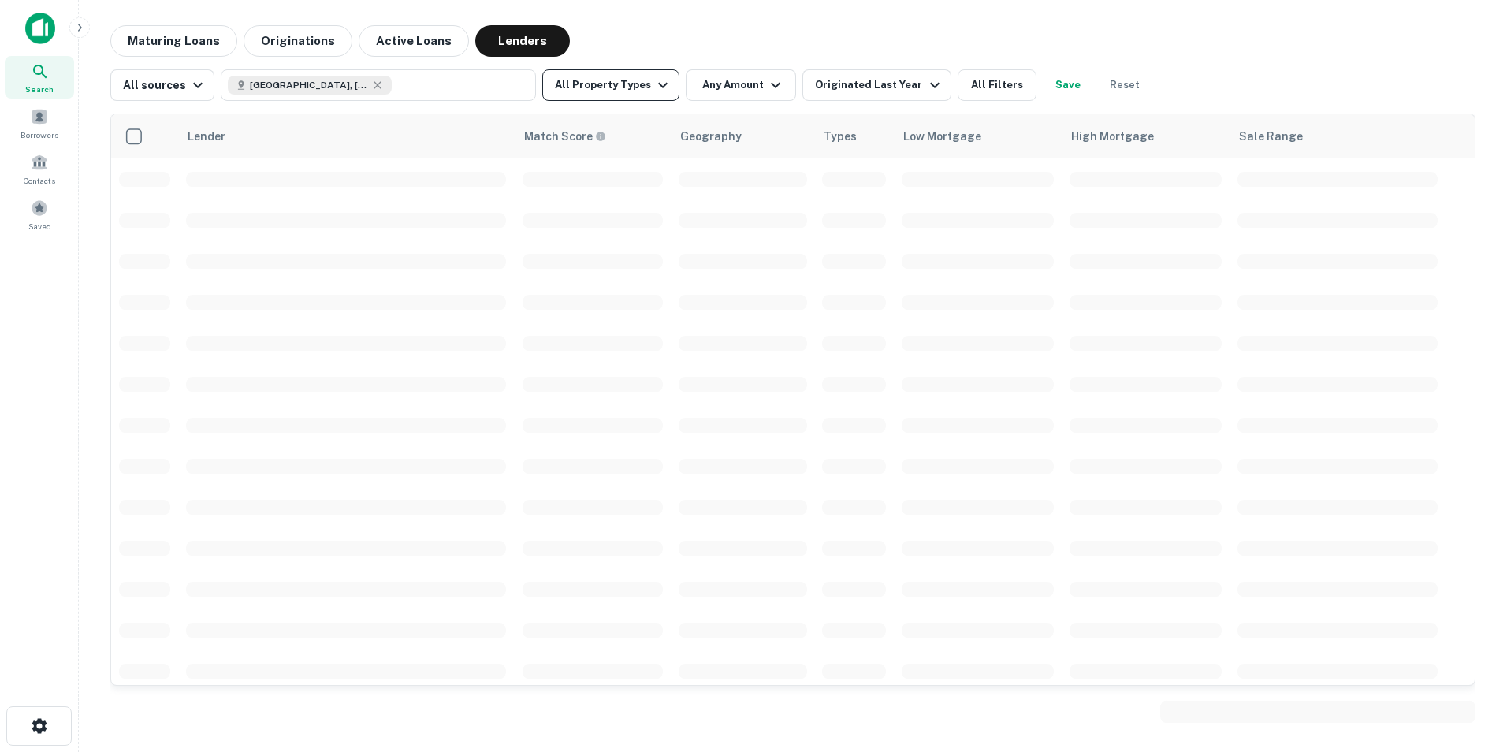
click at [583, 87] on button "All Property Types" at bounding box center [610, 85] width 137 height 32
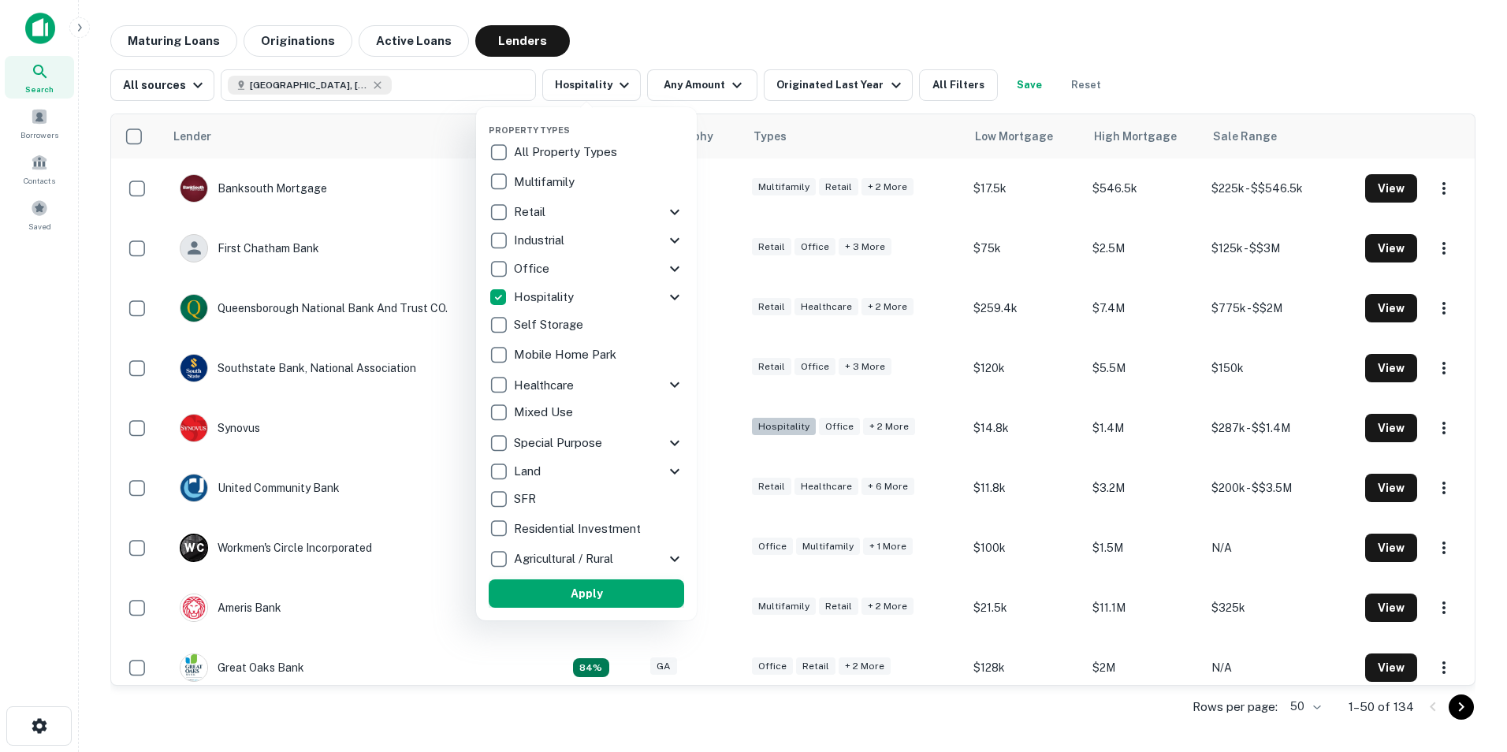
click at [612, 601] on button "Apply" at bounding box center [586, 593] width 195 height 28
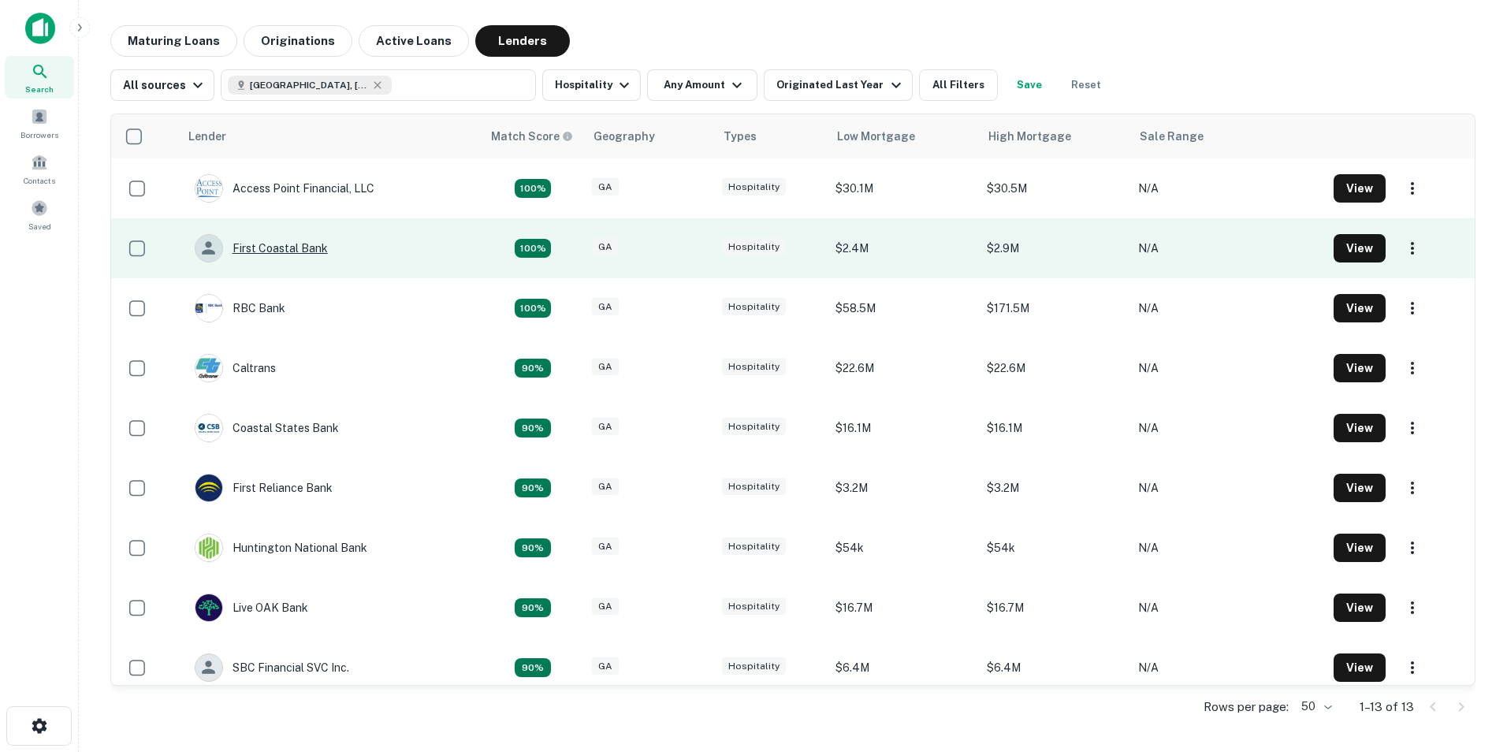
click at [267, 244] on div "First Coastal Bank" at bounding box center [261, 248] width 133 height 28
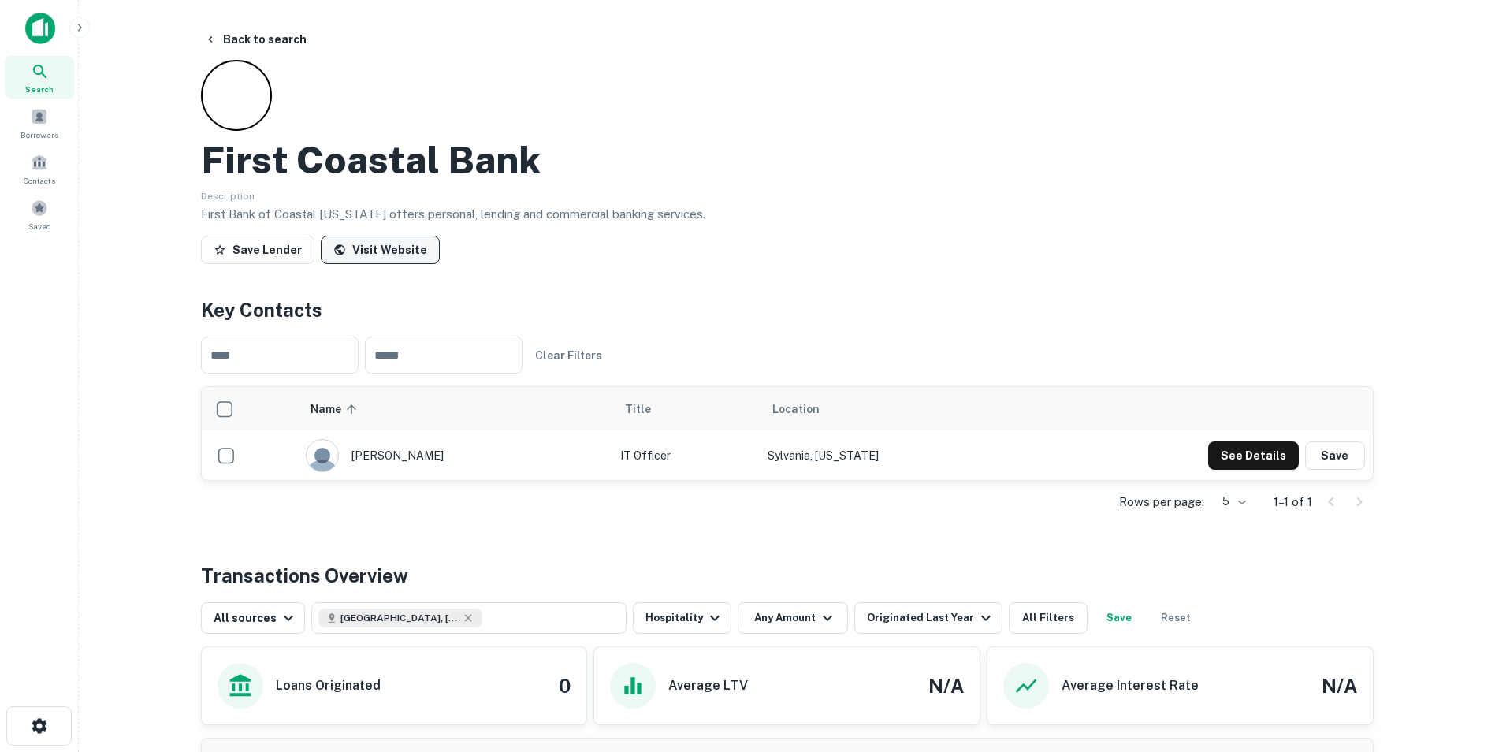
click at [369, 250] on link "Visit Website" at bounding box center [380, 250] width 119 height 28
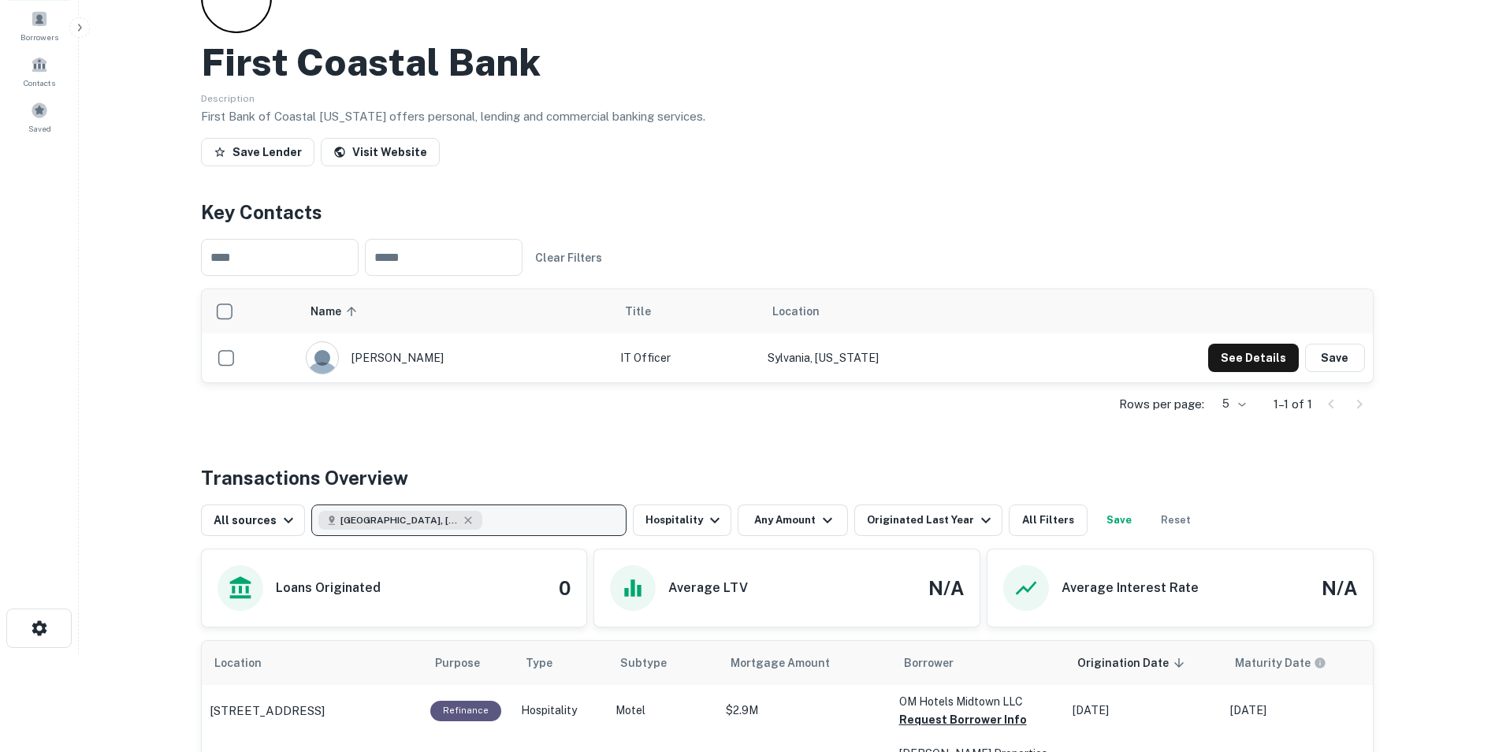
scroll to position [315, 0]
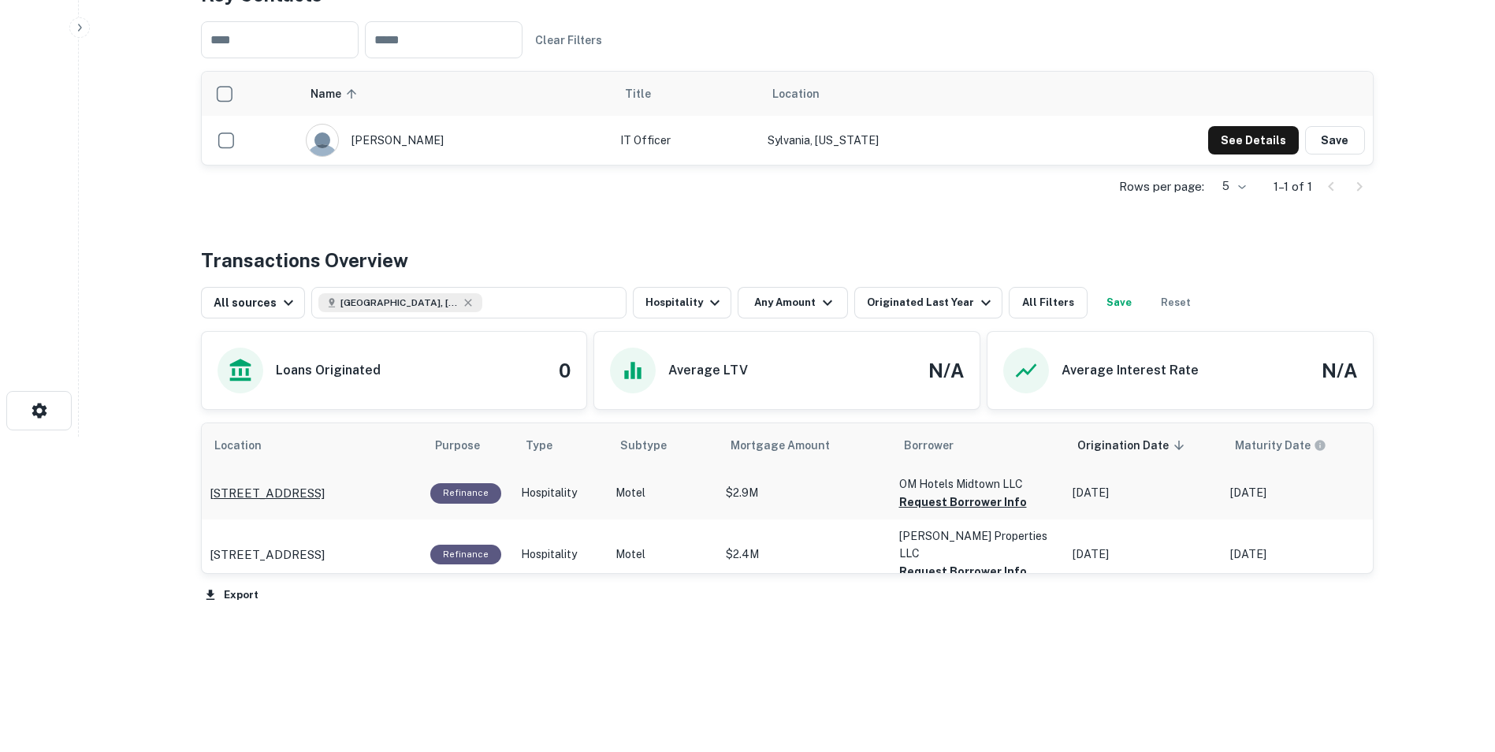
click at [287, 486] on p "7500 Abercorn St Savannah, GA 31406" at bounding box center [267, 493] width 115 height 19
drag, startPoint x: 375, startPoint y: 535, endPoint x: 293, endPoint y: 557, distance: 84.9
click at [289, 559] on p "4005 Ogeechee Rd Savannah, GA 31405" at bounding box center [267, 554] width 115 height 19
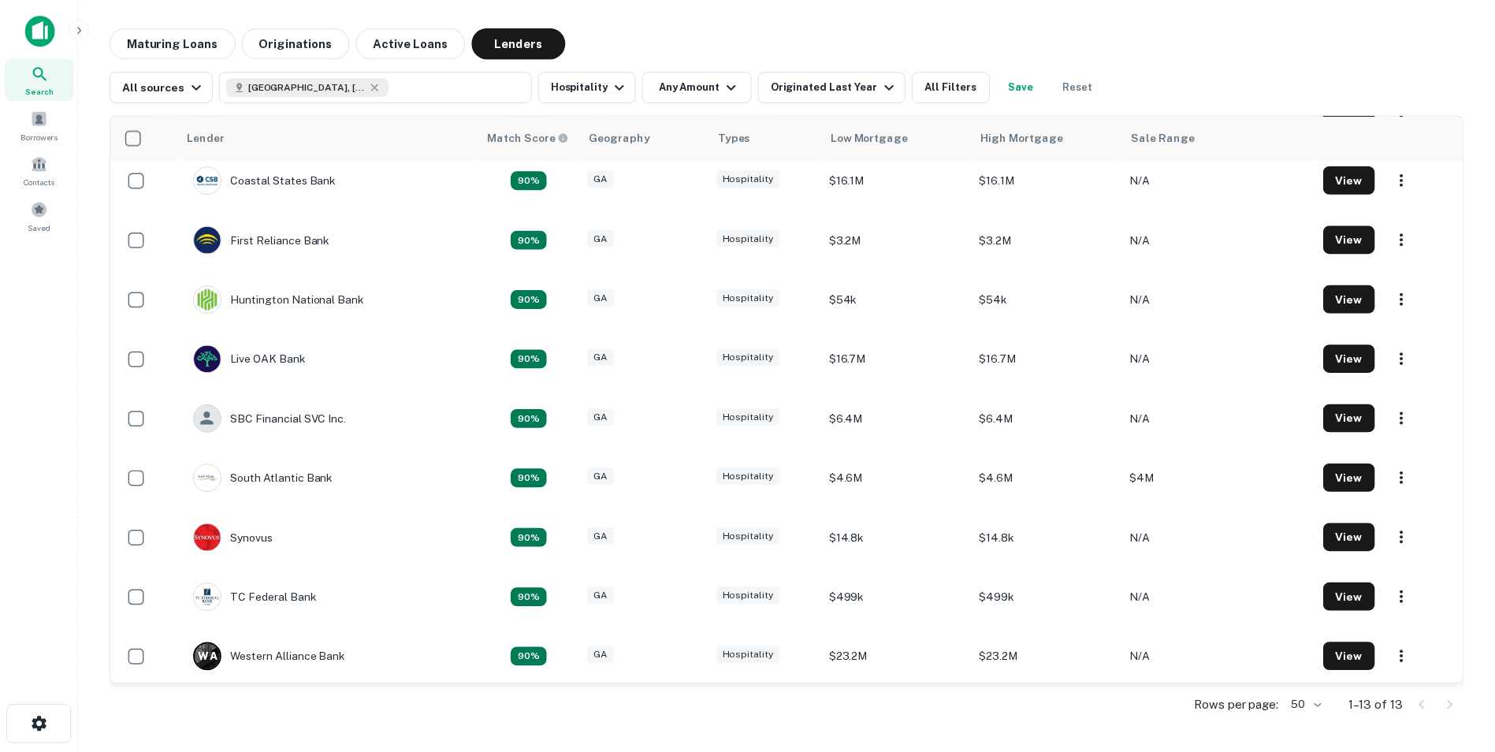
scroll to position [252, 0]
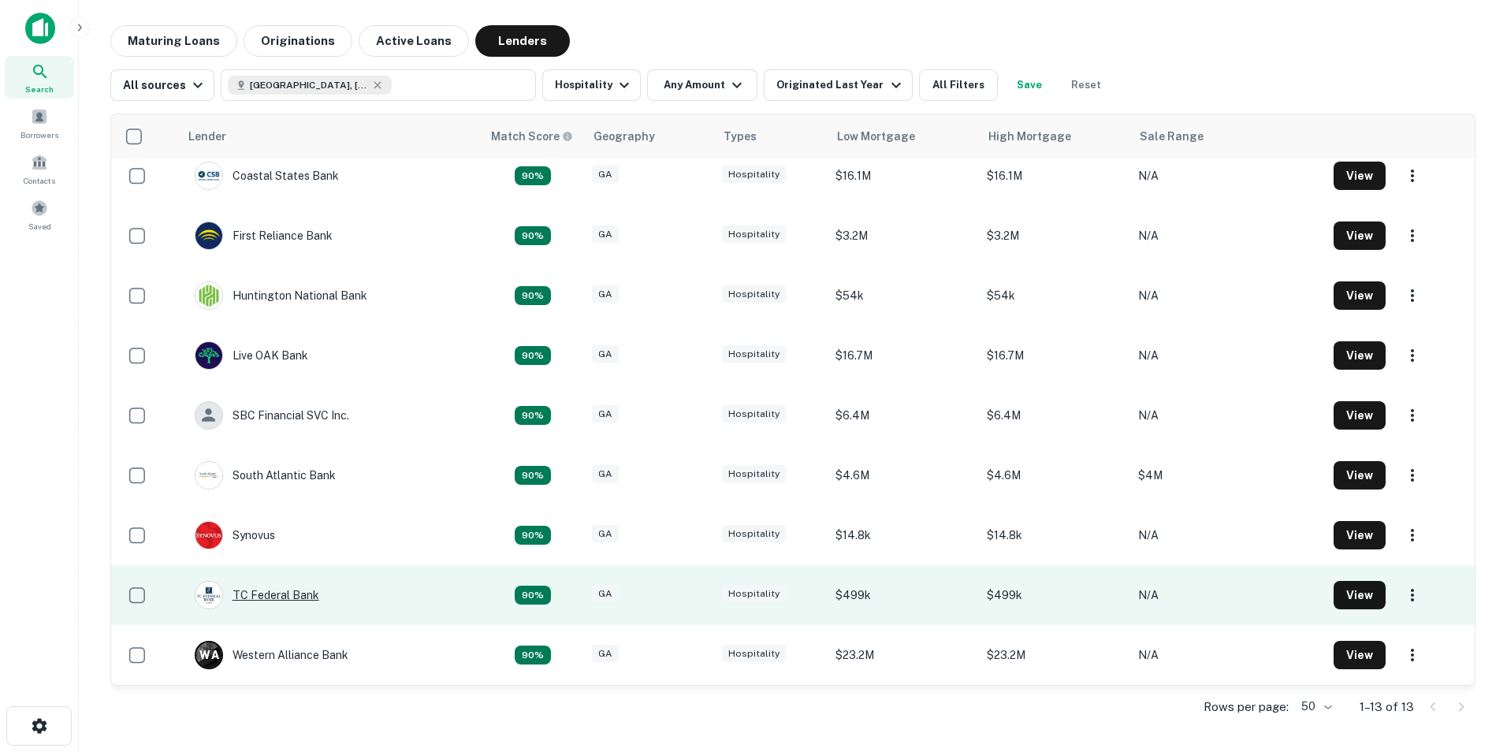
click at [267, 595] on div "TC Federal Bank" at bounding box center [257, 595] width 125 height 28
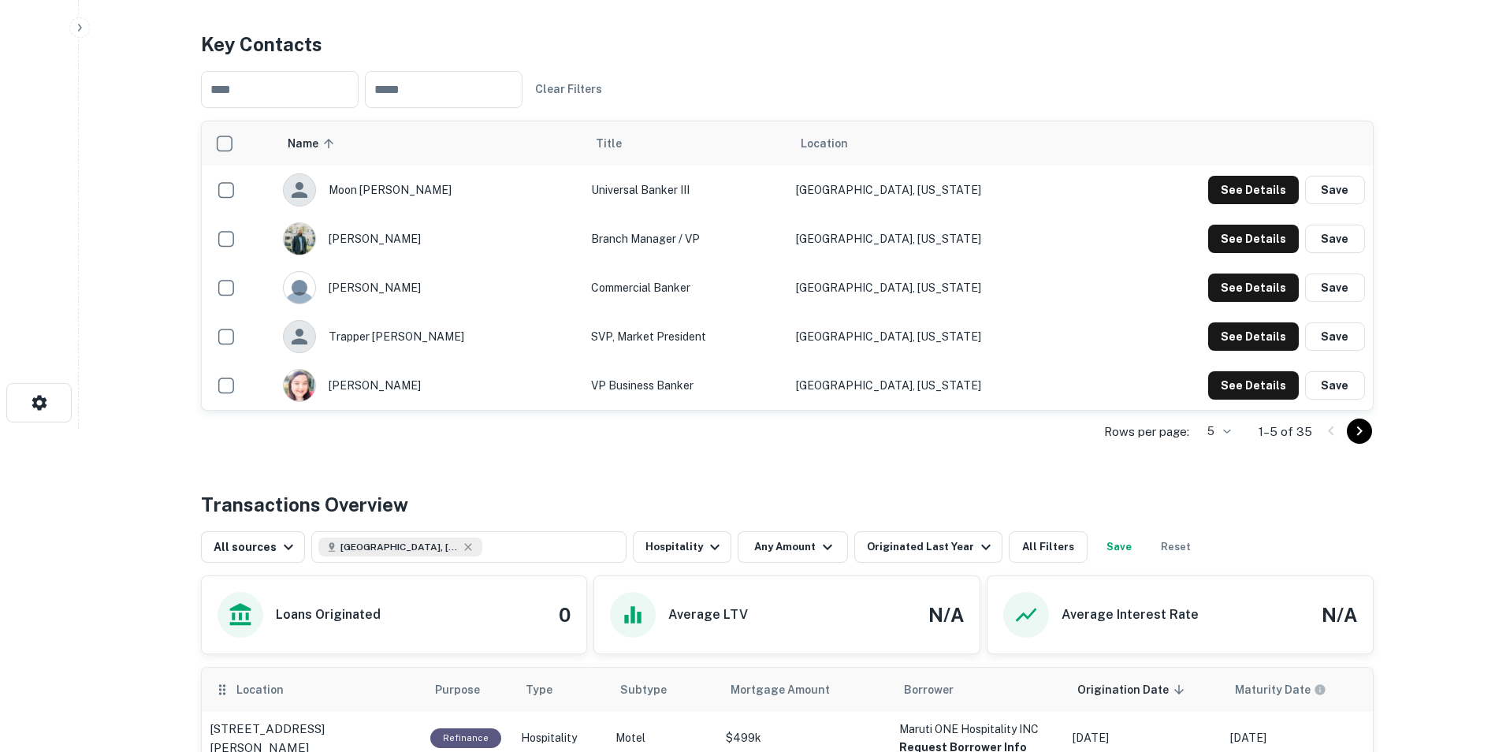
scroll to position [315, 0]
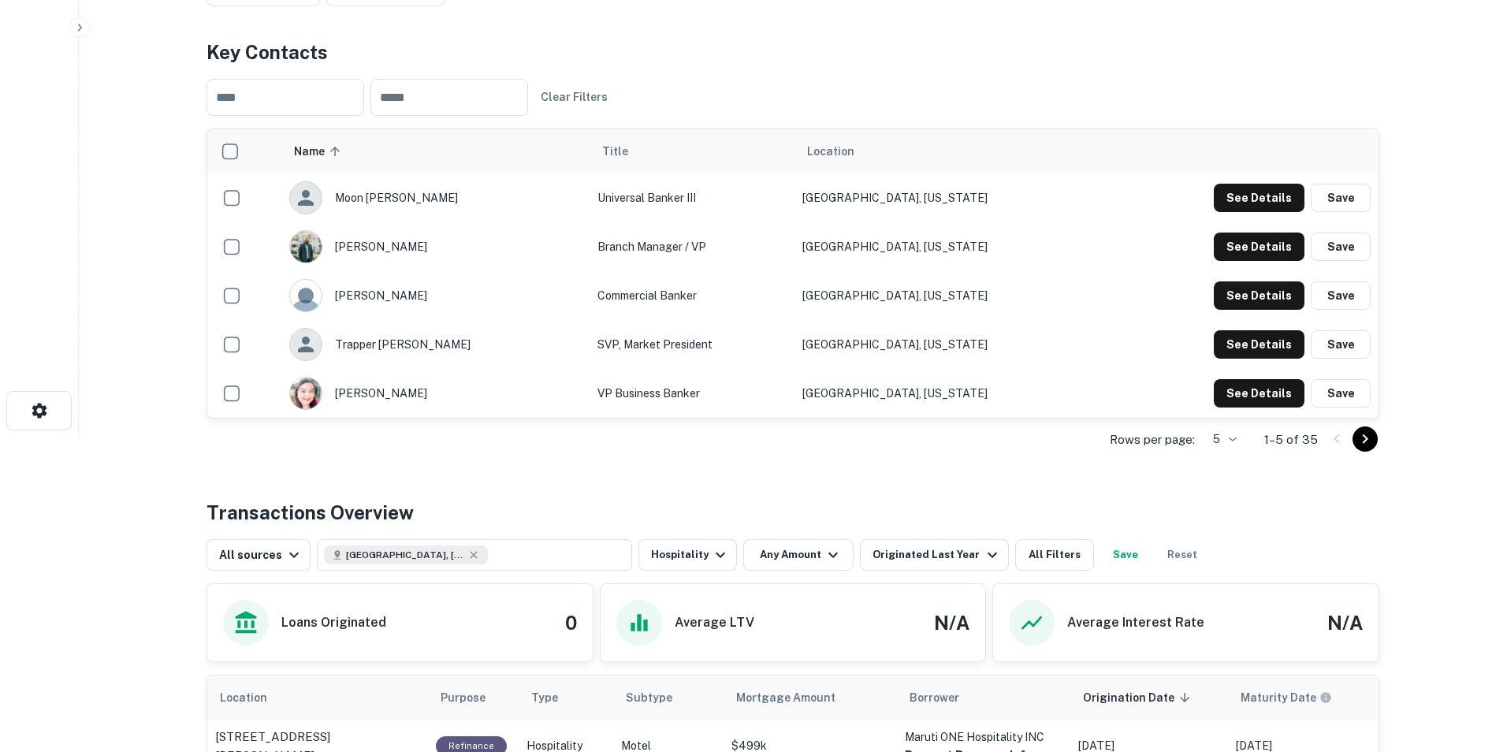
click at [1226, 437] on body "Search Borrowers Contacts Saved Back to search TC Federal Bank Description SHOW…" at bounding box center [753, 61] width 1507 height 752
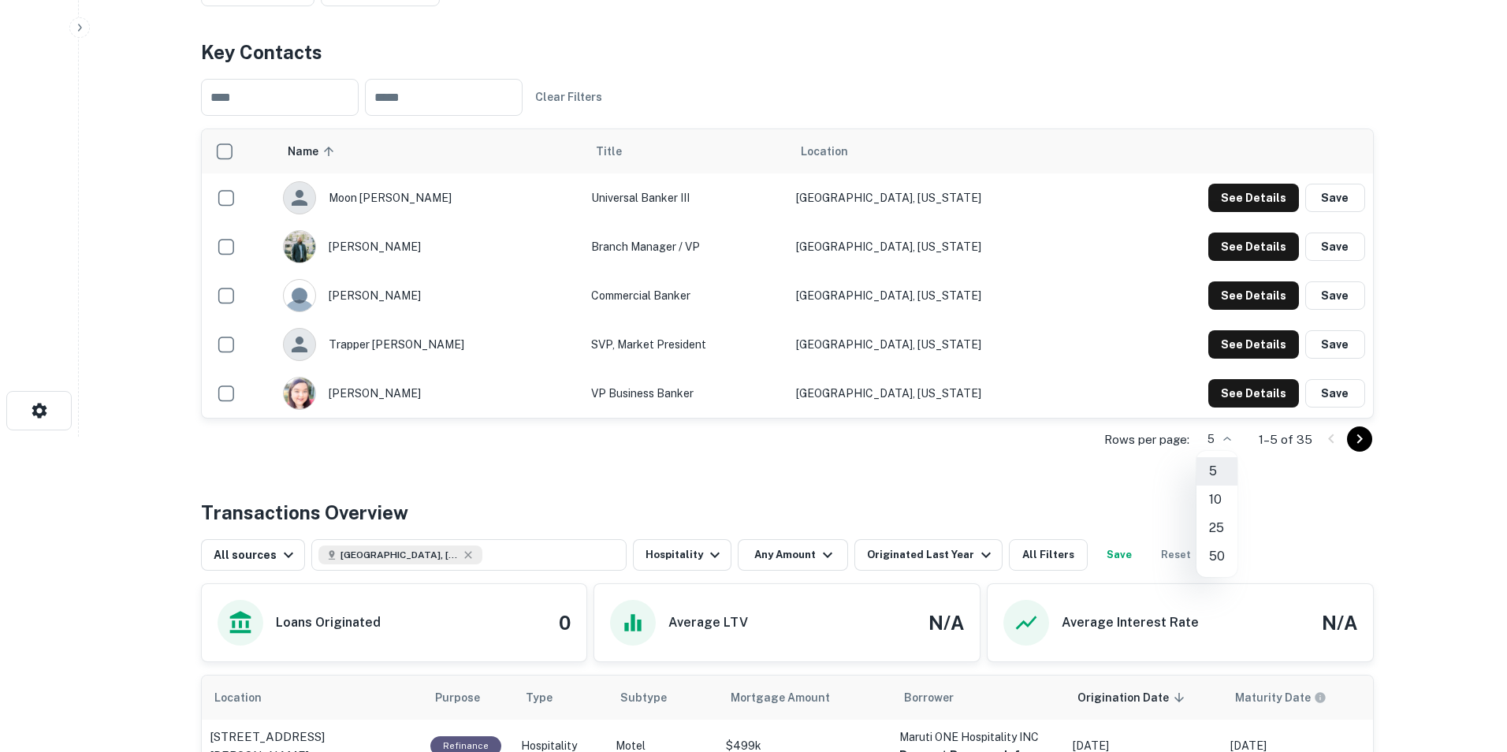
click at [1212, 562] on li "50" at bounding box center [1217, 556] width 41 height 28
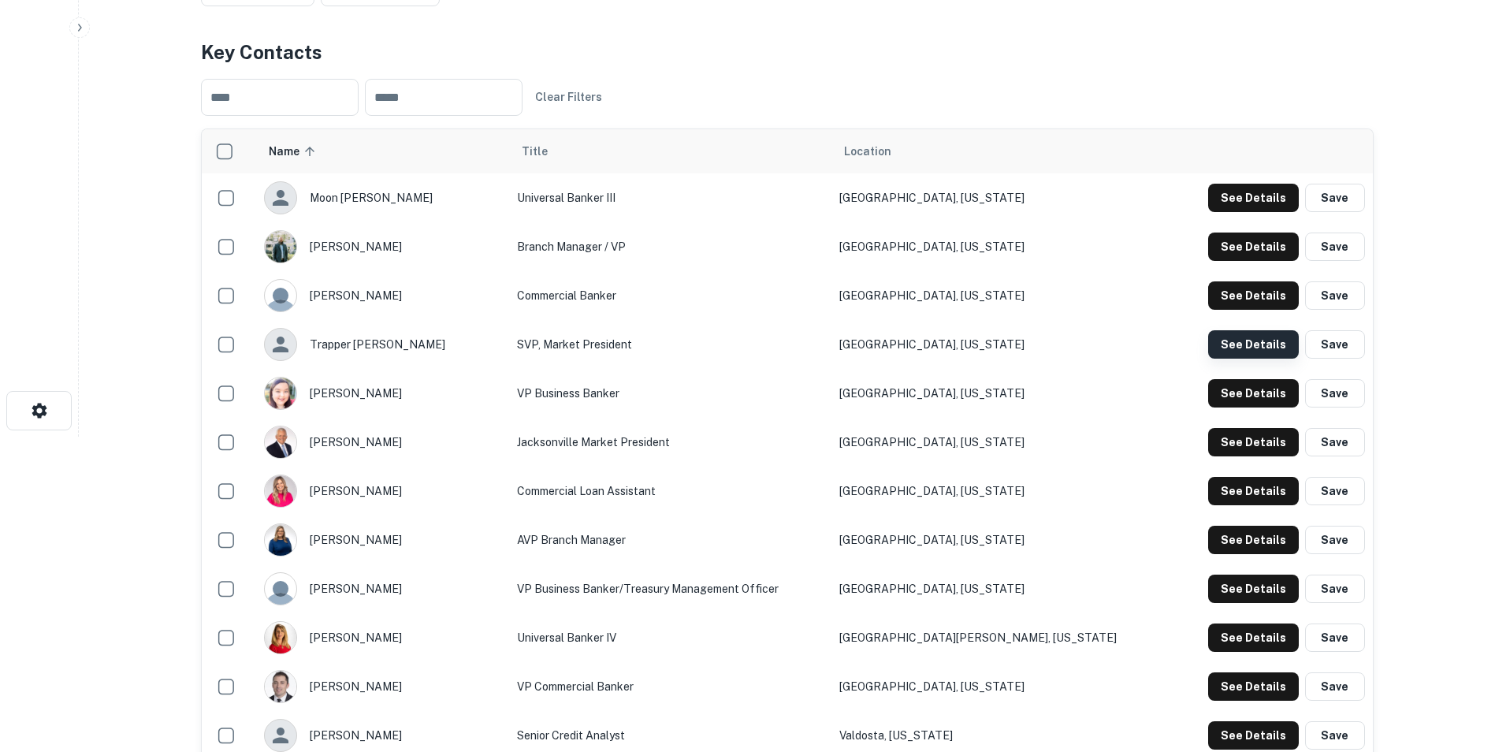
click at [1236, 339] on button "See Details" at bounding box center [1253, 344] width 91 height 28
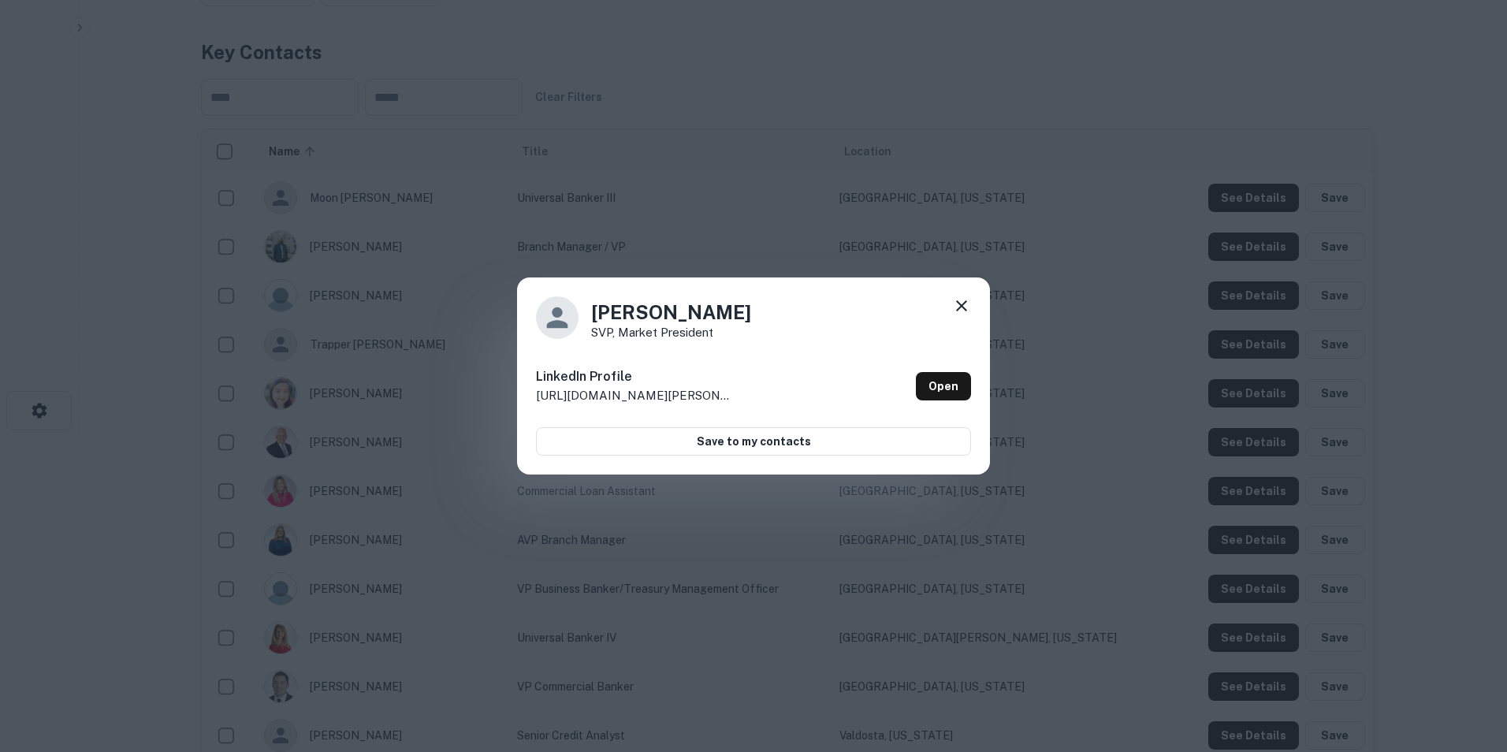
click at [956, 307] on icon at bounding box center [961, 305] width 19 height 19
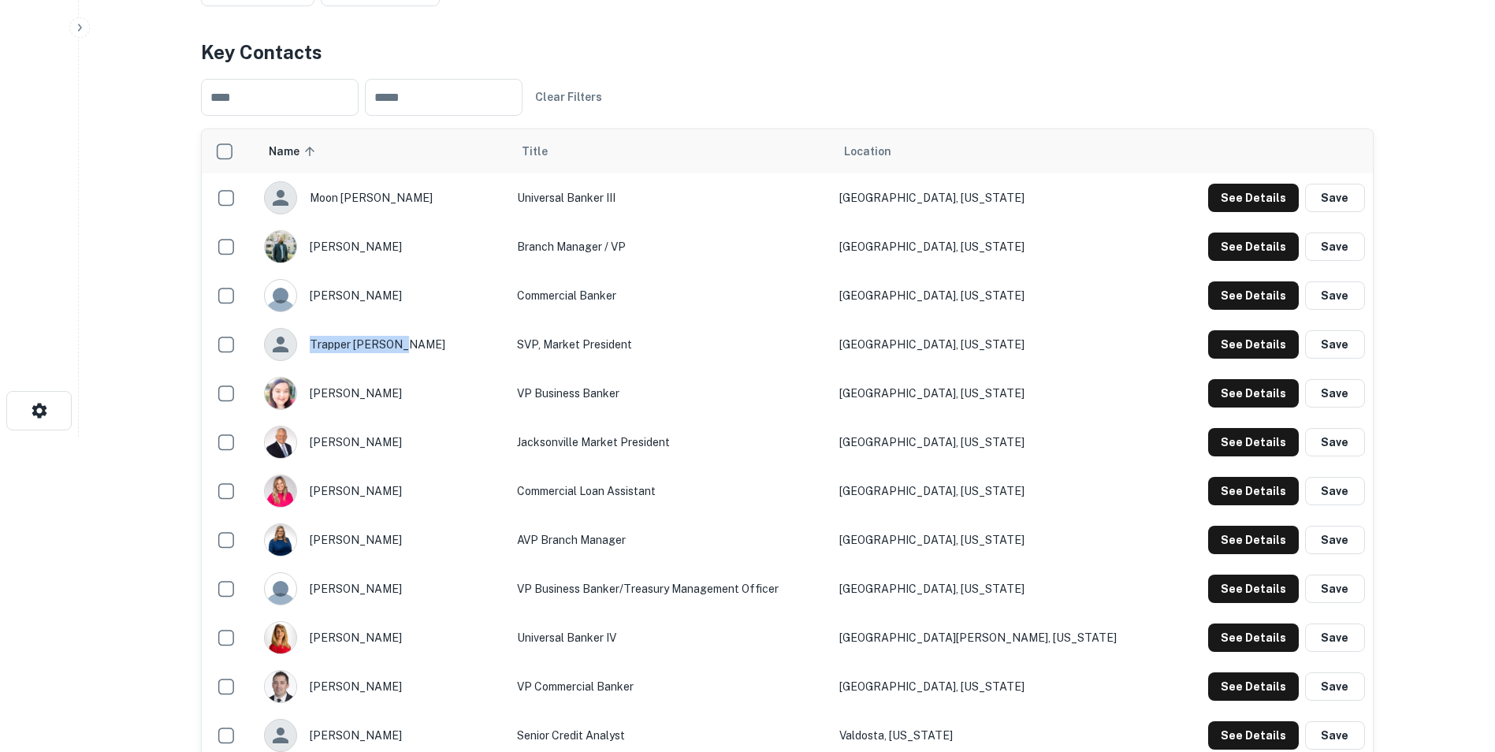
drag, startPoint x: 390, startPoint y: 346, endPoint x: 400, endPoint y: 348, distance: 9.8
click at [400, 348] on div "trapper griffith" at bounding box center [382, 344] width 237 height 33
copy div "trapper griffith"
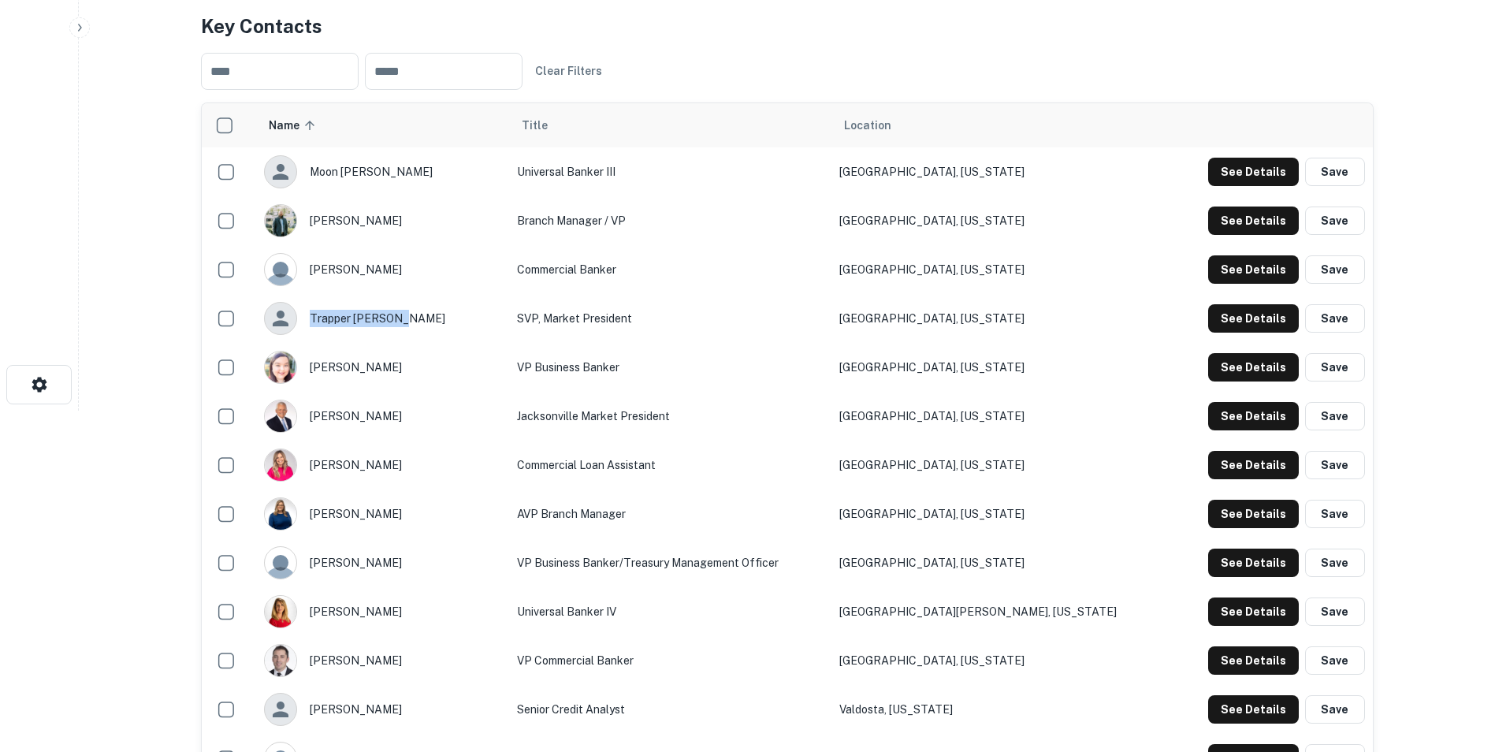
scroll to position [236, 0]
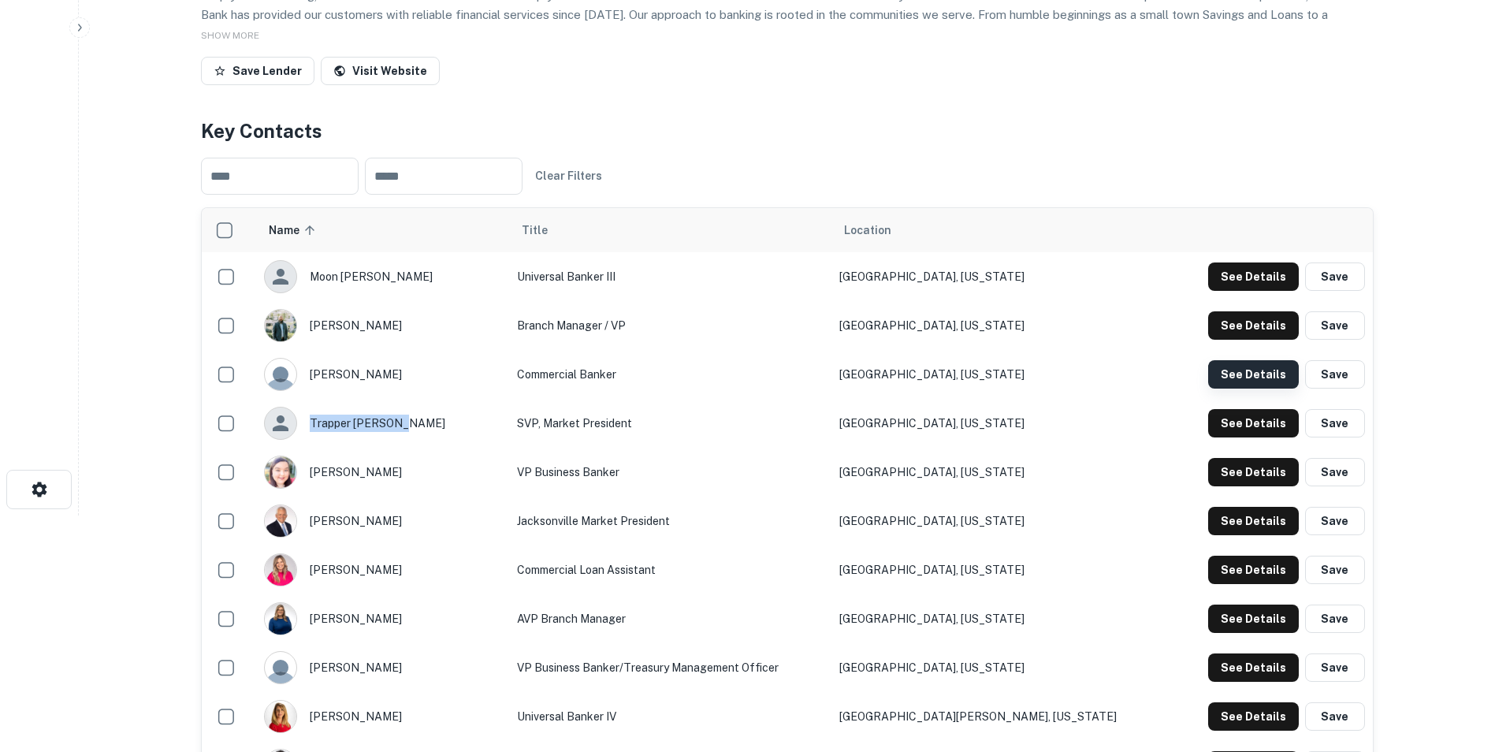
click at [1221, 367] on button "See Details" at bounding box center [1253, 374] width 91 height 28
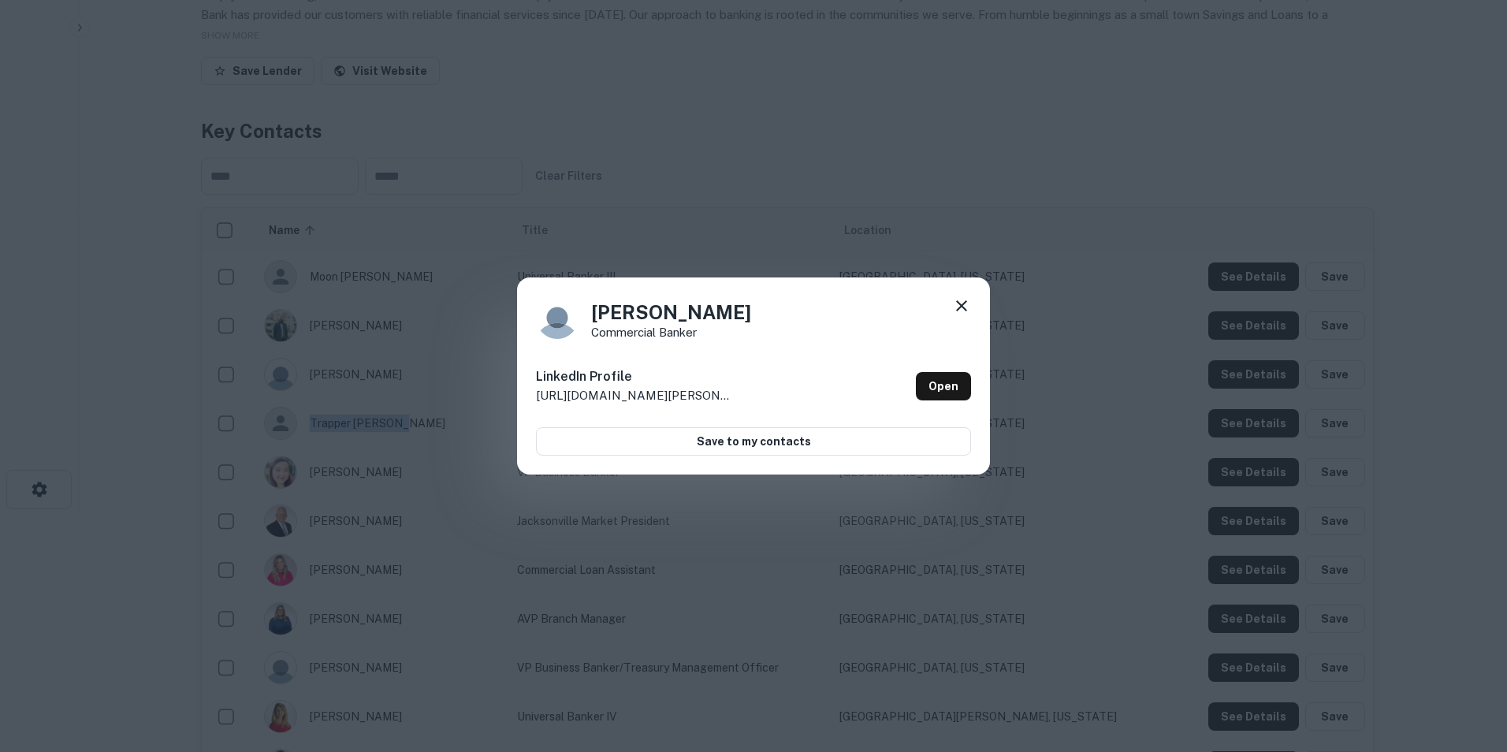
click at [961, 309] on icon at bounding box center [961, 305] width 19 height 19
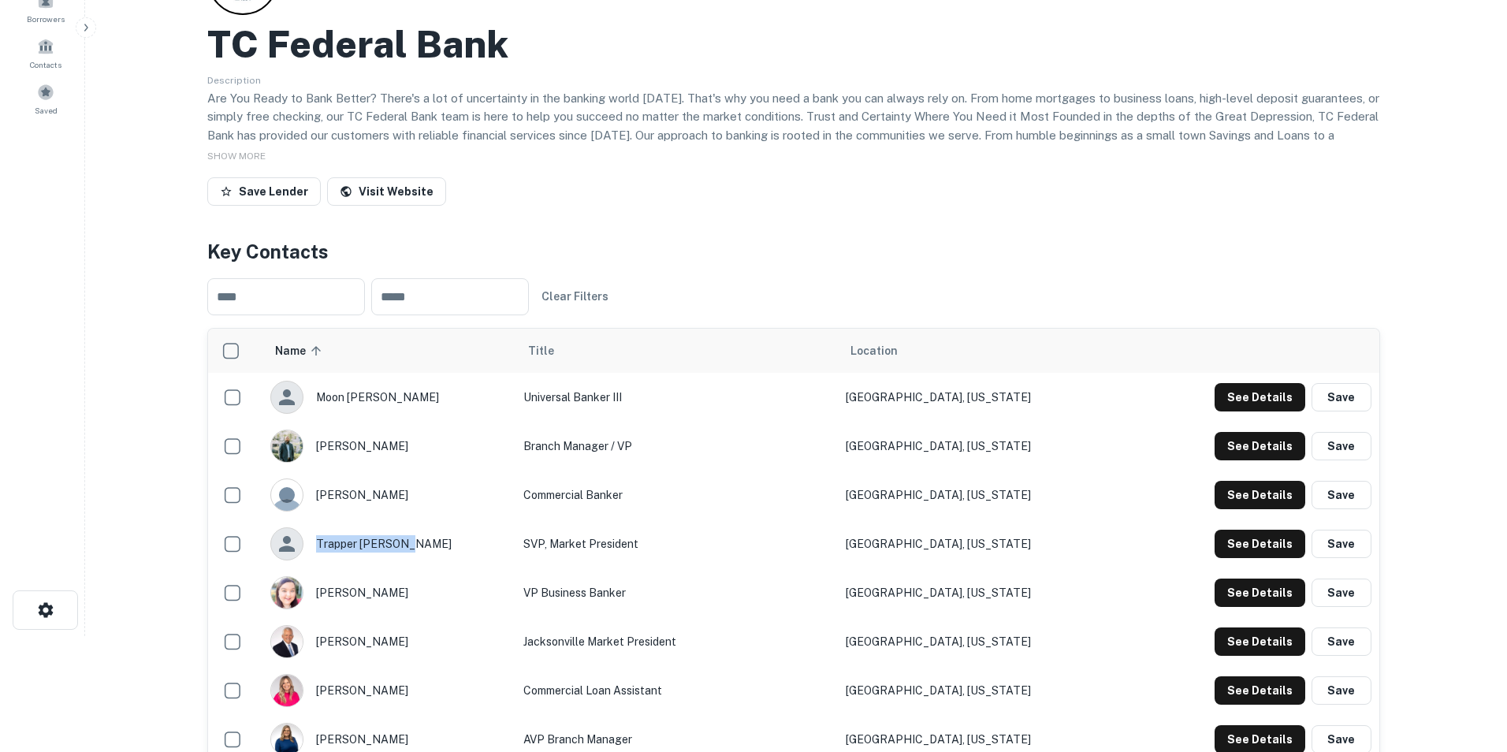
scroll to position [0, 0]
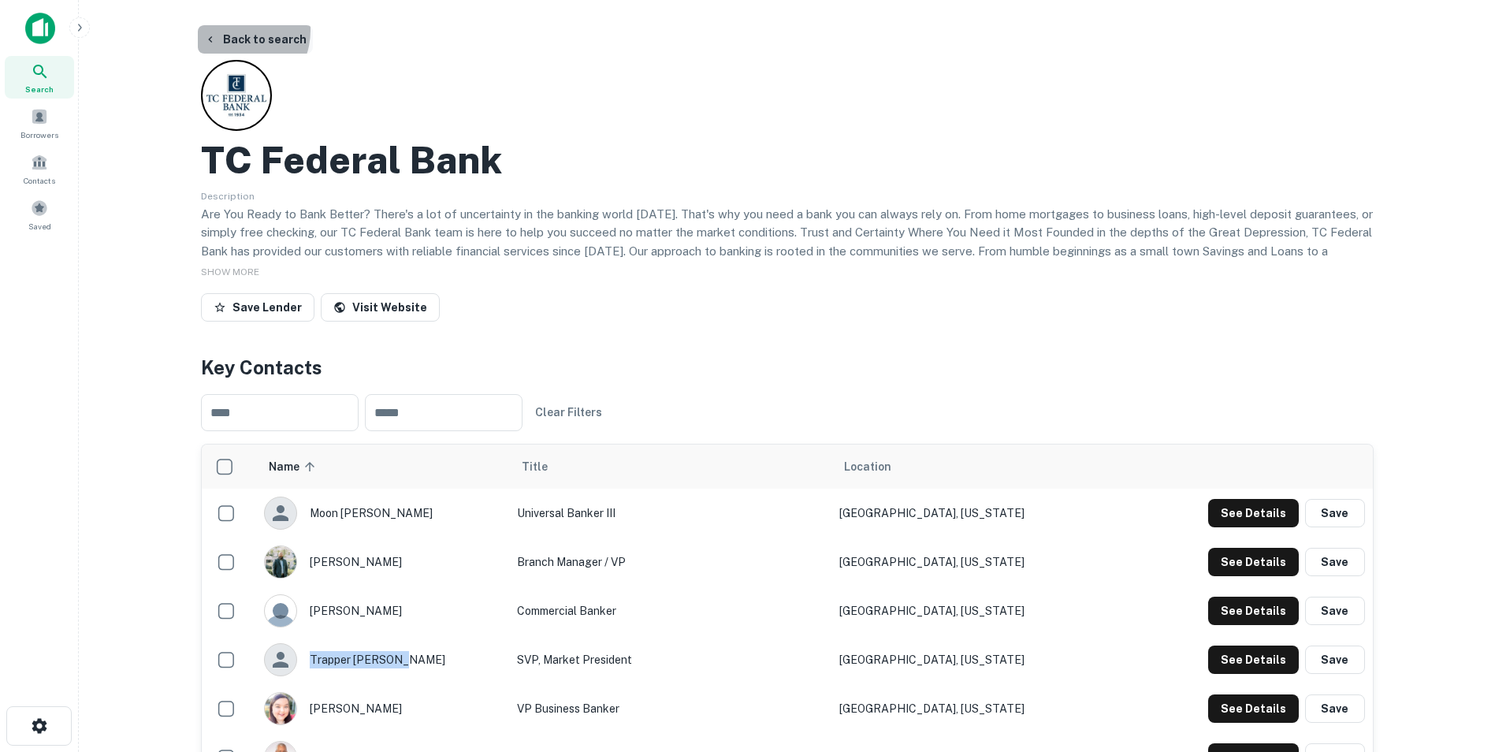
click at [232, 30] on button "Back to search" at bounding box center [255, 39] width 115 height 28
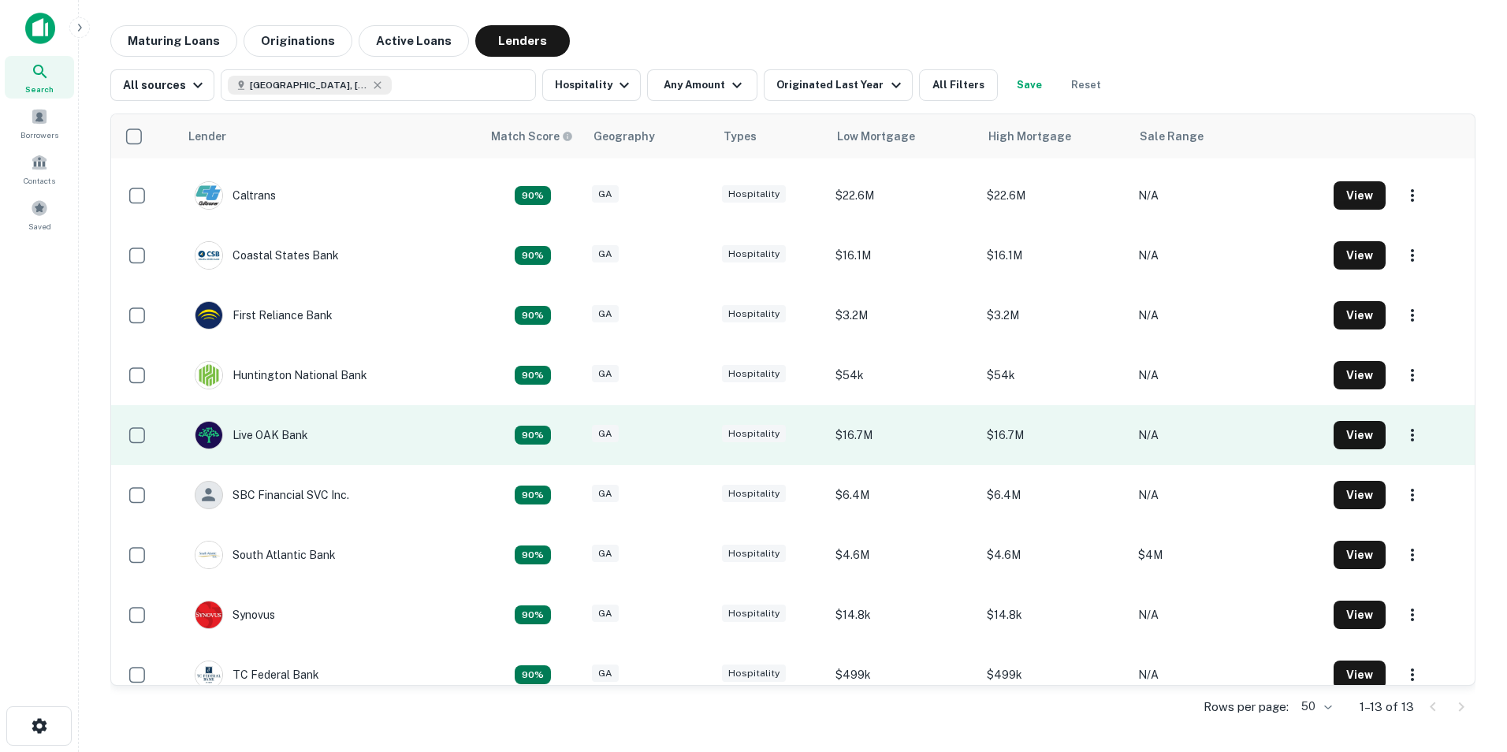
scroll to position [252, 0]
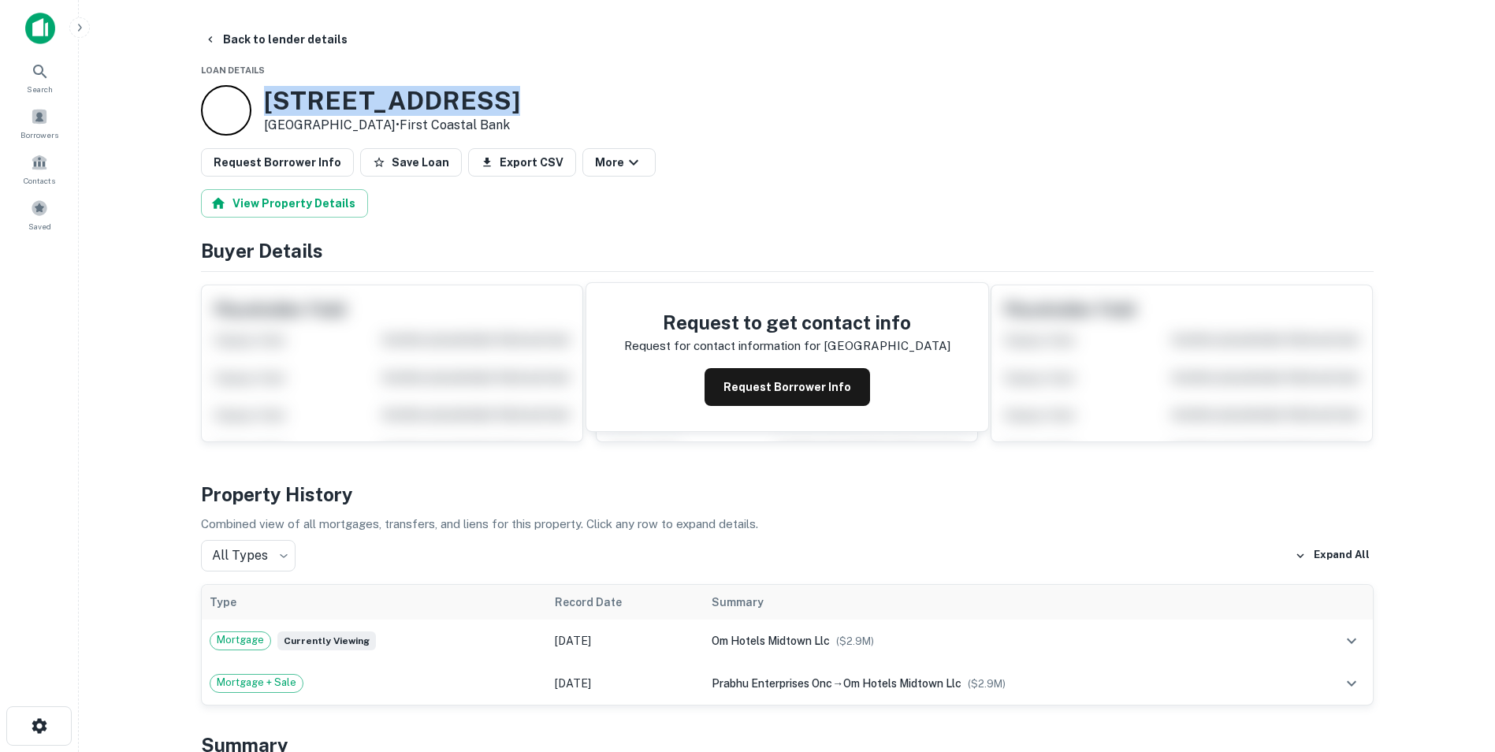
drag, startPoint x: 505, startPoint y: 111, endPoint x: 262, endPoint y: 109, distance: 243.6
click at [259, 107] on div "7500 Abercorn St Savannah, GA 31406 • First Coastal Bank" at bounding box center [787, 110] width 1173 height 50
drag, startPoint x: 262, startPoint y: 109, endPoint x: 429, endPoint y: 107, distance: 167.1
copy h3 "7500 Abercorn St"
click at [248, 47] on button "Back to lender details" at bounding box center [276, 39] width 156 height 28
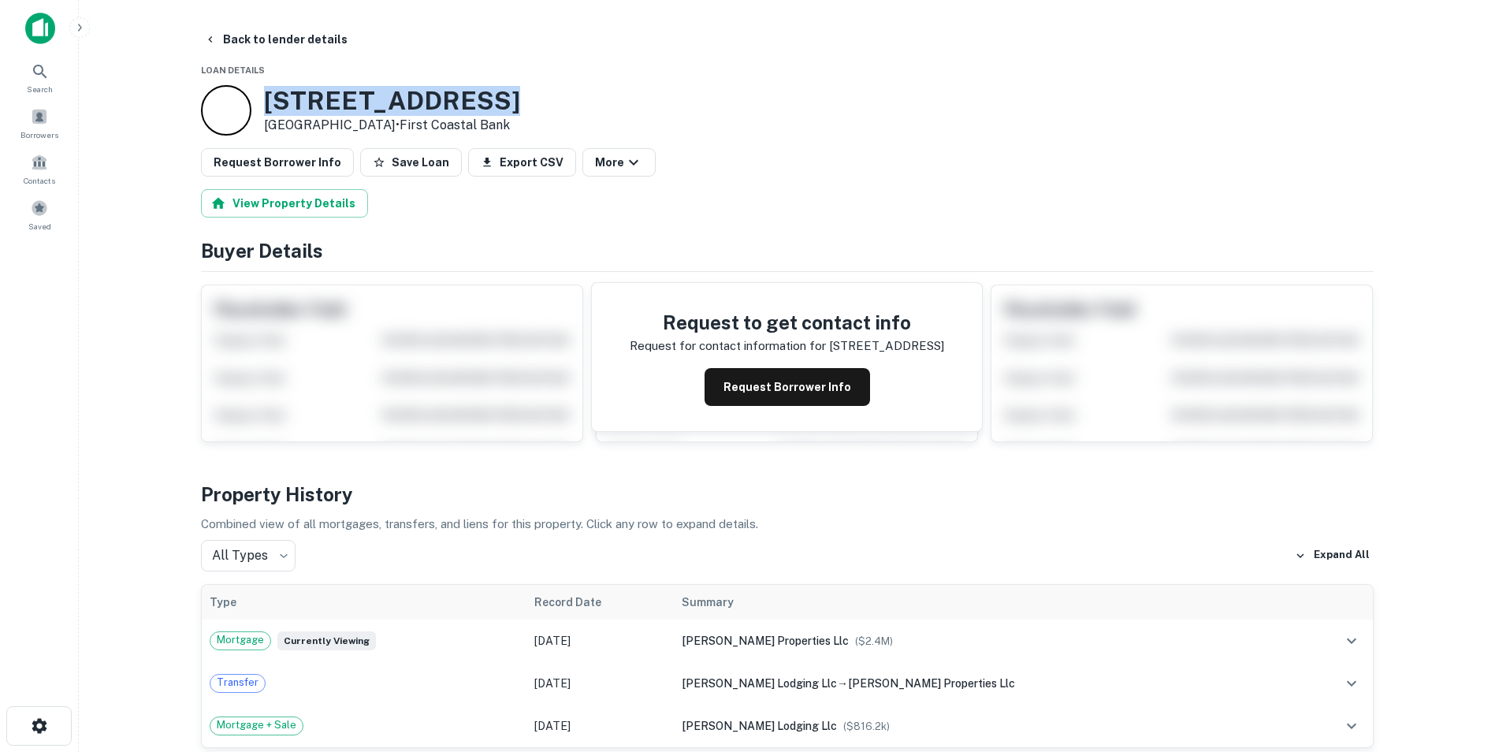
drag, startPoint x: 499, startPoint y: 103, endPoint x: 260, endPoint y: 108, distance: 238.9
click at [260, 108] on div "[STREET_ADDRESS] • First Coastal Bank" at bounding box center [360, 110] width 319 height 50
drag, startPoint x: 260, startPoint y: 108, endPoint x: 315, endPoint y: 106, distance: 55.2
copy h3 "[STREET_ADDRESS]"
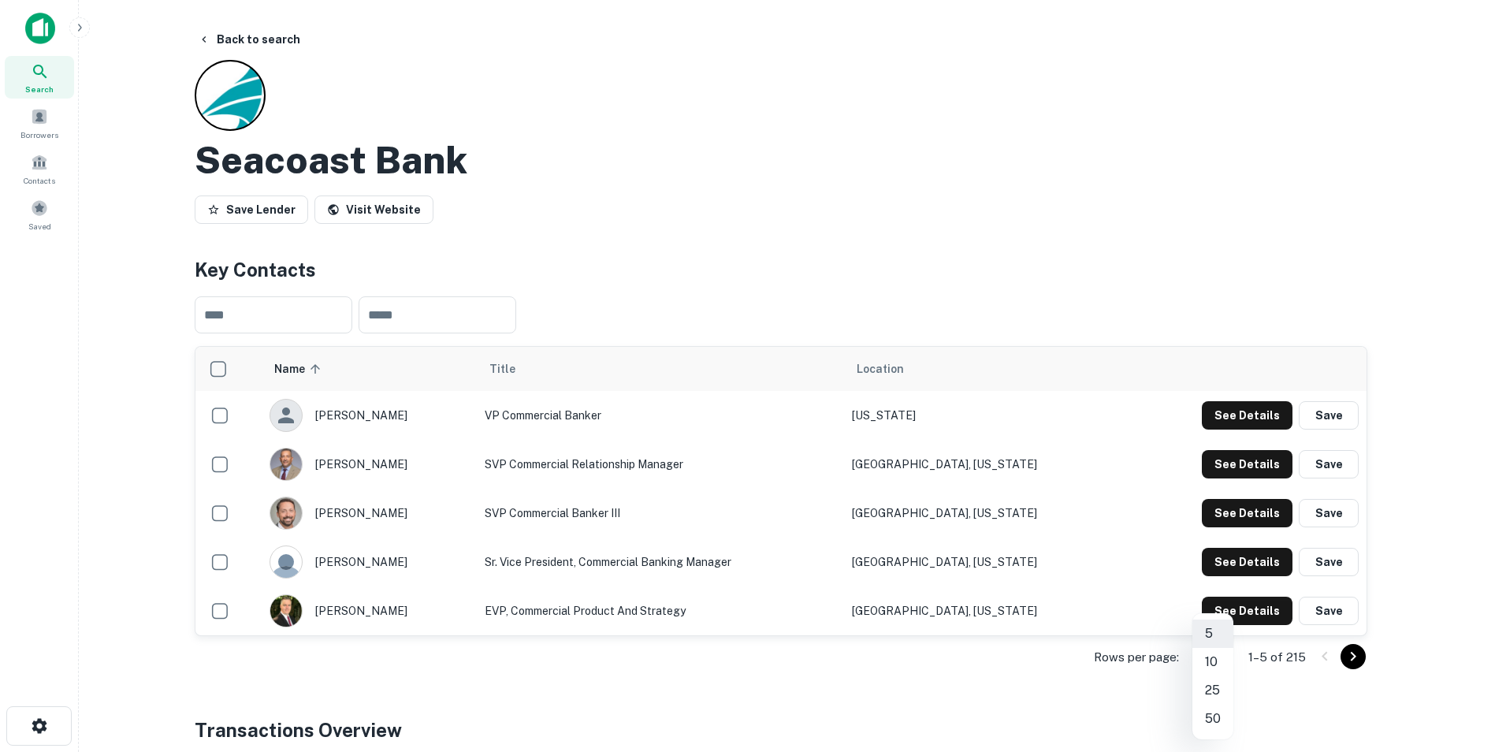
click at [1229, 659] on body "Search Borrowers Contacts Saved Back to search Seacoast Bank Save Lender Visit …" at bounding box center [747, 376] width 1495 height 752
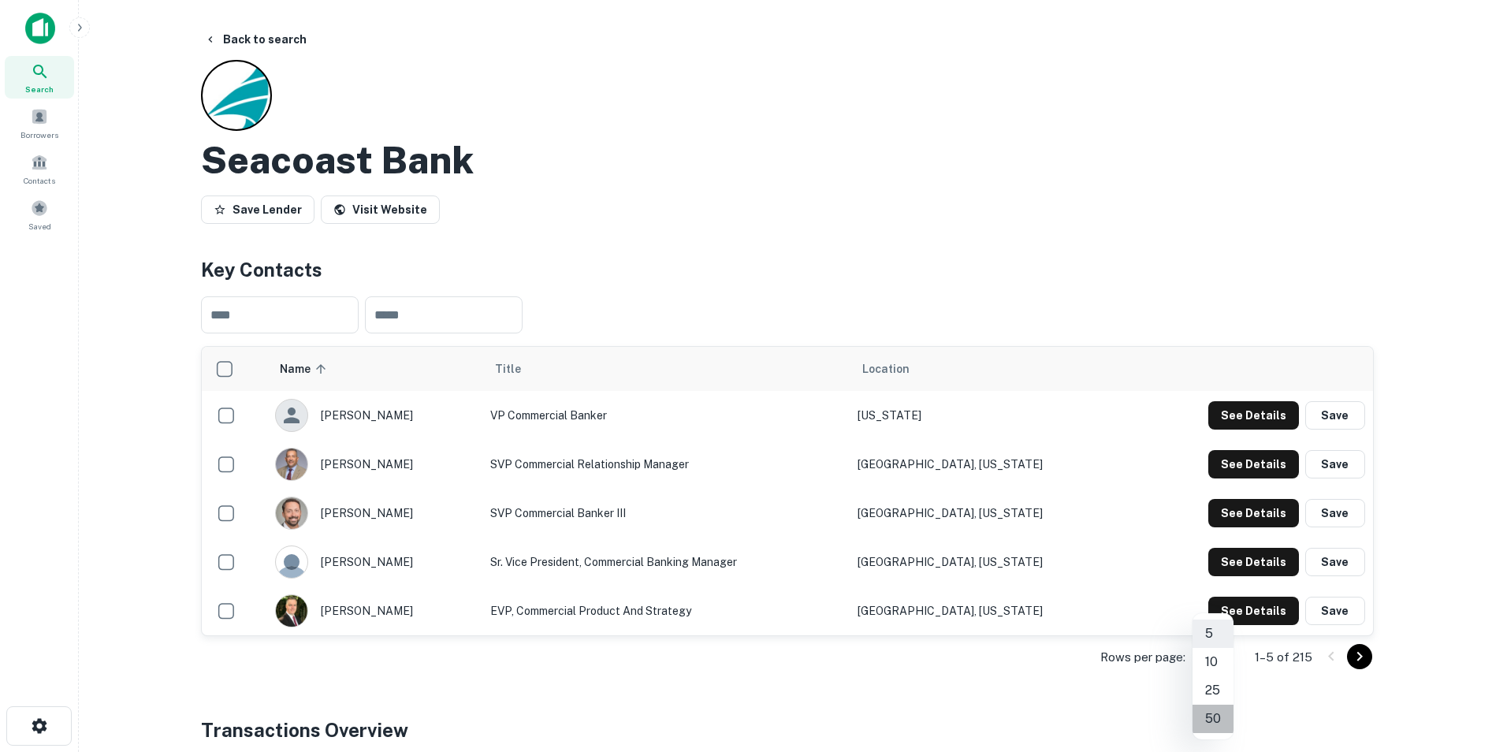
click at [1213, 712] on li "50" at bounding box center [1213, 719] width 41 height 28
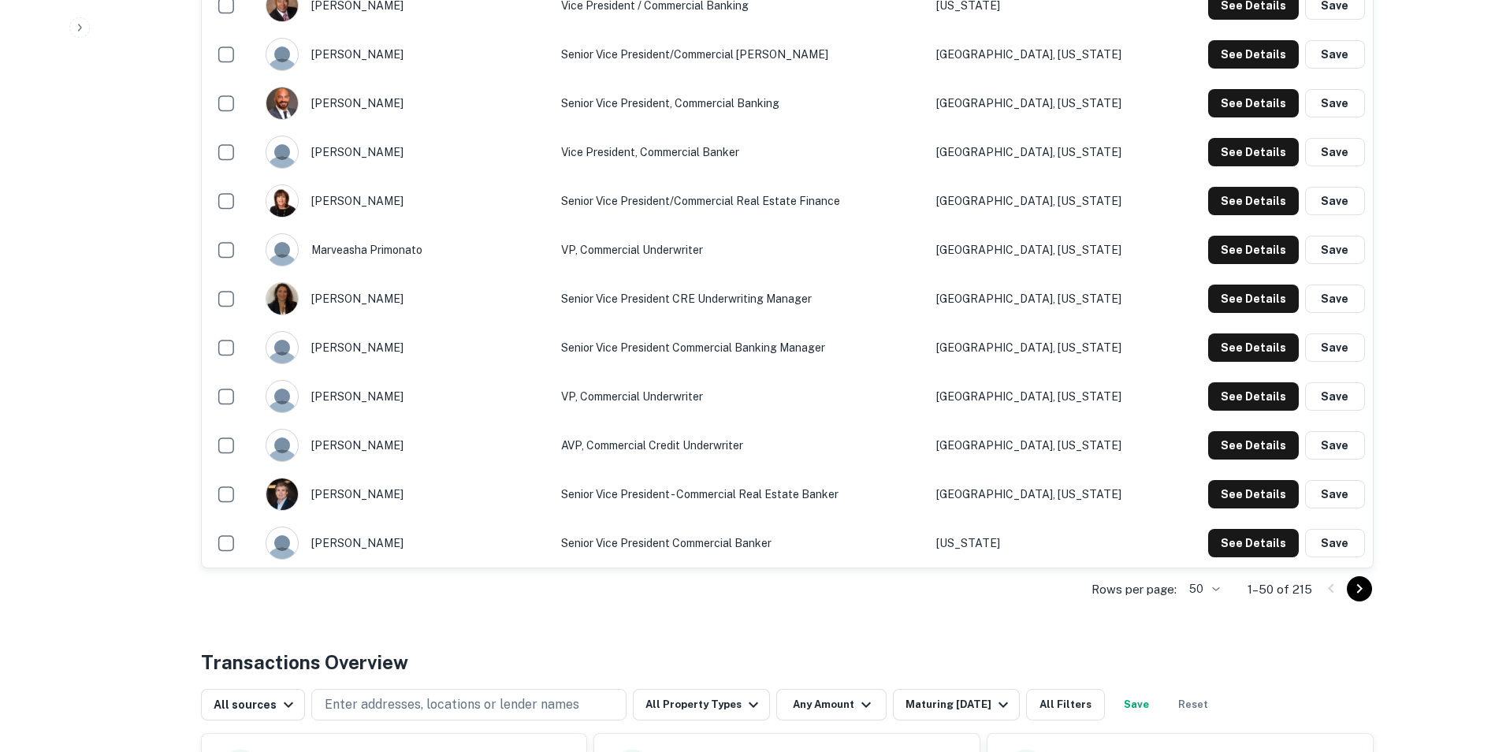
scroll to position [2286, 0]
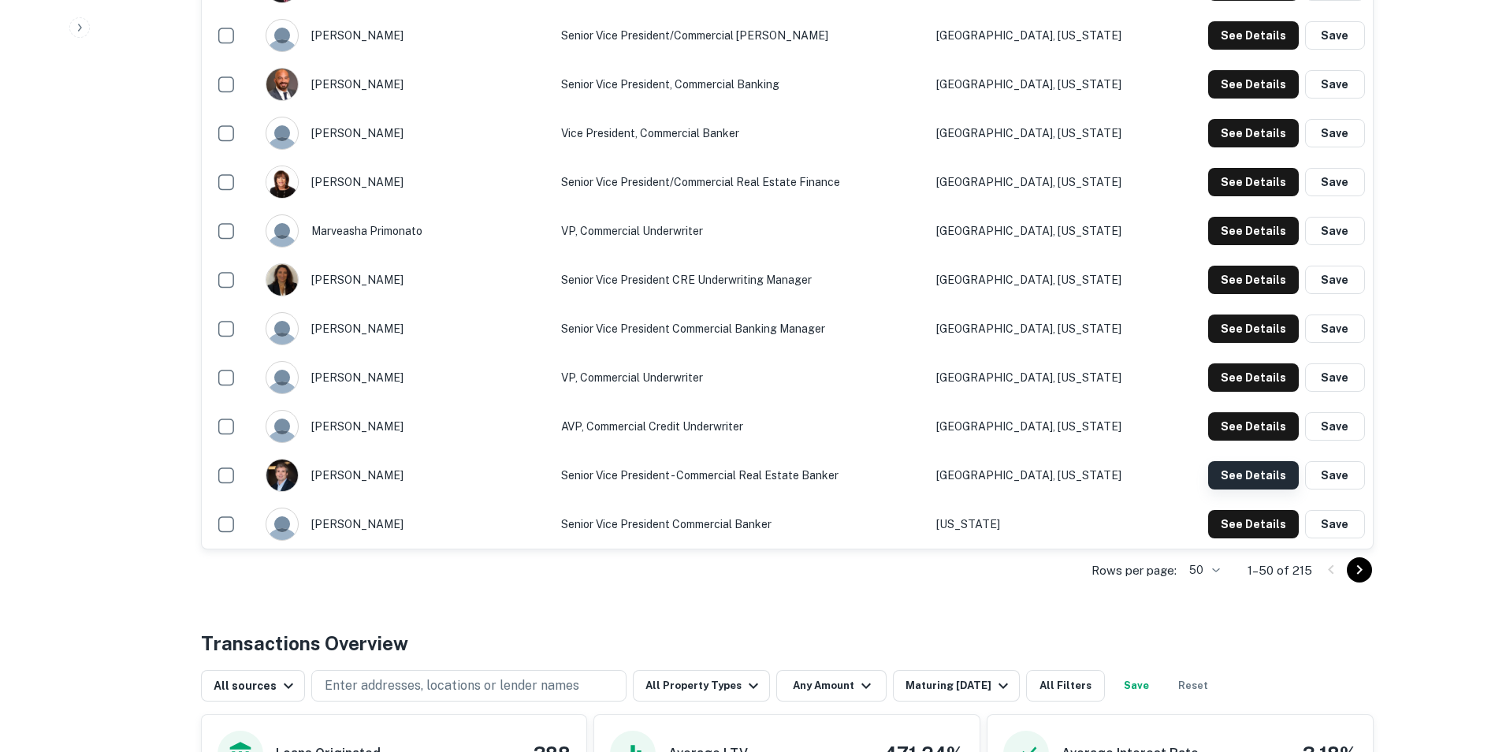
click at [1241, 478] on button "See Details" at bounding box center [1253, 475] width 91 height 28
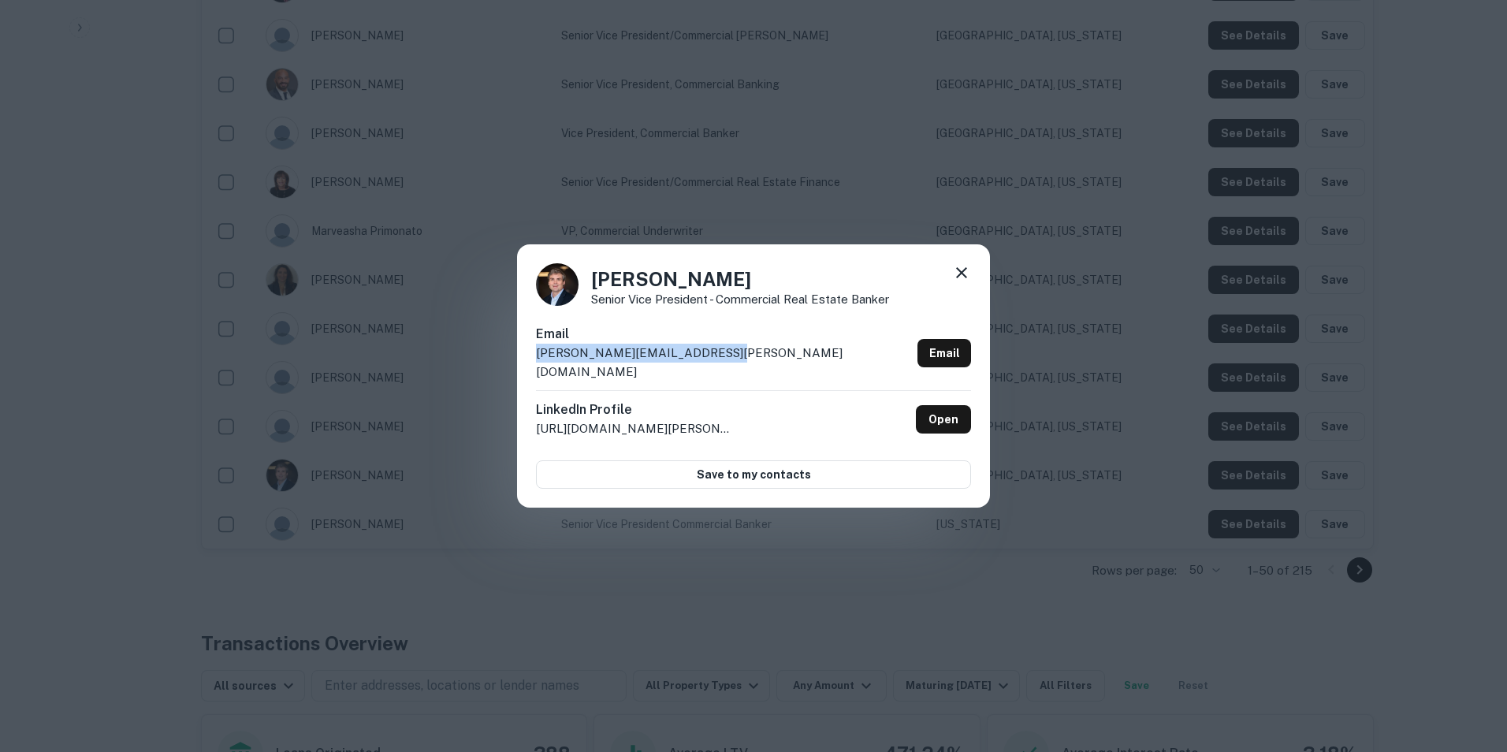
drag, startPoint x: 728, startPoint y: 366, endPoint x: 501, endPoint y: 365, distance: 227.0
click at [501, 365] on div "[PERSON_NAME] Senior Vice President - Commercial Real Estate Banker Email [PERS…" at bounding box center [753, 376] width 1507 height 752
drag, startPoint x: 501, startPoint y: 365, endPoint x: 581, endPoint y: 363, distance: 79.7
copy p "[PERSON_NAME][EMAIL_ADDRESS][PERSON_NAME][DOMAIN_NAME]"
click at [598, 598] on div "[PERSON_NAME] Senior Vice President - Commercial Real Estate Banker Email [PERS…" at bounding box center [753, 376] width 1507 height 752
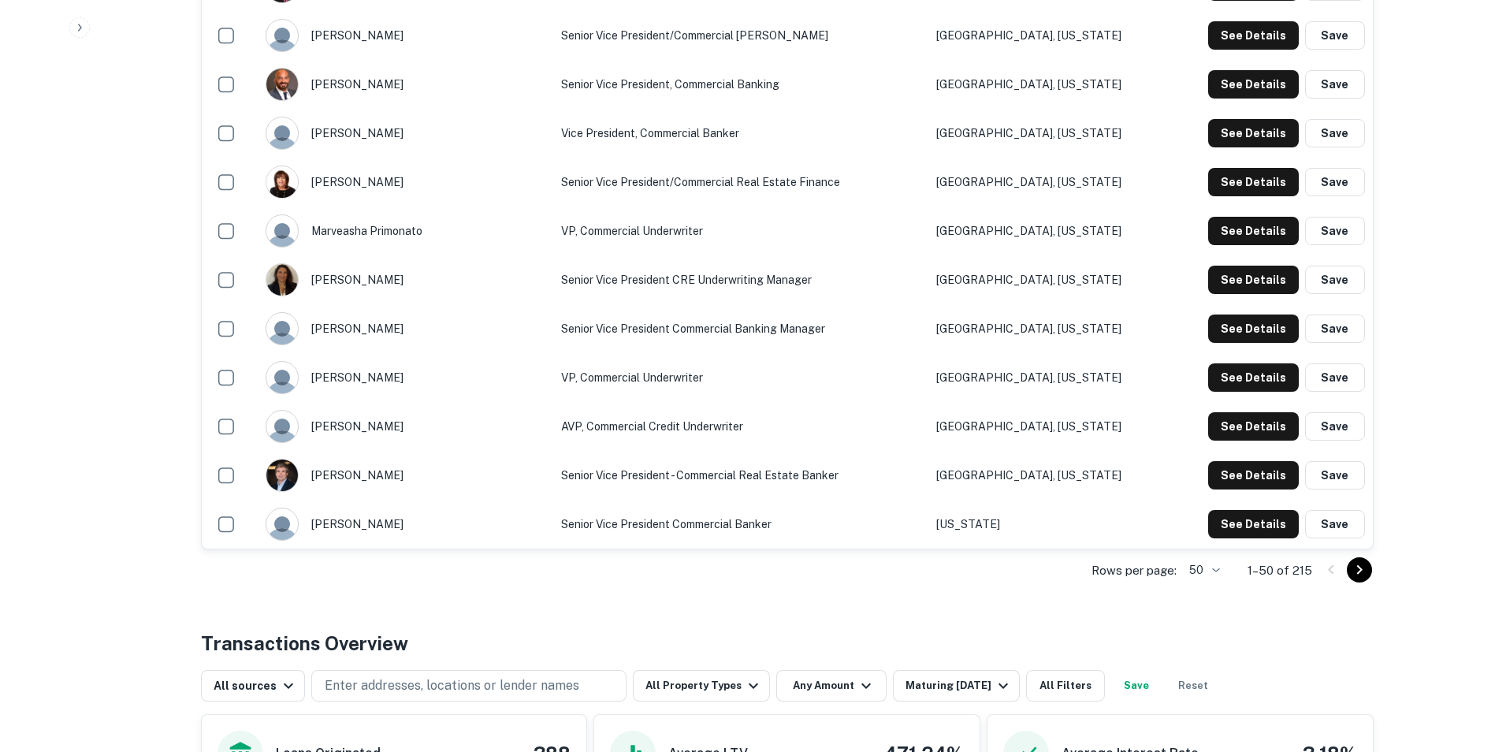
click at [1361, 562] on icon "Go to next page" at bounding box center [1359, 569] width 19 height 19
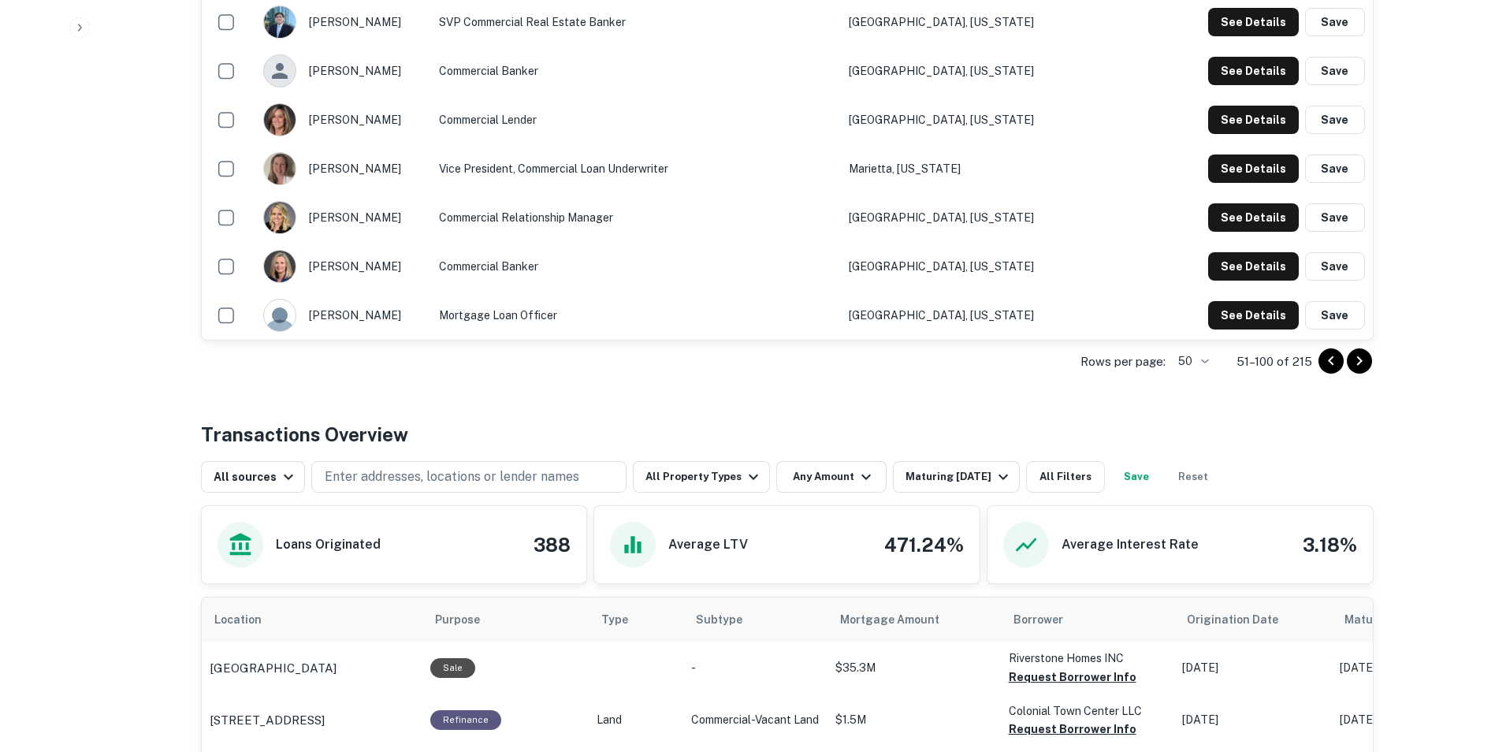
scroll to position [2522, 0]
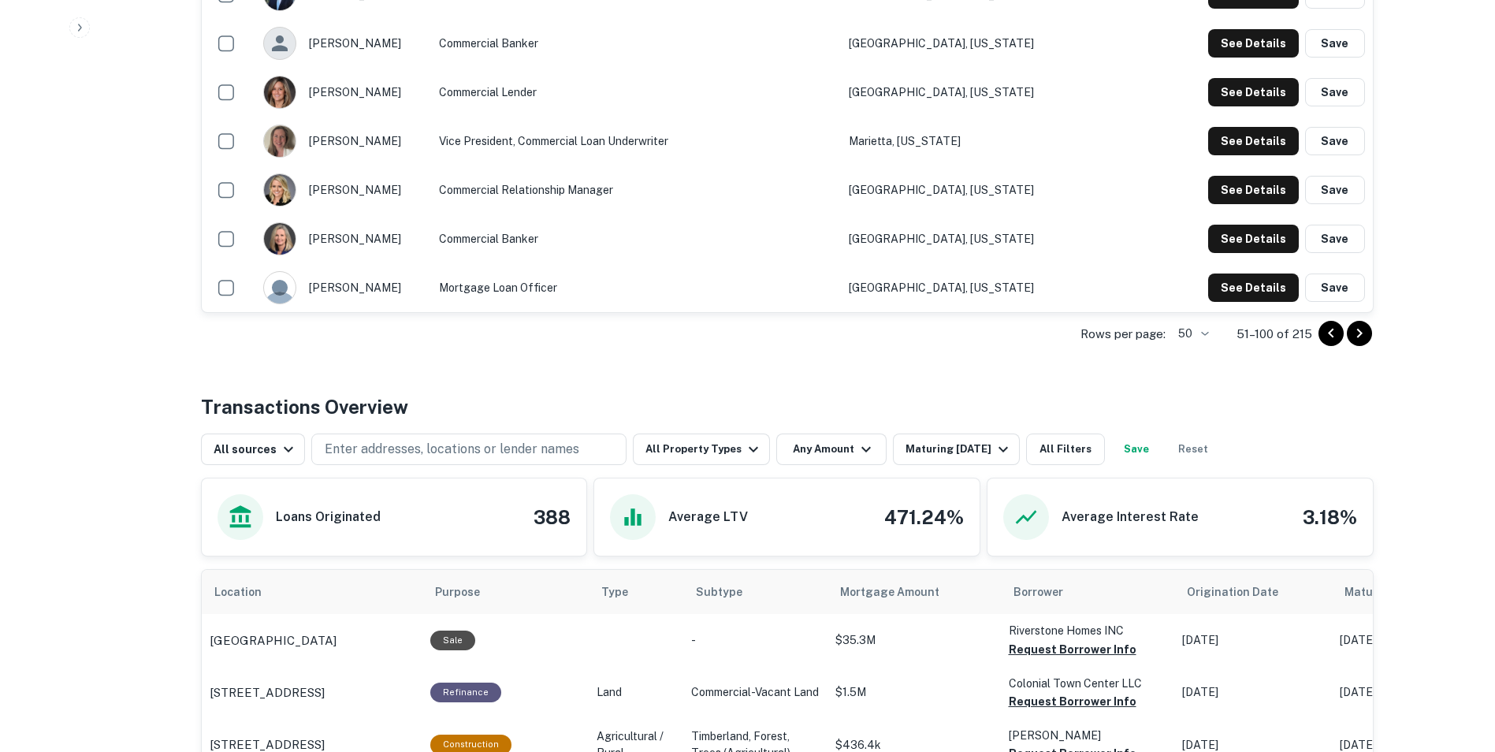
click at [1364, 334] on icon "Go to next page" at bounding box center [1359, 333] width 19 height 19
